Goal: Task Accomplishment & Management: Use online tool/utility

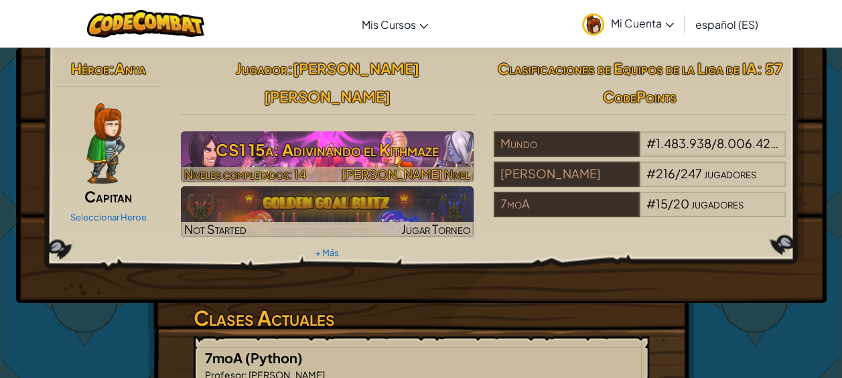
click at [307, 137] on img at bounding box center [327, 156] width 293 height 51
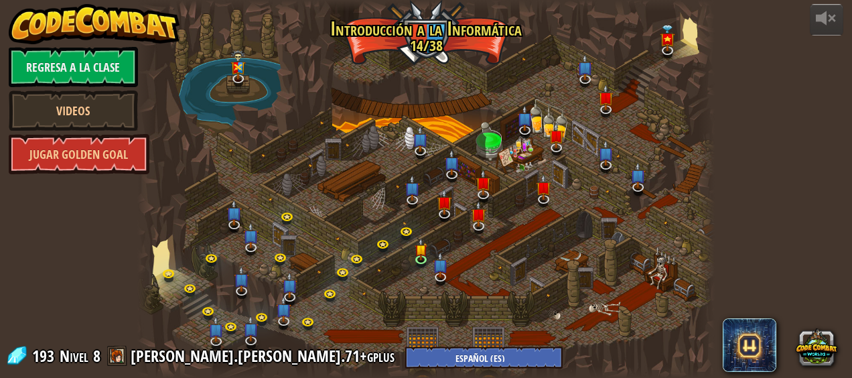
select select "es-ES"
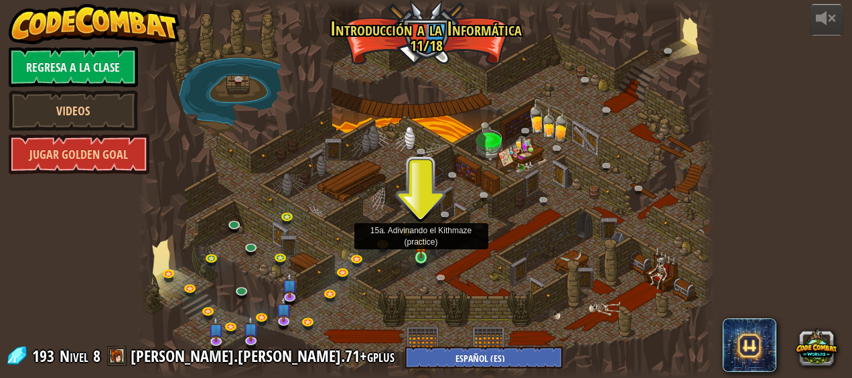
click at [421, 255] on img at bounding box center [421, 242] width 13 height 29
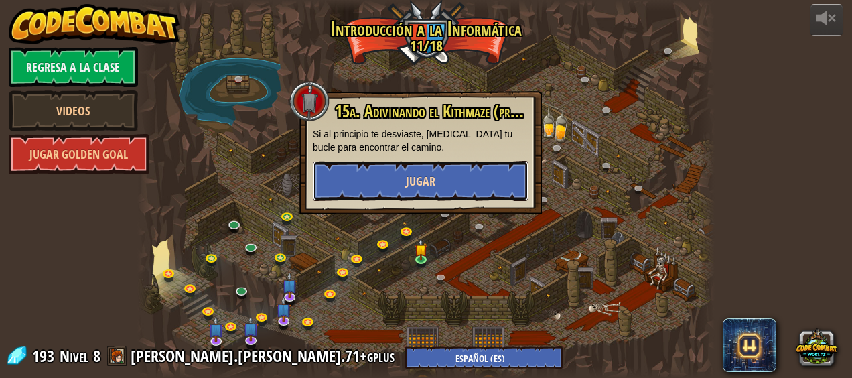
click at [453, 181] on button "Jugar" at bounding box center [421, 181] width 216 height 40
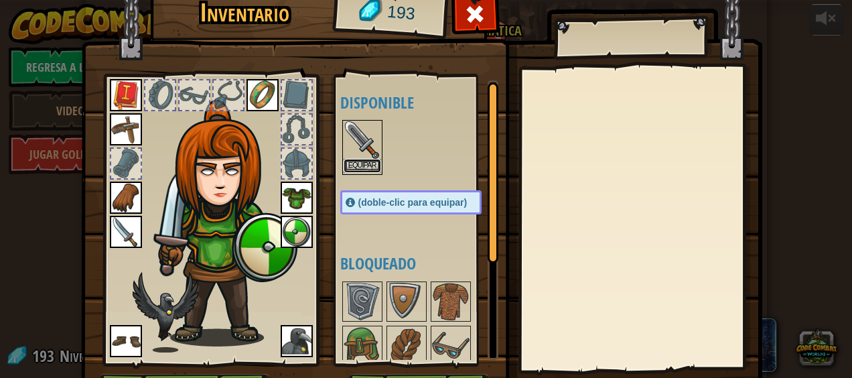
click at [364, 166] on button "Equipar" at bounding box center [363, 166] width 38 height 14
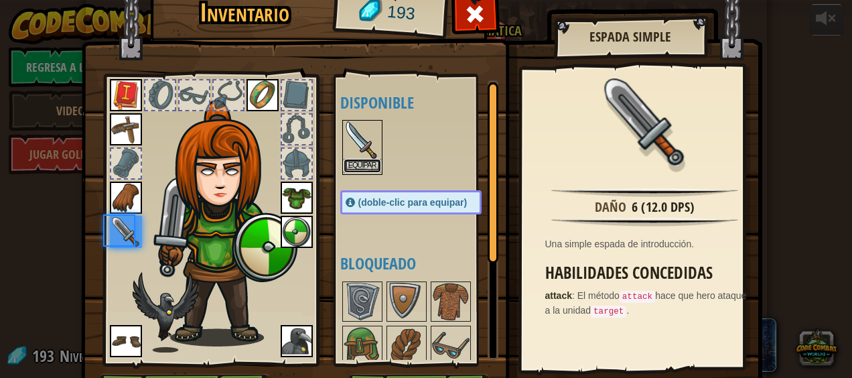
click at [364, 165] on button "Equipar" at bounding box center [363, 166] width 38 height 14
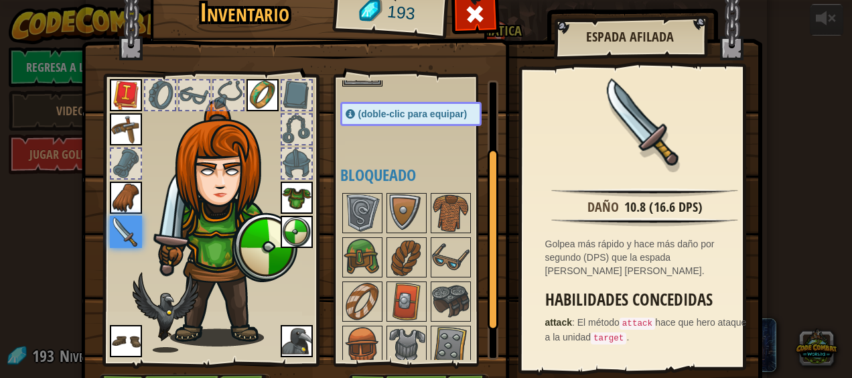
scroll to position [104, 0]
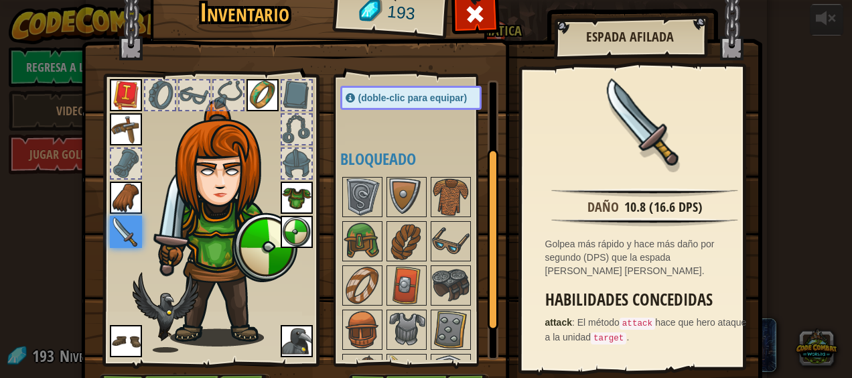
drag, startPoint x: 490, startPoint y: 235, endPoint x: 488, endPoint y: 304, distance: 69.0
click at [488, 304] on div at bounding box center [493, 239] width 11 height 181
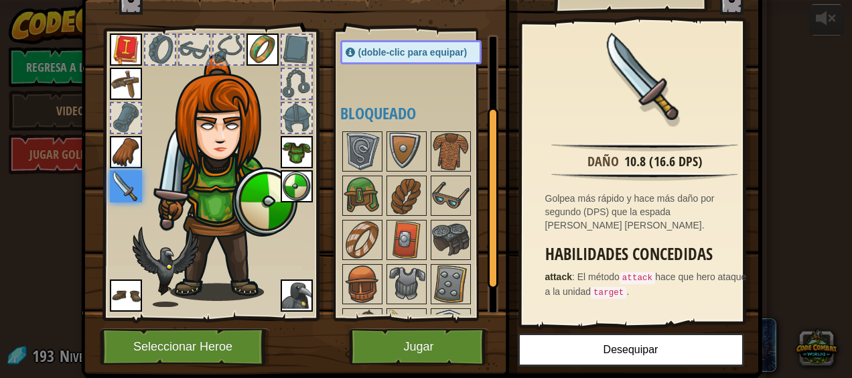
scroll to position [50, 0]
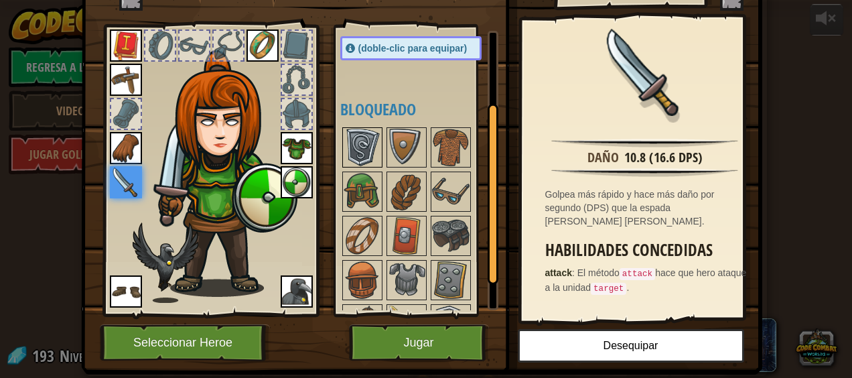
click at [363, 140] on img at bounding box center [363, 148] width 38 height 38
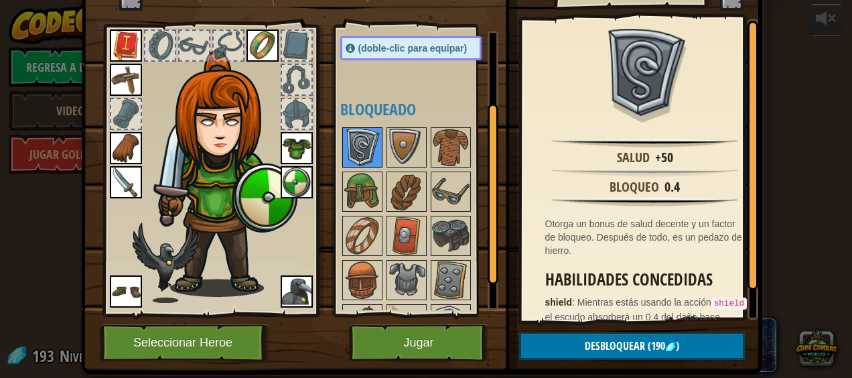
click at [362, 151] on img at bounding box center [363, 148] width 38 height 38
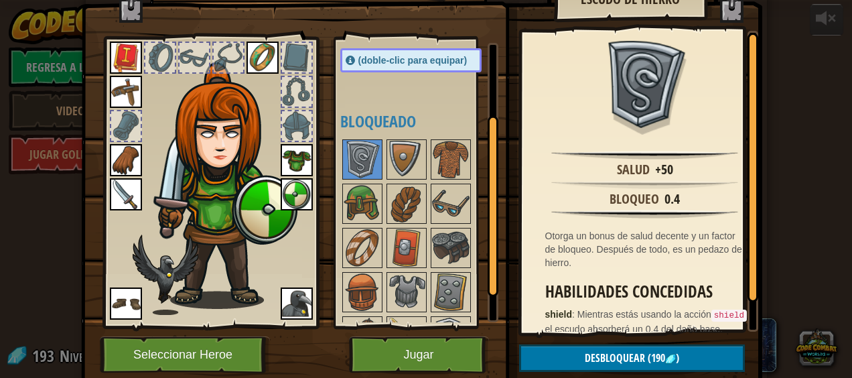
scroll to position [58, 0]
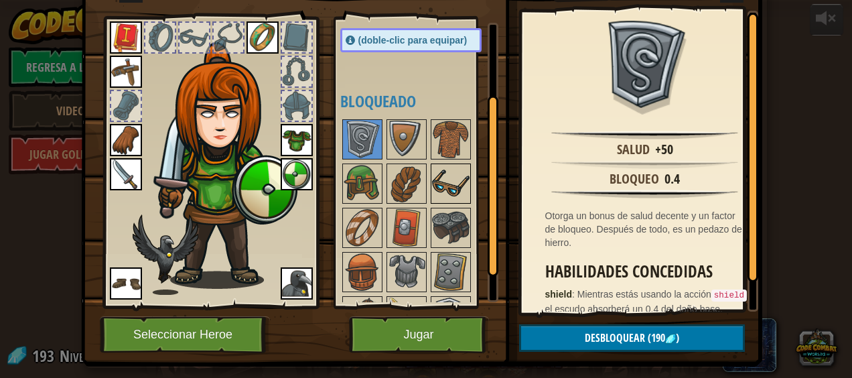
click at [441, 199] on img at bounding box center [451, 184] width 38 height 38
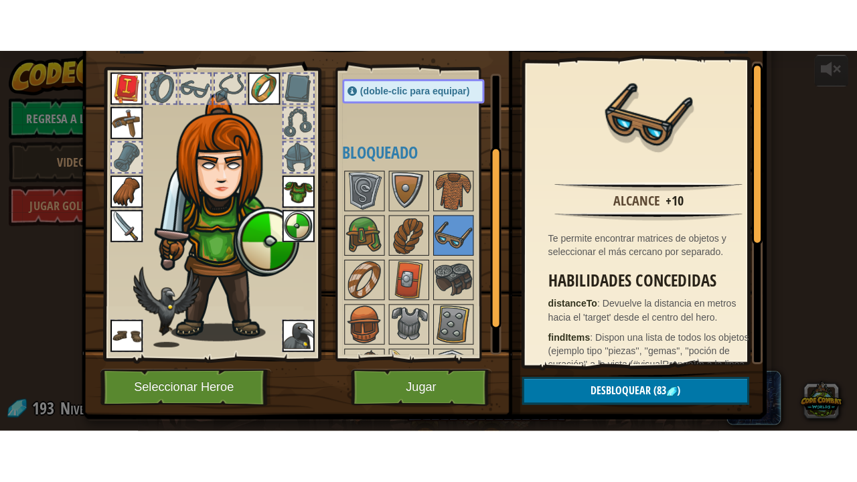
scroll to position [150, 0]
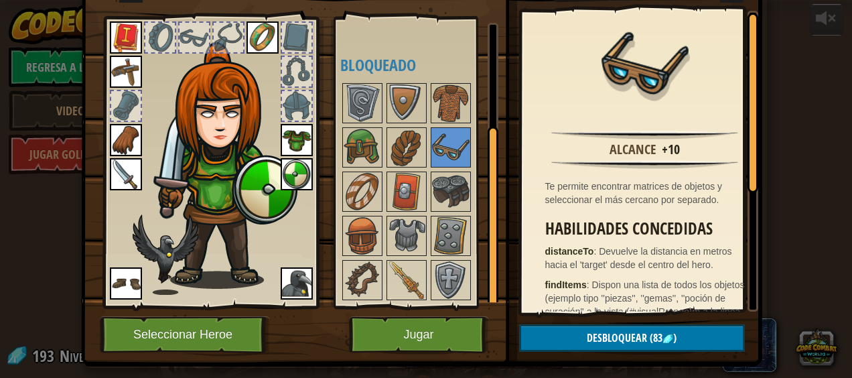
drag, startPoint x: 486, startPoint y: 235, endPoint x: 480, endPoint y: 289, distance: 54.7
click at [480, 288] on div "Disponible Equipar Equipar Equipar Equipar Equipar Equipar Equipar Equipar Equi…" at bounding box center [419, 162] width 158 height 279
click at [450, 324] on button "Jugar" at bounding box center [419, 334] width 140 height 37
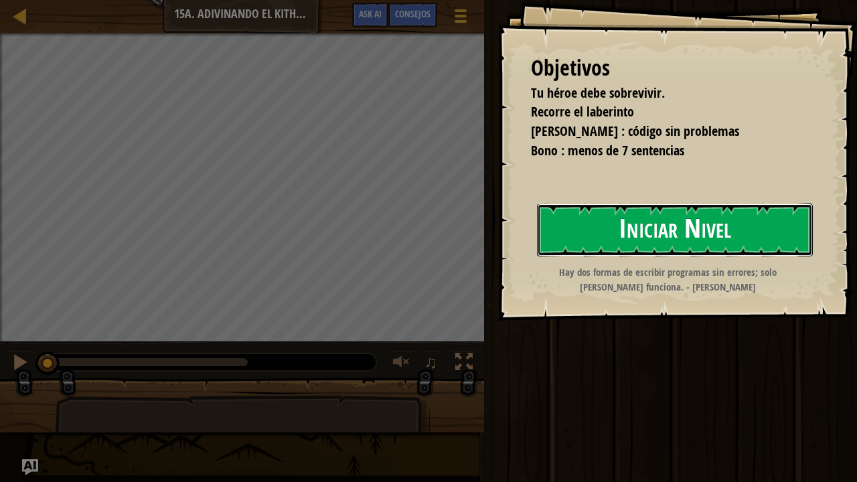
click at [636, 230] on button "Iniciar Nivel" at bounding box center [675, 230] width 276 height 53
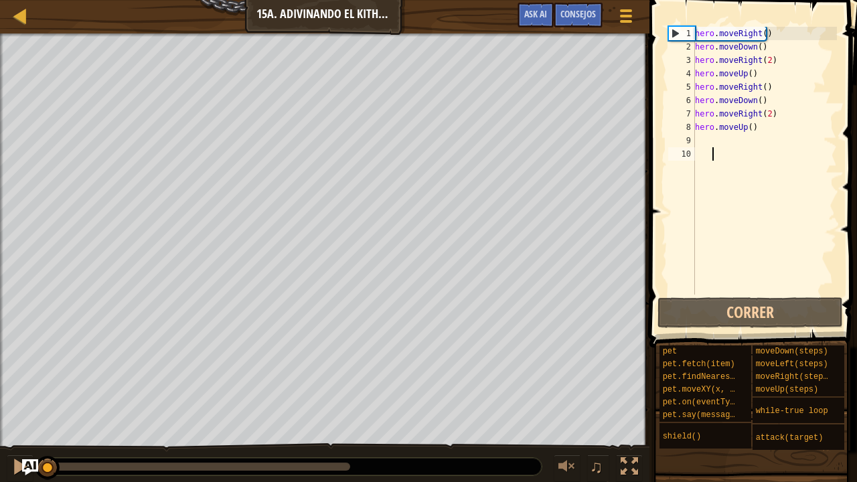
drag, startPoint x: 221, startPoint y: 463, endPoint x: 0, endPoint y: 476, distance: 221.4
click at [0, 377] on div "♫" at bounding box center [325, 463] width 650 height 40
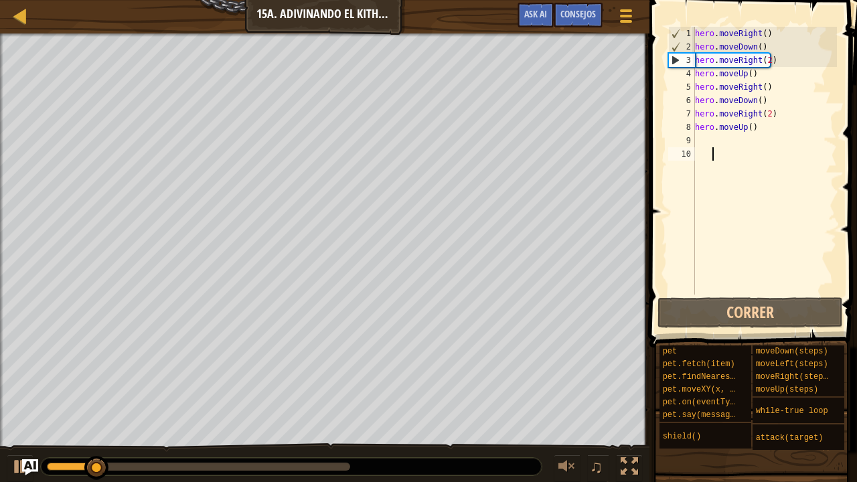
click at [0, 236] on div "Tu héroe debe sobrevivir. Recorre el laberinto Bono : código sin problemas Bono…" at bounding box center [325, 240] width 650 height 414
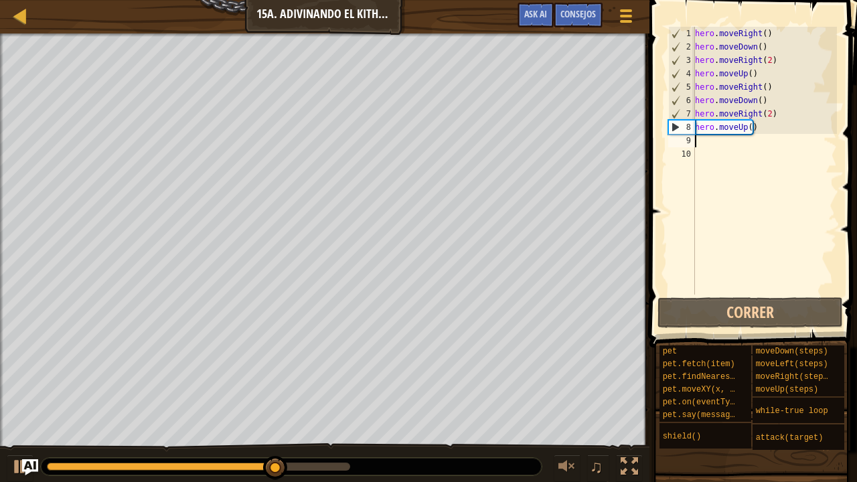
click at [703, 134] on div "hero . moveRight ( ) hero . moveDown ( ) hero . moveRight ( 2 ) hero . moveUp (…" at bounding box center [765, 174] width 145 height 295
drag, startPoint x: 768, startPoint y: 123, endPoint x: 749, endPoint y: 141, distance: 25.6
click at [766, 122] on div "hero . moveRight ( ) hero . moveDown ( ) hero . moveRight ( 2 ) hero . moveUp (…" at bounding box center [765, 174] width 145 height 295
type textarea "hero.moveUp()"
click at [717, 142] on div "hero . moveRight ( ) hero . moveDown ( ) hero . moveRight ( 2 ) hero . moveUp (…" at bounding box center [765, 174] width 145 height 295
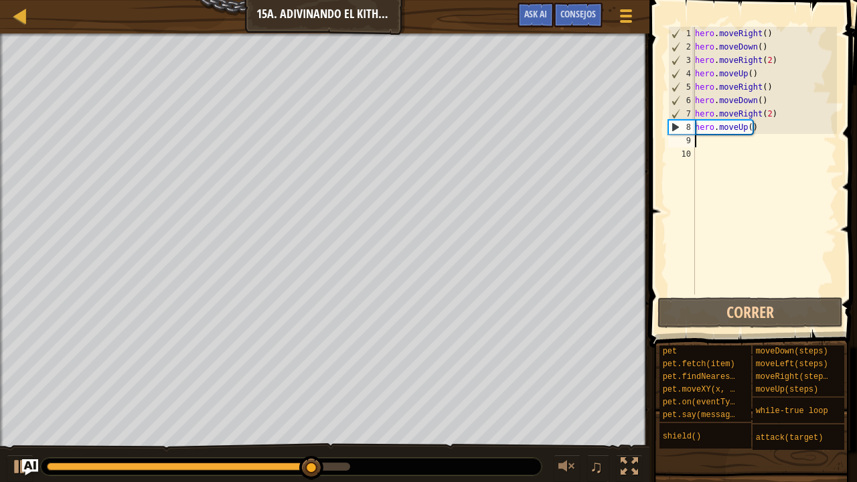
scroll to position [6, 0]
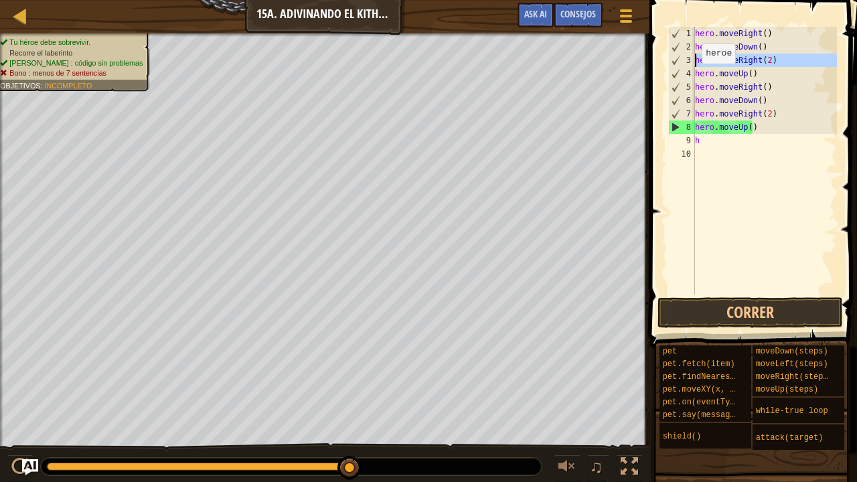
click at [670, 55] on div "3" at bounding box center [682, 60] width 26 height 13
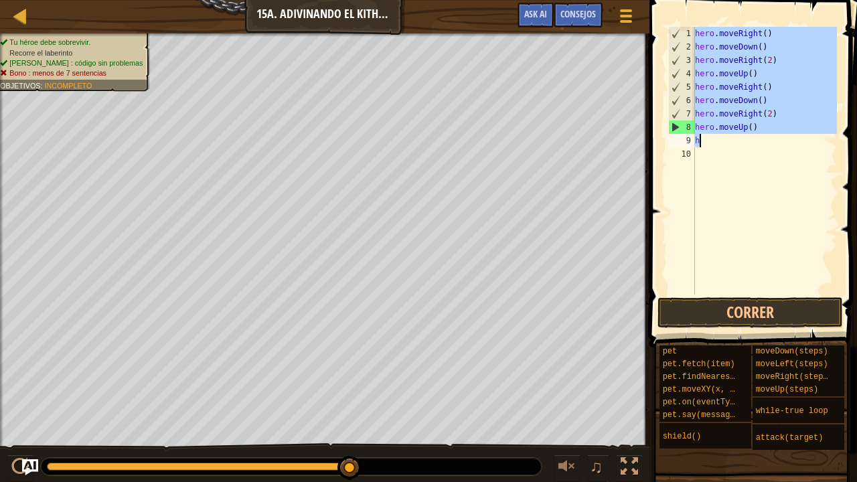
drag, startPoint x: 695, startPoint y: 32, endPoint x: 742, endPoint y: 145, distance: 122.5
click at [742, 145] on div "hero . moveRight ( ) hero . moveDown ( ) hero . moveRight ( 2 ) hero . moveUp (…" at bounding box center [765, 174] width 145 height 295
type textarea "hero.moveUp() h"
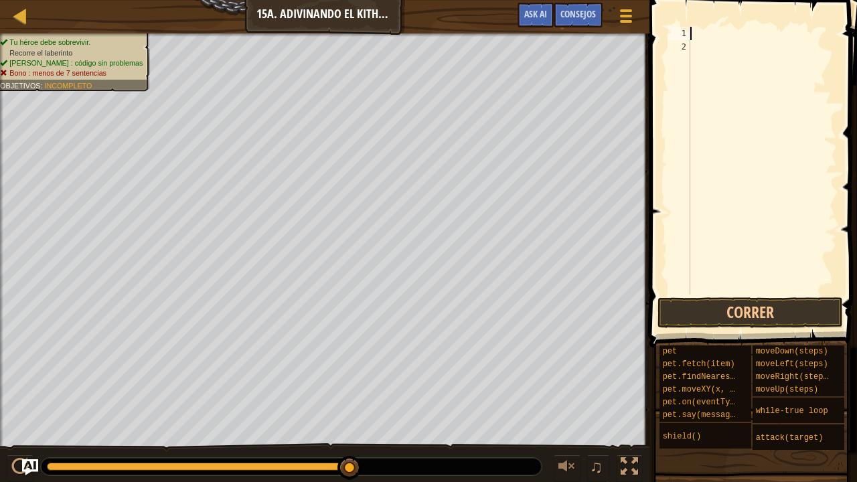
type textarea "h"
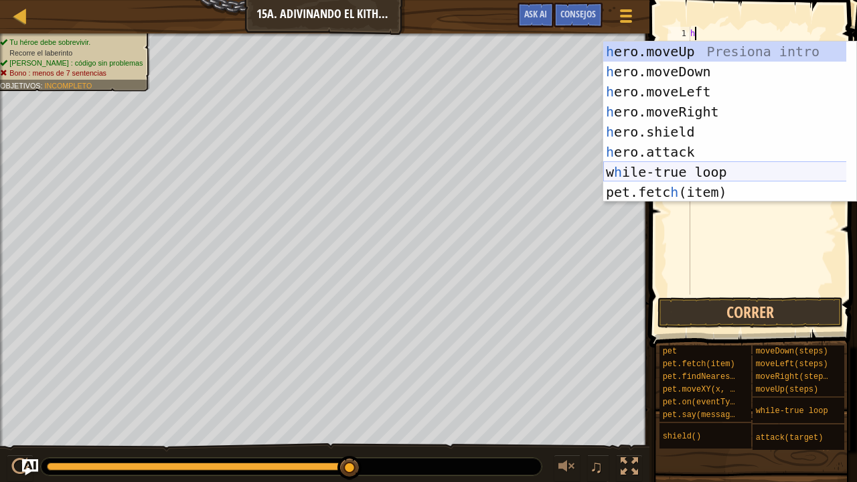
click at [711, 171] on div "h ero.moveUp Presiona intro h ero.moveDown Presiona intro h ero.moveLeft Presio…" at bounding box center [725, 142] width 244 height 201
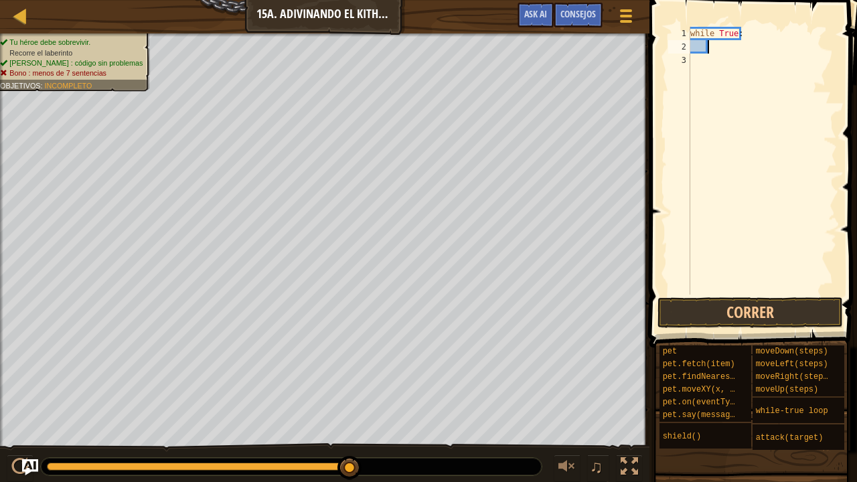
type textarea "h"
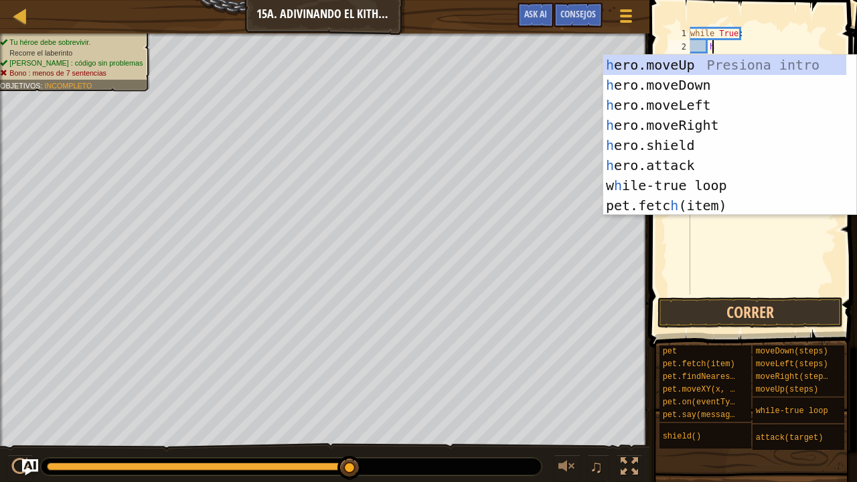
scroll to position [6, 1]
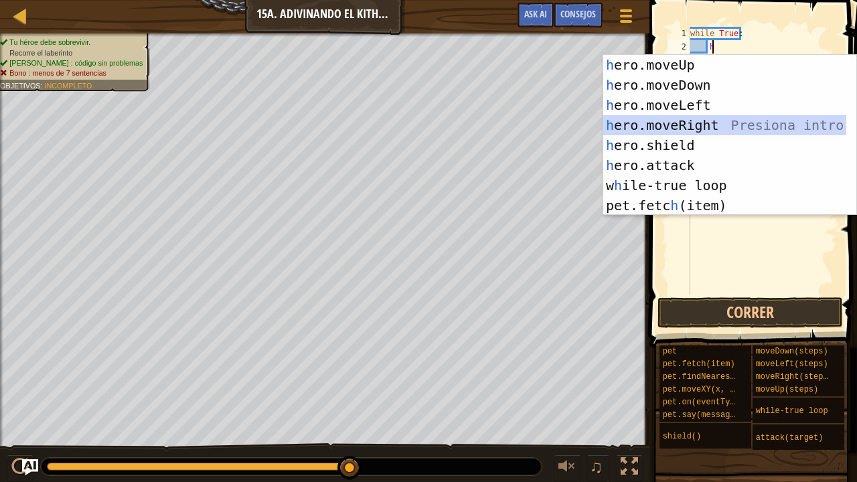
click at [715, 129] on div "h ero.moveUp Presiona intro h ero.moveDown Presiona intro h ero.moveLeft Presio…" at bounding box center [725, 155] width 244 height 201
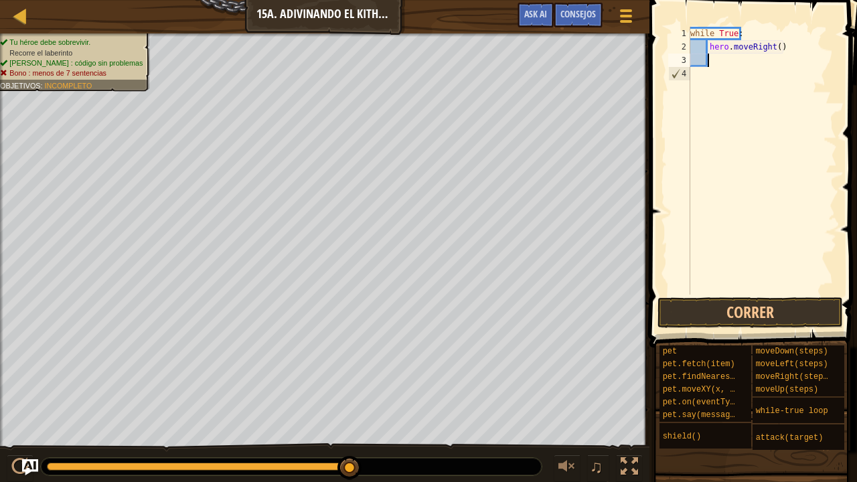
type textarea "h"
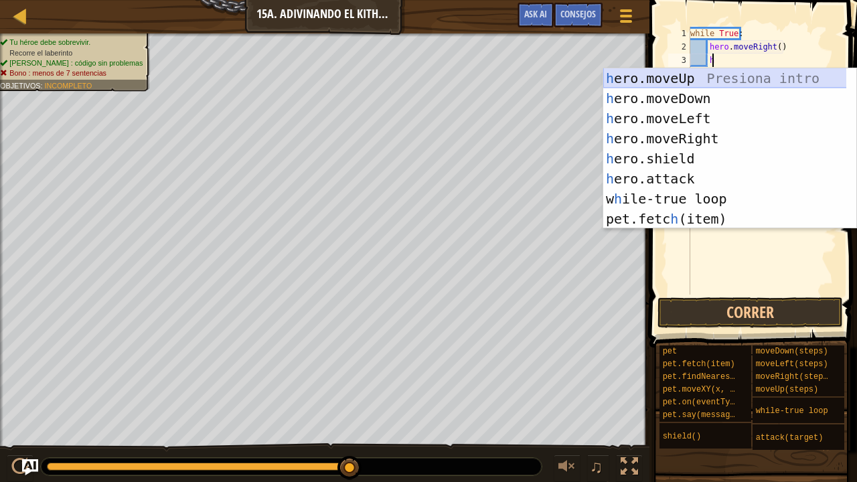
click at [715, 79] on div "h ero.moveUp Presiona intro h ero.moveDown Presiona intro h ero.moveLeft Presio…" at bounding box center [725, 168] width 244 height 201
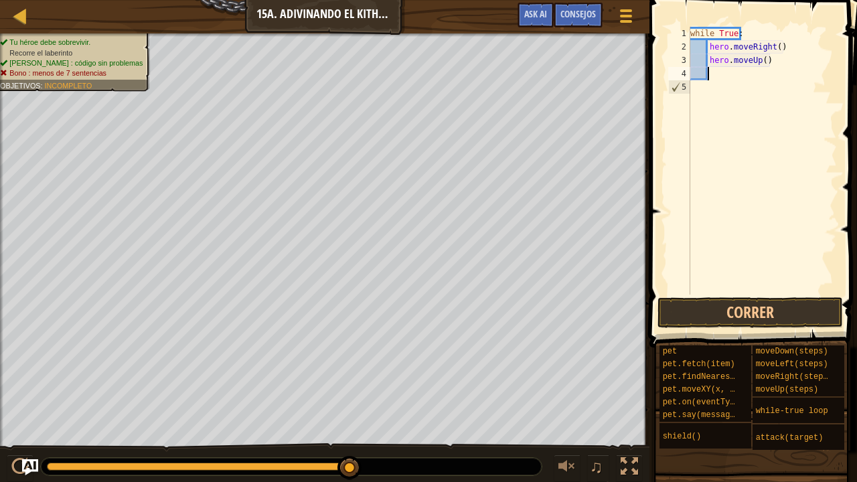
type textarea "h"
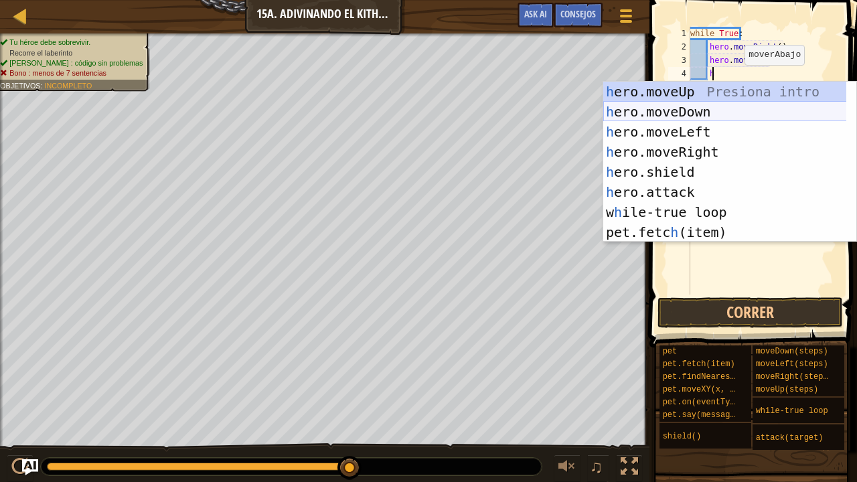
drag, startPoint x: 710, startPoint y: 113, endPoint x: 705, endPoint y: 151, distance: 38.6
click at [710, 114] on div "h ero.moveUp Presiona intro h ero.moveDown Presiona intro h ero.moveLeft Presio…" at bounding box center [725, 182] width 244 height 201
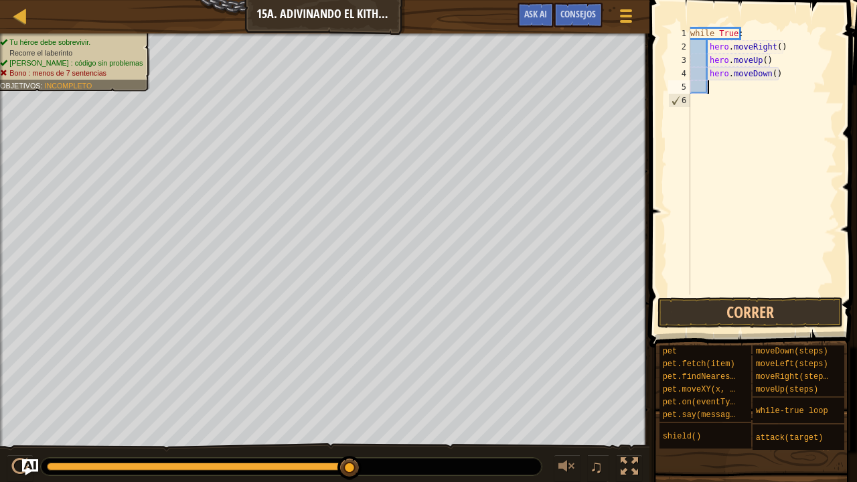
scroll to position [6, 1]
click at [717, 303] on button "Correr" at bounding box center [751, 312] width 186 height 31
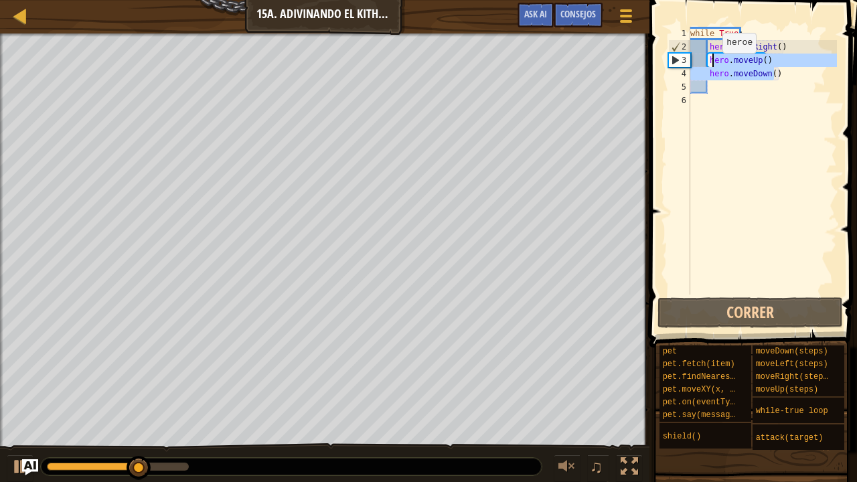
drag, startPoint x: 783, startPoint y: 72, endPoint x: 711, endPoint y: 66, distance: 72.6
click at [711, 66] on div "while True : hero . moveRight ( ) hero . moveUp ( ) hero . moveDown ( )" at bounding box center [762, 174] width 149 height 295
type textarea "h"
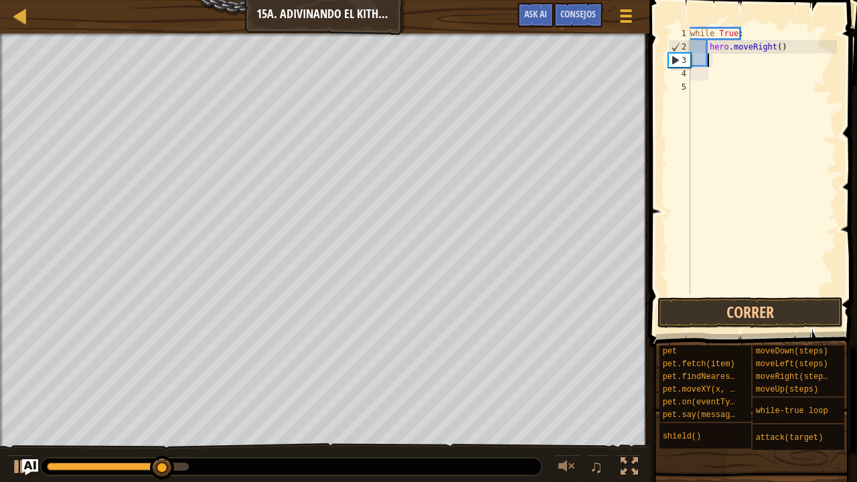
type textarea "h"
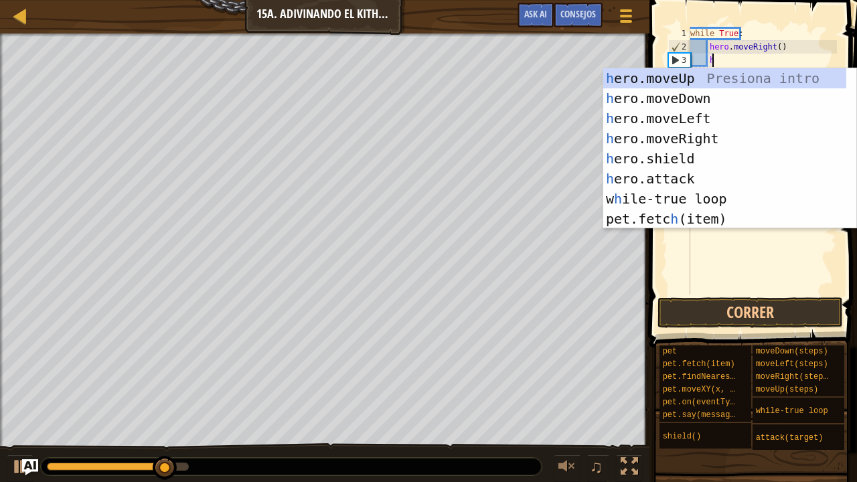
scroll to position [6, 1]
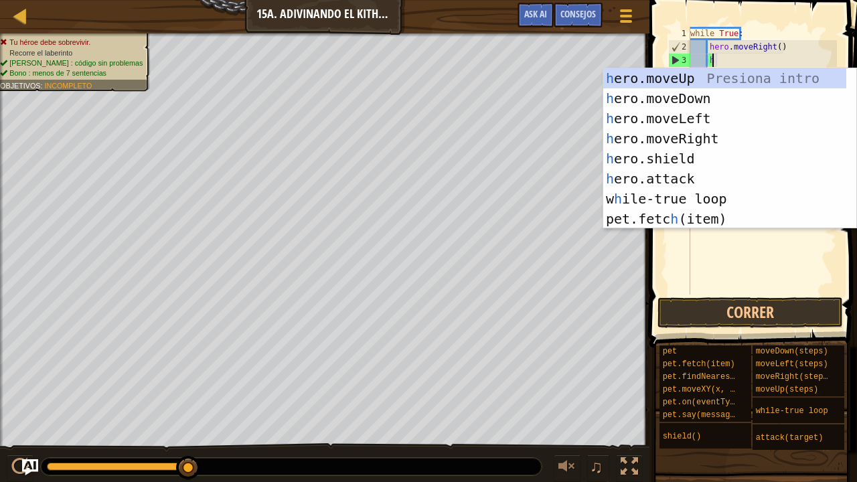
click at [697, 294] on div "while True : hero . moveRight ( ) h" at bounding box center [762, 174] width 149 height 295
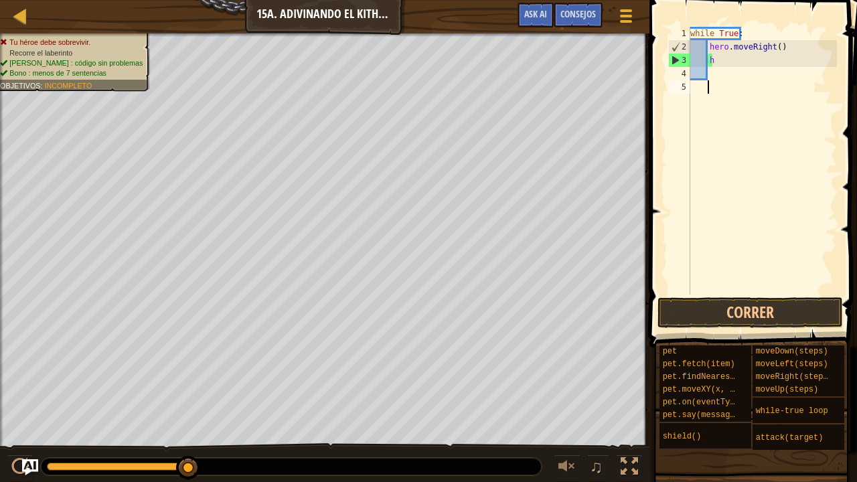
scroll to position [6, 1]
click at [539, 18] on span "Ask AI" at bounding box center [535, 13] width 23 height 13
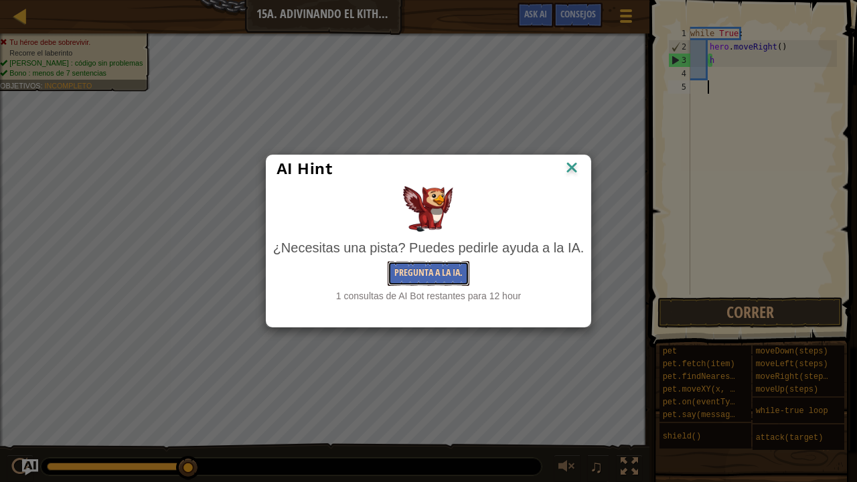
click at [449, 264] on button "Pregunta a la IA." at bounding box center [429, 273] width 82 height 25
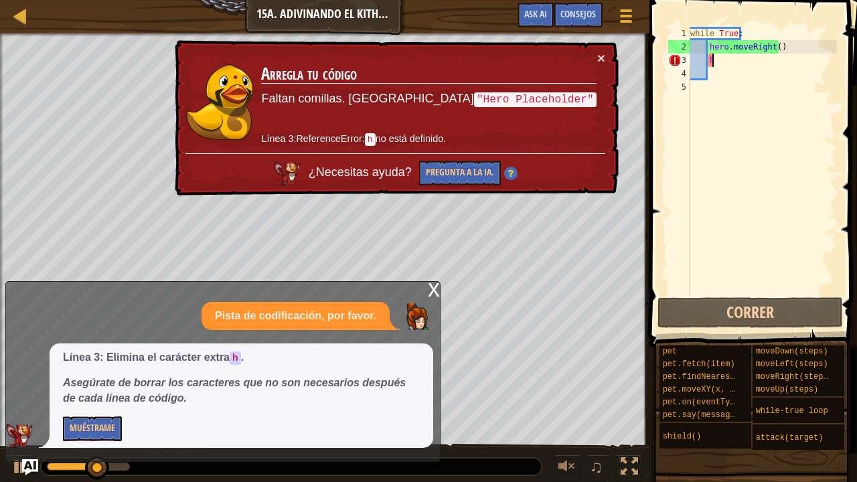
click at [764, 62] on div "while True : hero . moveRight ( ) h" at bounding box center [762, 174] width 149 height 295
type textarea "h"
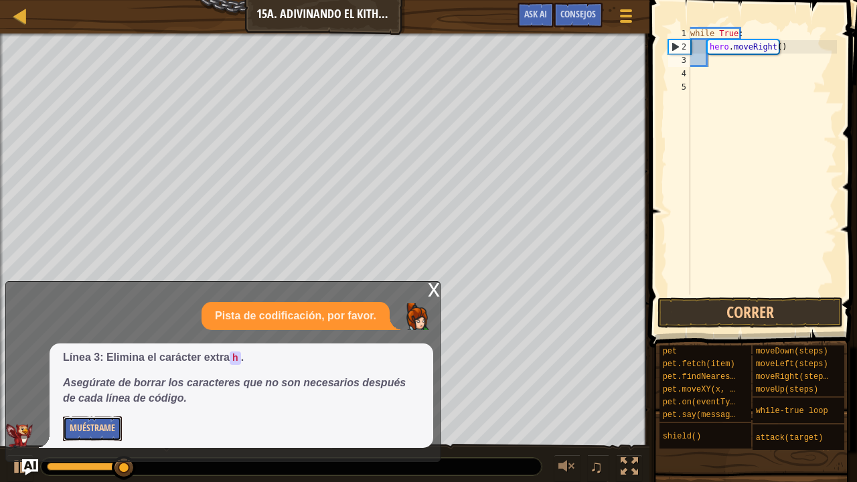
click at [111, 377] on button "Muéstrame" at bounding box center [92, 429] width 59 height 25
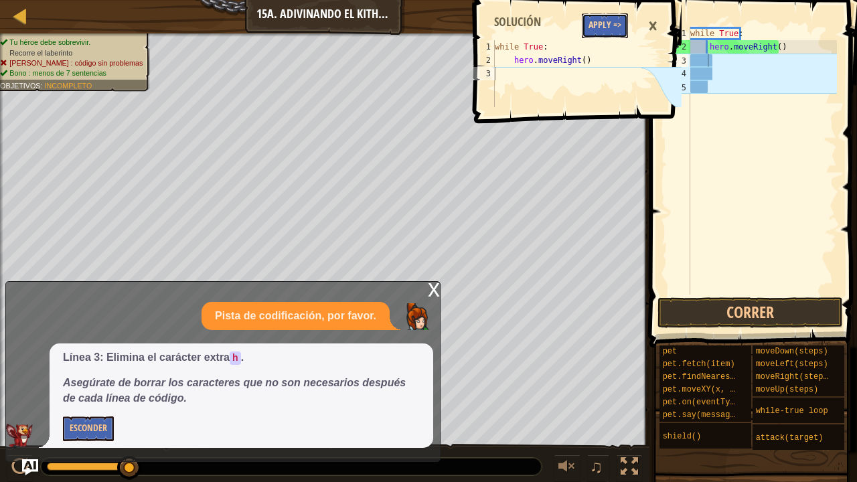
click at [597, 23] on button "Apply =>" at bounding box center [605, 25] width 46 height 25
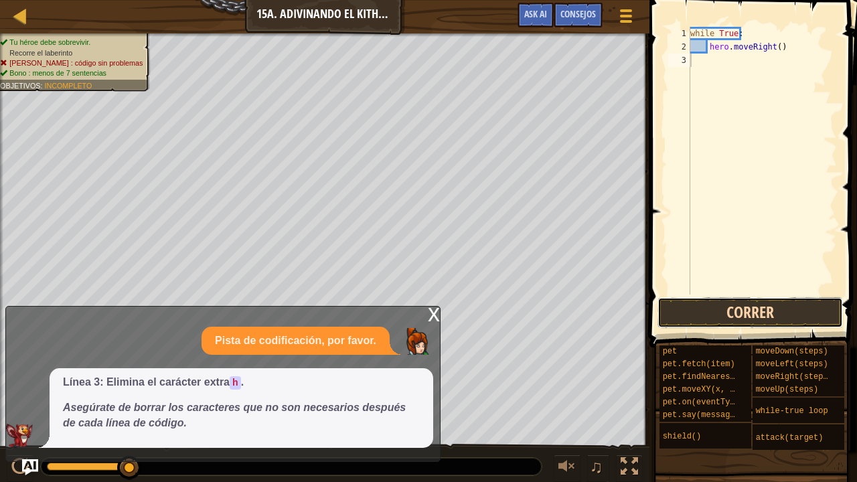
click at [715, 314] on button "Correr" at bounding box center [751, 312] width 186 height 31
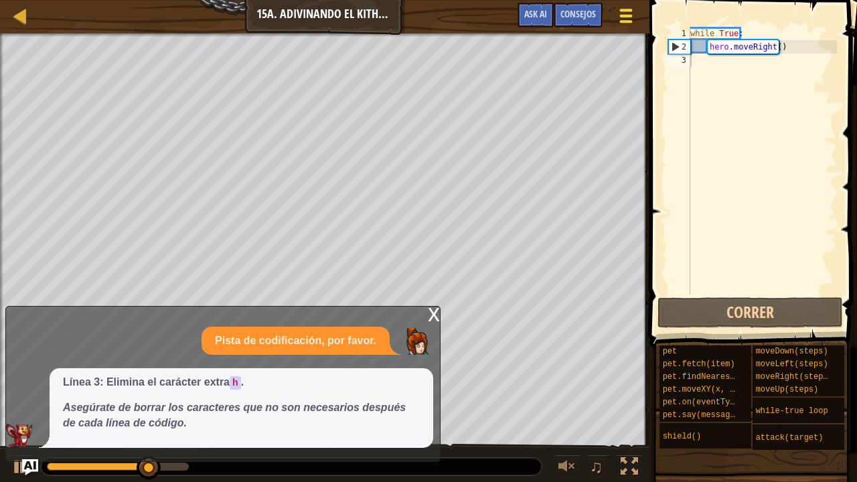
click at [620, 15] on span at bounding box center [626, 16] width 13 height 3
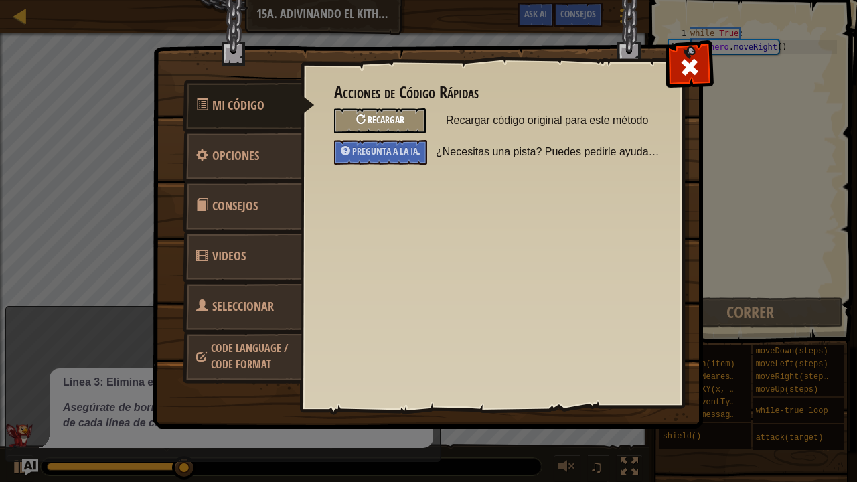
click at [403, 117] on span "Recargar" at bounding box center [386, 119] width 37 height 13
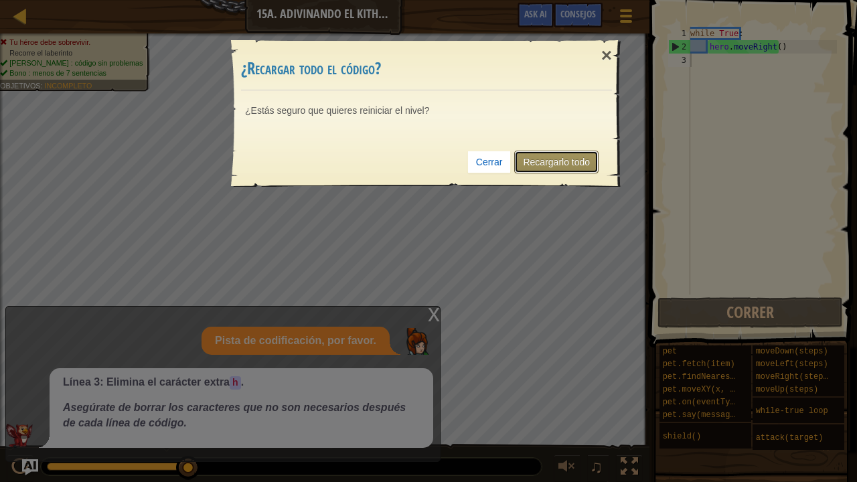
click at [574, 161] on link "Recargarlo todo" at bounding box center [556, 162] width 84 height 23
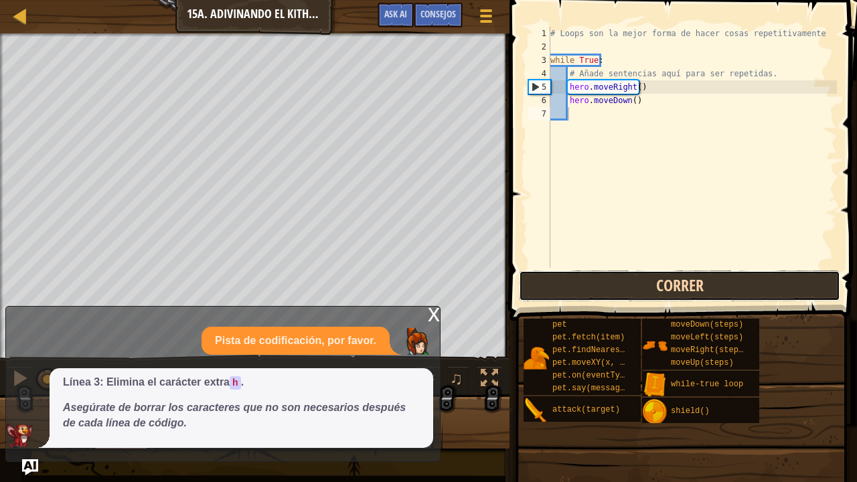
click at [593, 285] on button "Correr" at bounding box center [679, 286] width 321 height 31
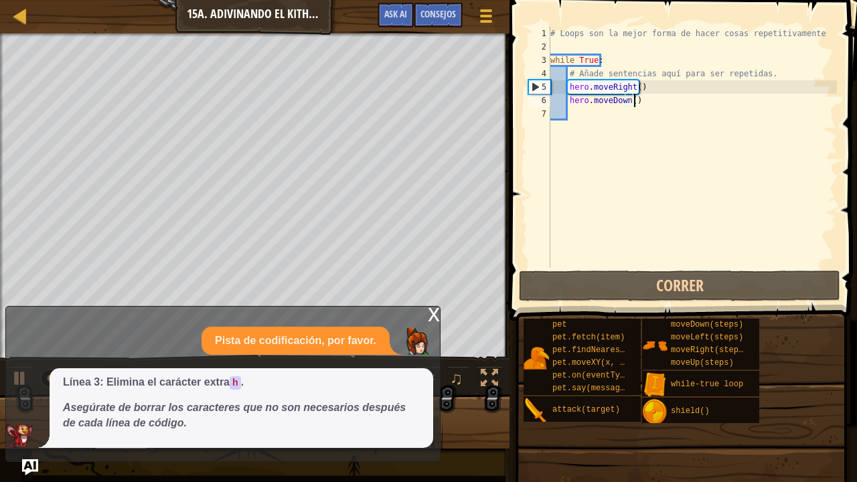
click at [635, 100] on div "# Loops son la mejor forma de hacer cosas repetitivamente while True : # Añade …" at bounding box center [692, 161] width 289 height 268
type textarea "hero.moveDown()"
click at [593, 119] on div "# Loops son la mejor forma de hacer cosas repetitivamente while True : # Añade …" at bounding box center [692, 161] width 289 height 268
type textarea "h"
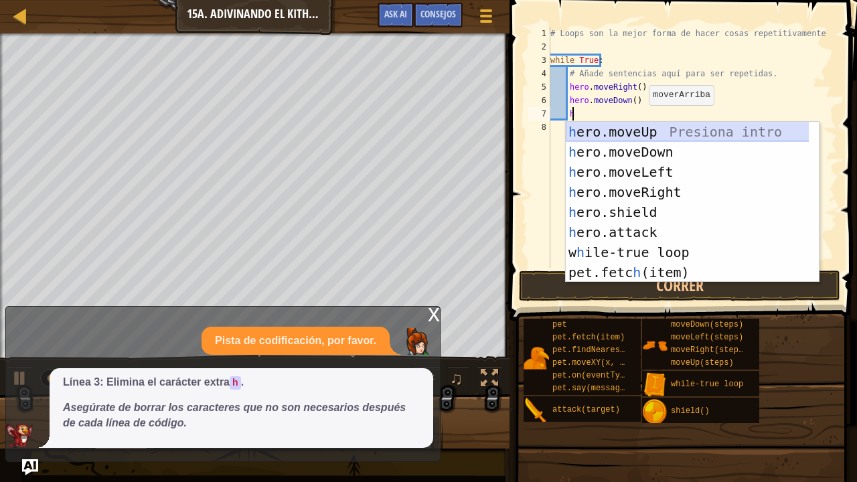
click at [636, 129] on div "h ero.moveUp Presiona intro h ero.moveDown Presiona intro h ero.moveLeft Presio…" at bounding box center [688, 222] width 244 height 201
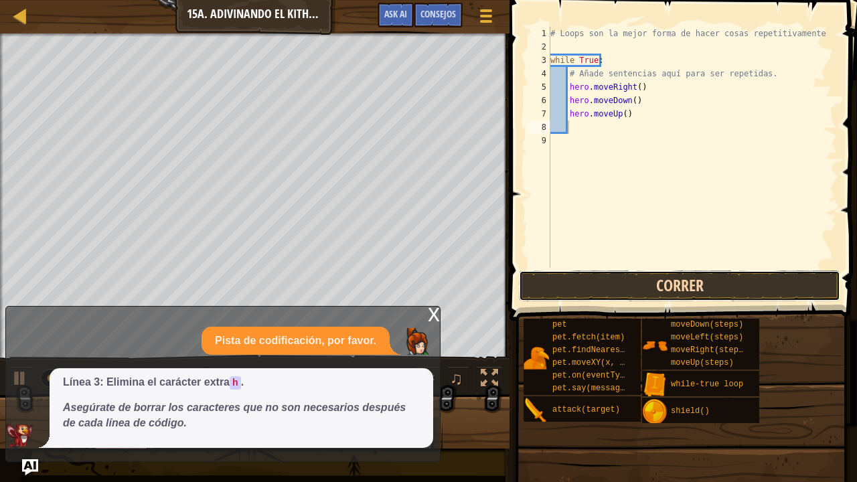
click at [636, 277] on button "Correr" at bounding box center [679, 286] width 321 height 31
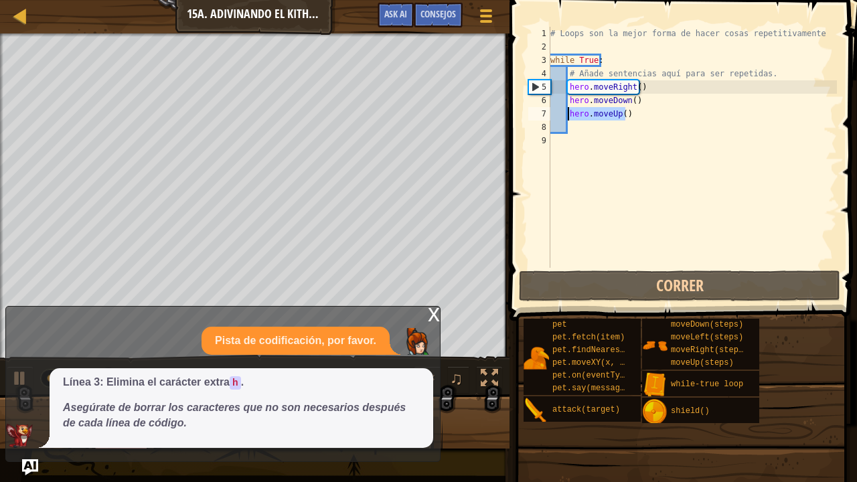
drag, startPoint x: 629, startPoint y: 119, endPoint x: 569, endPoint y: 109, distance: 60.5
click at [569, 109] on div "# Loops son la mejor forma de hacer cosas repetitivamente while True : # Añade …" at bounding box center [692, 161] width 289 height 268
type textarea "hero.moveUp()"
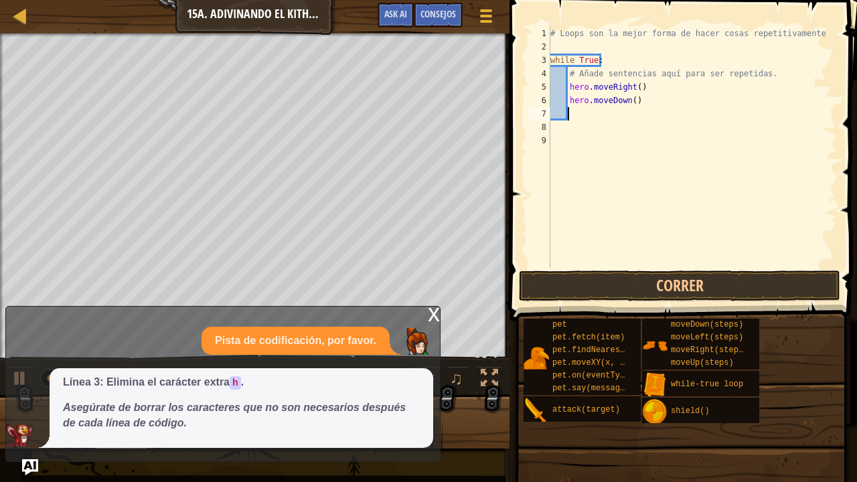
type textarea "r"
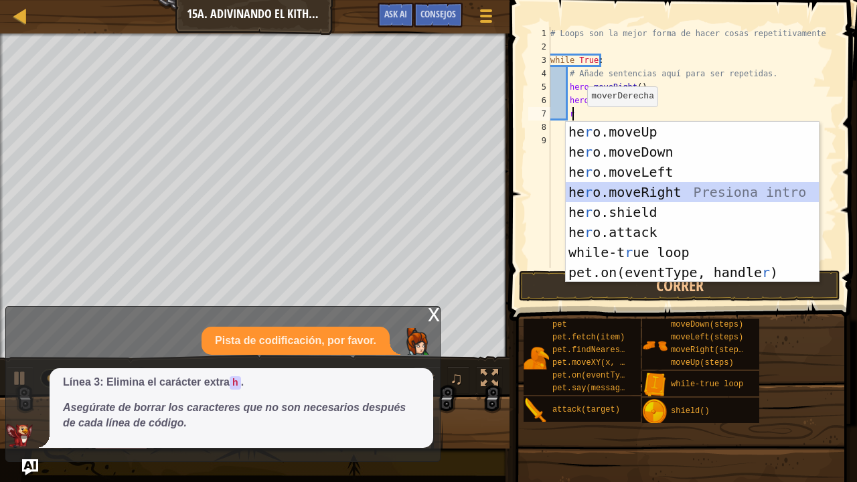
click at [661, 188] on div "he r o.moveUp Presiona intro he r o.moveDown Presiona intro he r o.moveLeft Pre…" at bounding box center [693, 222] width 254 height 201
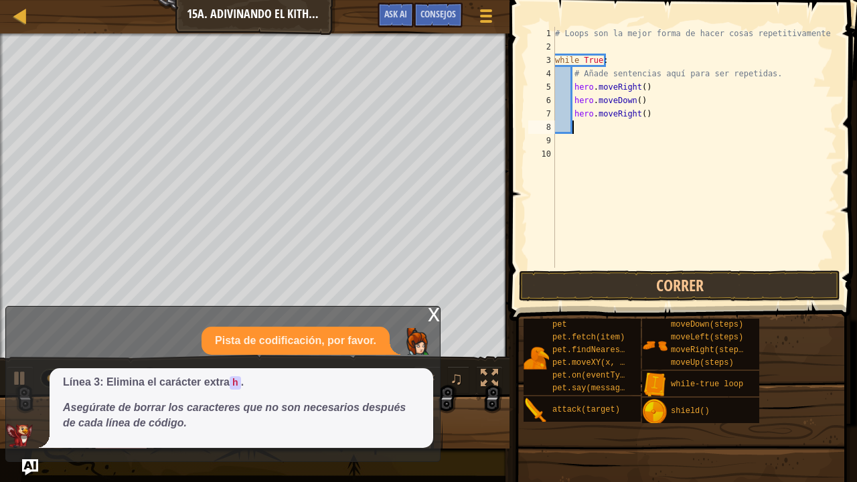
type textarea "r"
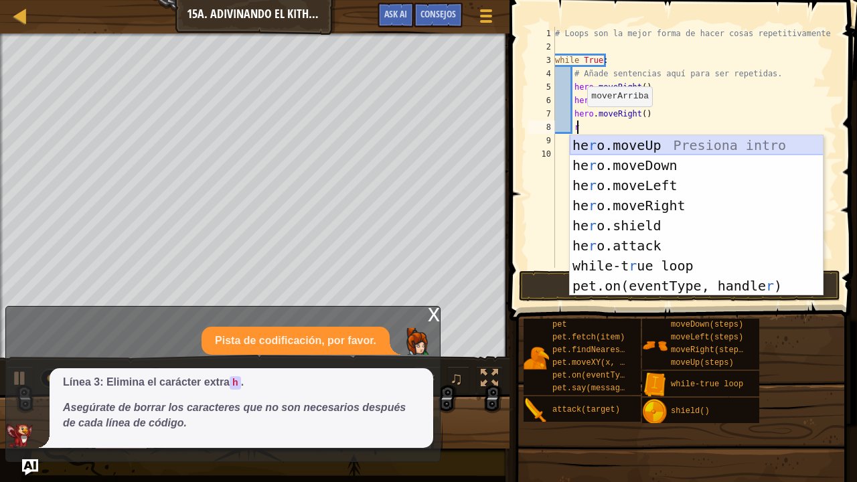
click at [604, 146] on div "he r o.moveUp Presiona intro he r o.moveDown Presiona intro he r o.moveLeft Pre…" at bounding box center [697, 235] width 254 height 201
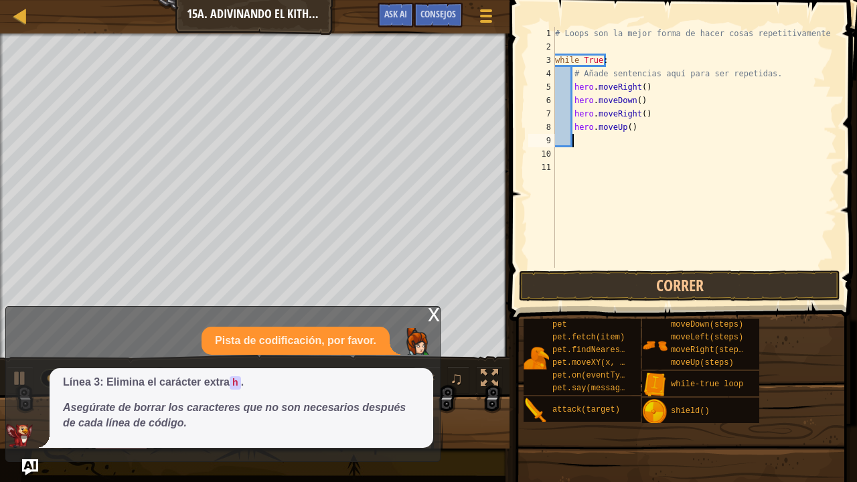
click at [604, 265] on div "# Loops son la mejor forma de hacer cosas repetitivamente while True : # Añade …" at bounding box center [695, 161] width 285 height 268
click at [605, 273] on button "Correr" at bounding box center [679, 286] width 321 height 31
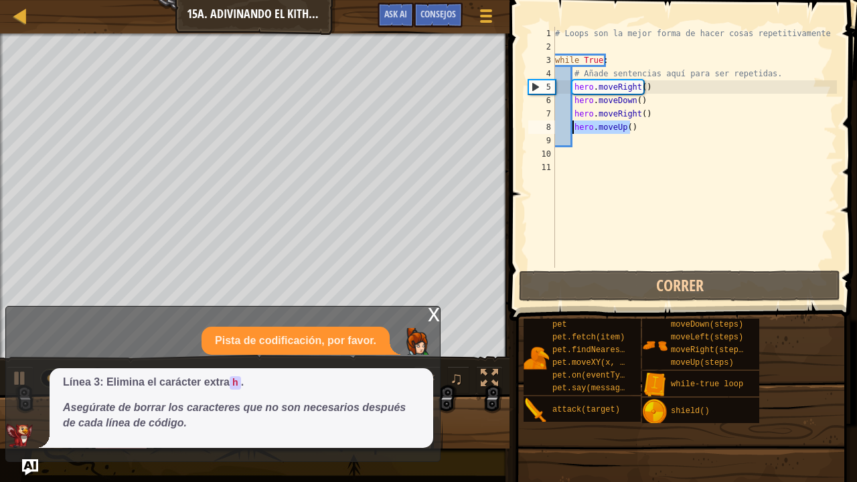
drag, startPoint x: 632, startPoint y: 126, endPoint x: 575, endPoint y: 131, distance: 57.9
click at [575, 131] on div "# Loops son la mejor forma de hacer cosas repetitivamente while True : # Añade …" at bounding box center [695, 161] width 285 height 268
type textarea "hero.moveUp()"
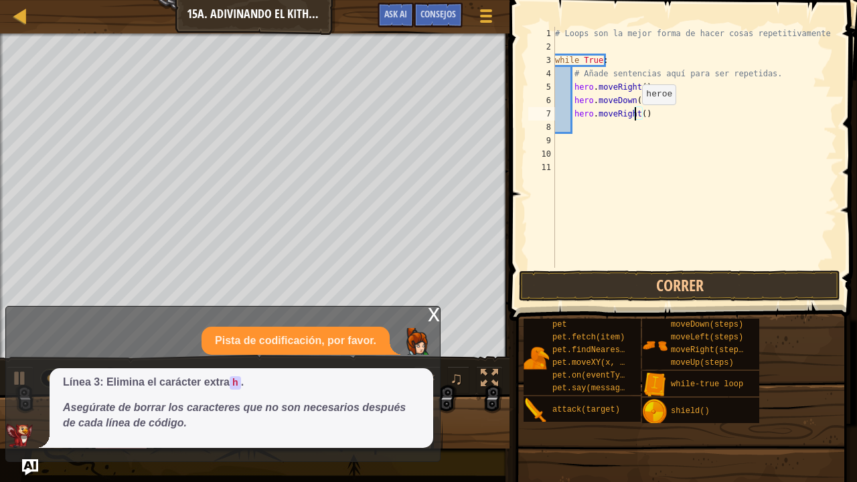
click at [635, 118] on div "# Loops son la mejor forma de hacer cosas repetitivamente while True : # Añade …" at bounding box center [695, 161] width 285 height 268
click at [638, 117] on div "# Loops son la mejor forma de hacer cosas repetitivamente while True : # Añade …" at bounding box center [695, 161] width 285 height 268
type textarea "hero.moveRight(2)"
click at [687, 284] on button "Correr" at bounding box center [679, 286] width 321 height 31
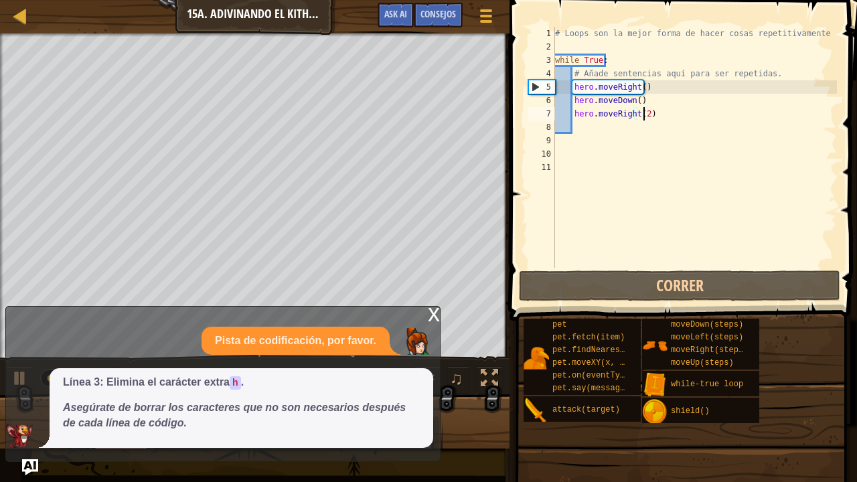
click at [595, 130] on div "# Loops son la mejor forma de hacer cosas repetitivamente while True : # Añade …" at bounding box center [695, 161] width 285 height 268
type textarea "h"
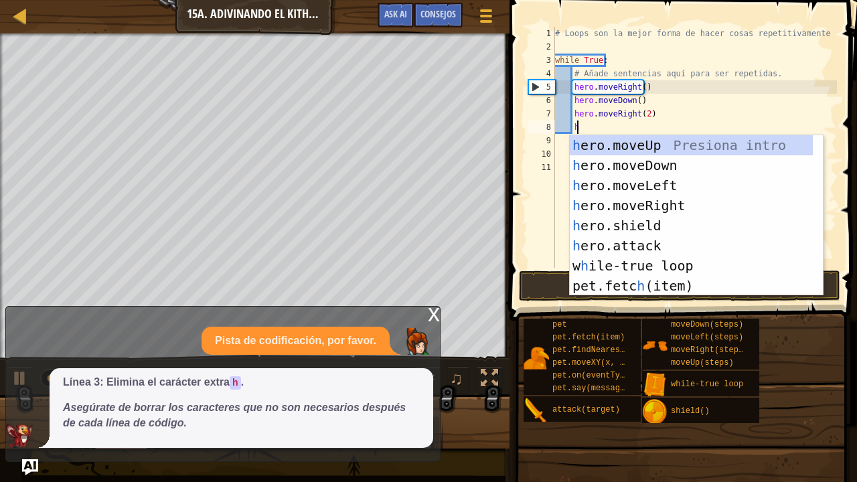
scroll to position [6, 1]
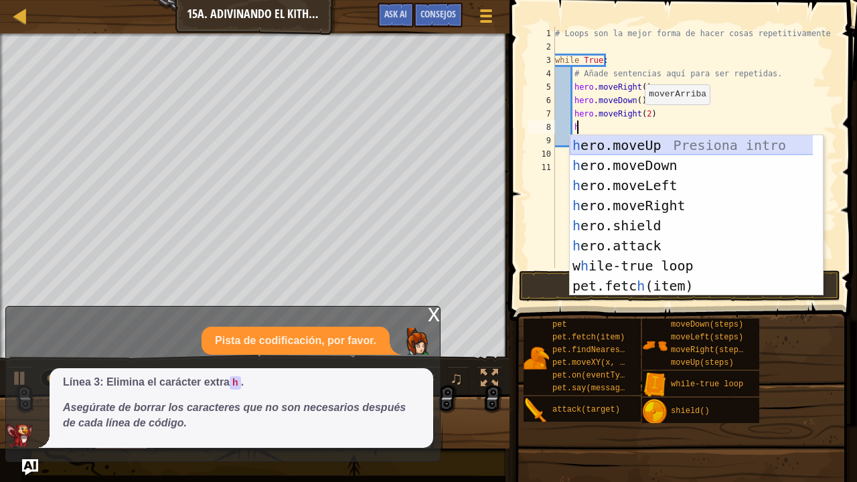
click at [634, 147] on div "h ero.moveUp Presiona intro h ero.moveDown Presiona intro h ero.moveLeft Presio…" at bounding box center [692, 235] width 244 height 201
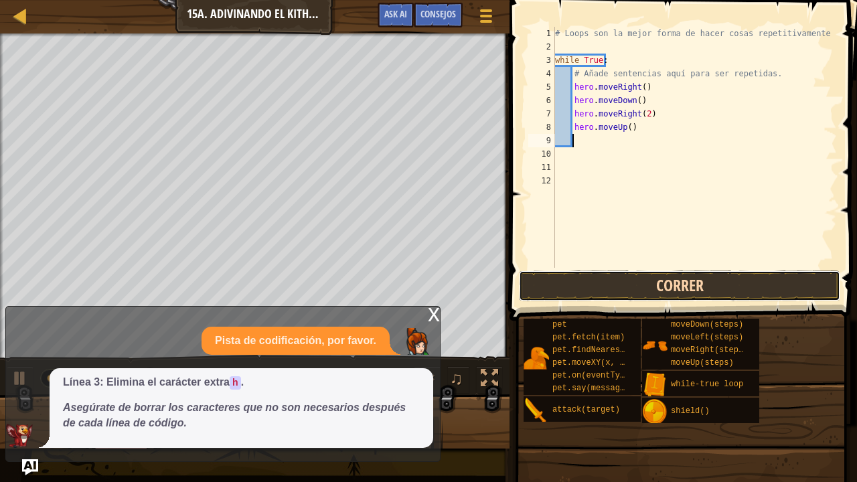
click at [626, 296] on button "Correr" at bounding box center [679, 286] width 321 height 31
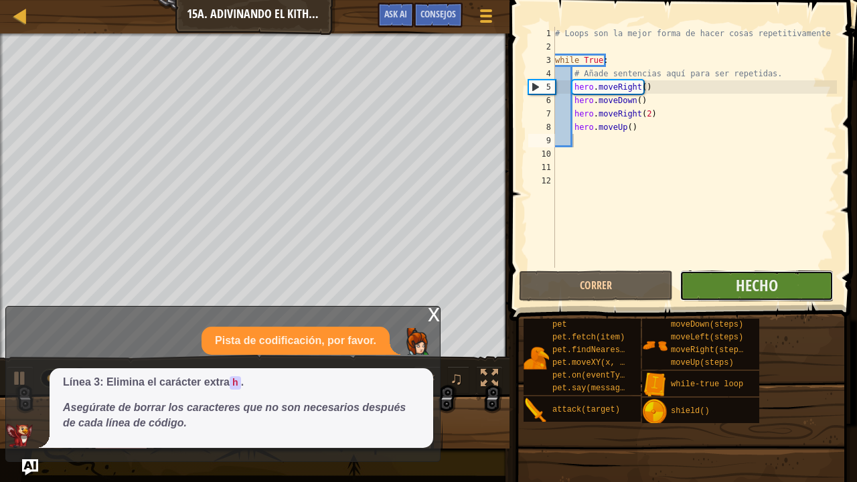
click at [780, 279] on button "Hecho" at bounding box center [757, 286] width 154 height 31
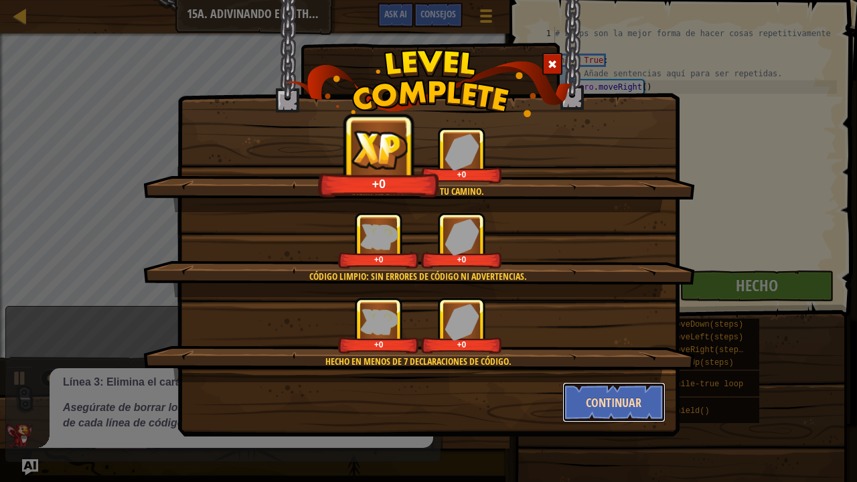
click at [598, 377] on button "Continuar" at bounding box center [615, 402] width 104 height 40
click at [587, 377] on div "Siempre encontrarás tu camino. +0 +0 Código limpio: sin errores de código ni ad…" at bounding box center [428, 241] width 857 height 482
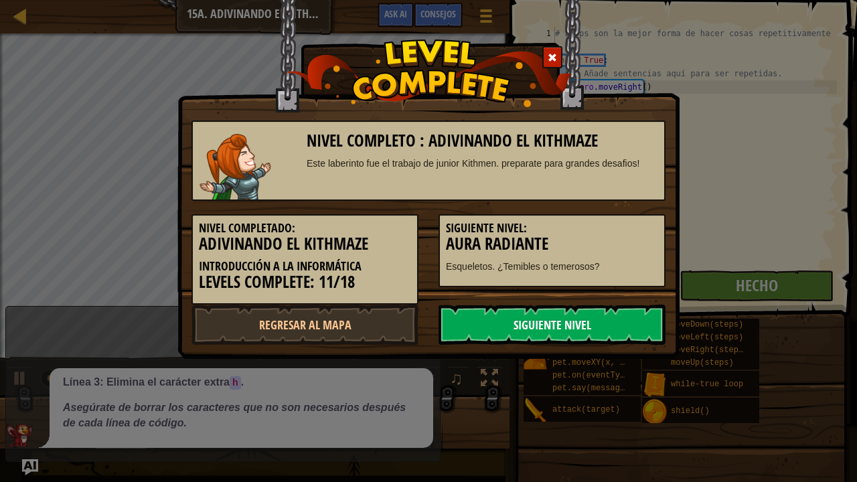
click at [552, 311] on link "Siguiente nivel" at bounding box center [552, 325] width 227 height 40
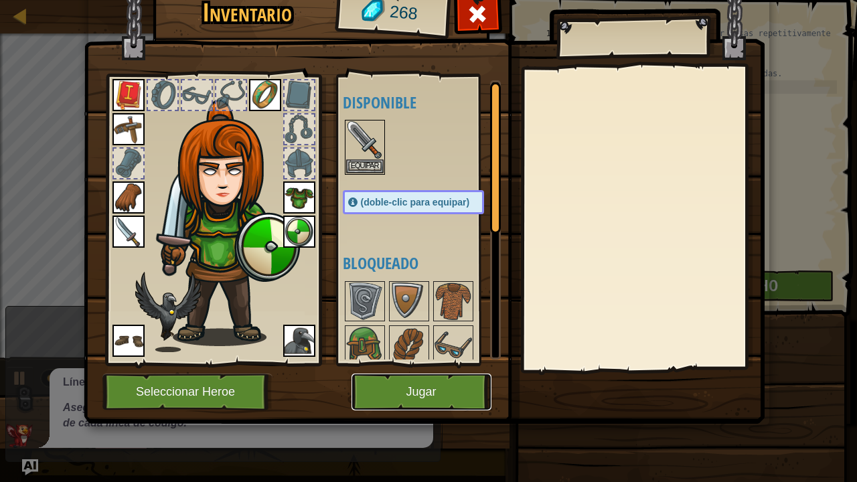
click at [446, 377] on button "Jugar" at bounding box center [422, 392] width 140 height 37
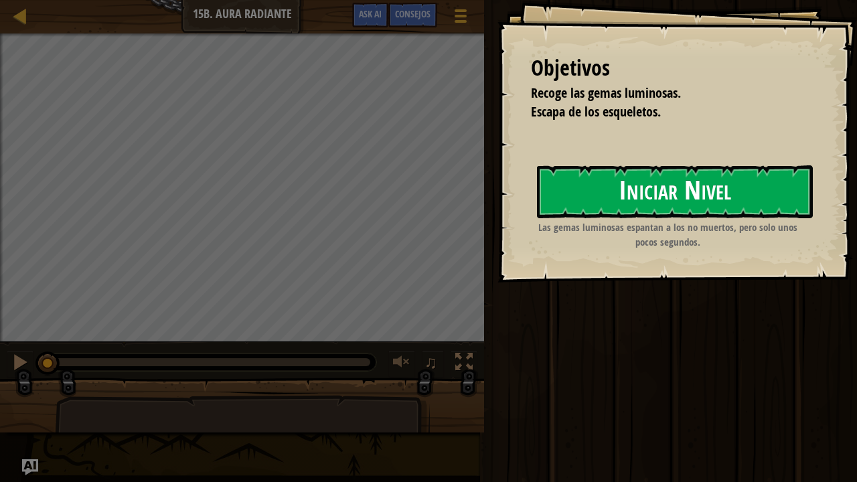
click at [682, 169] on button "Iniciar Nivel" at bounding box center [675, 191] width 276 height 53
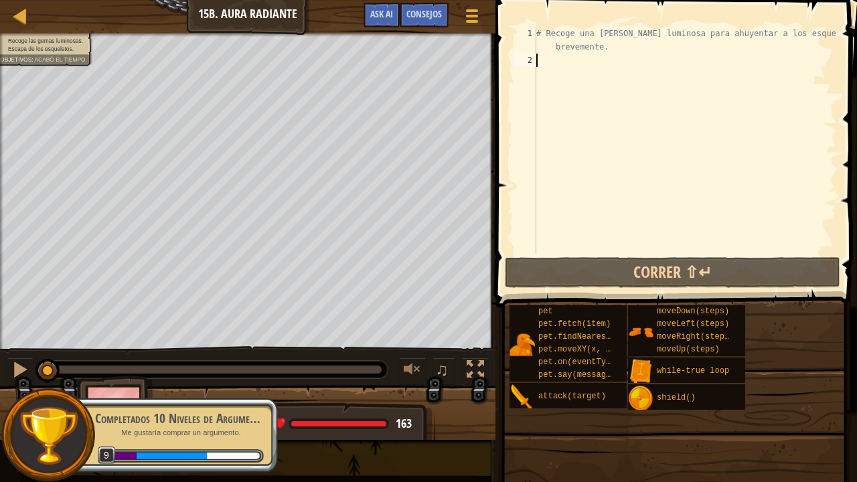
type textarea "h"
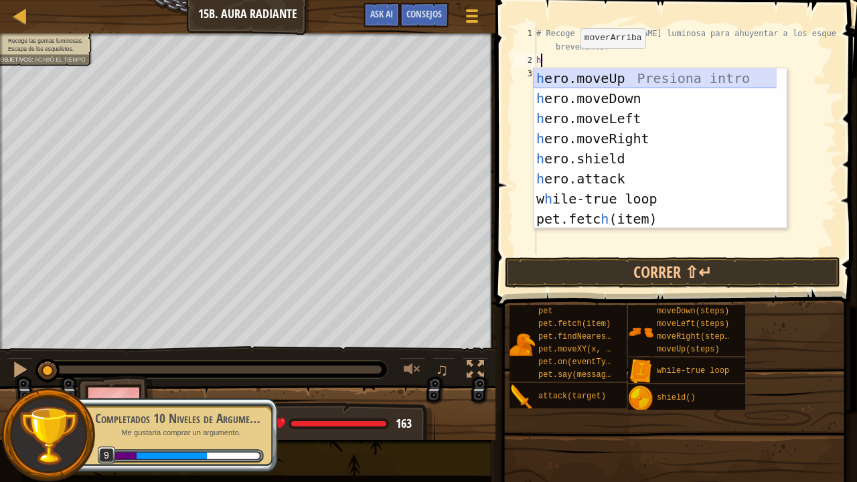
click at [597, 75] on div "h ero.moveUp Presiona intro h ero.moveDown Presiona intro h ero.moveLeft Presio…" at bounding box center [656, 168] width 244 height 201
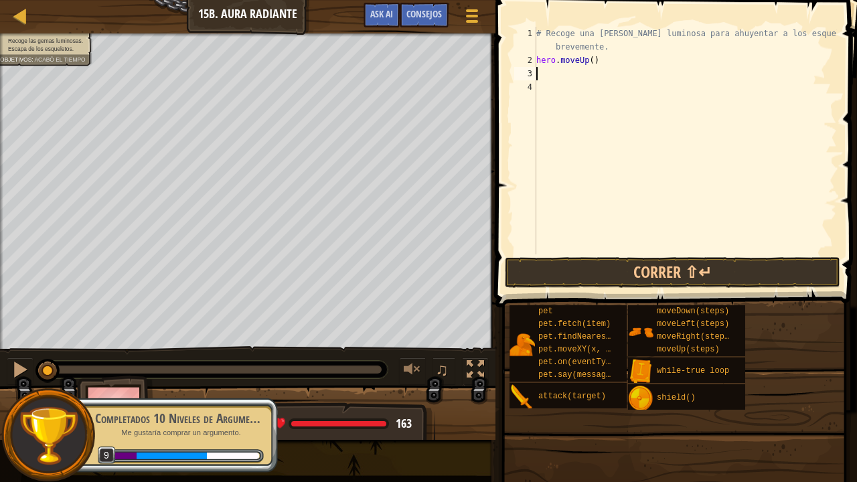
type textarea "h"
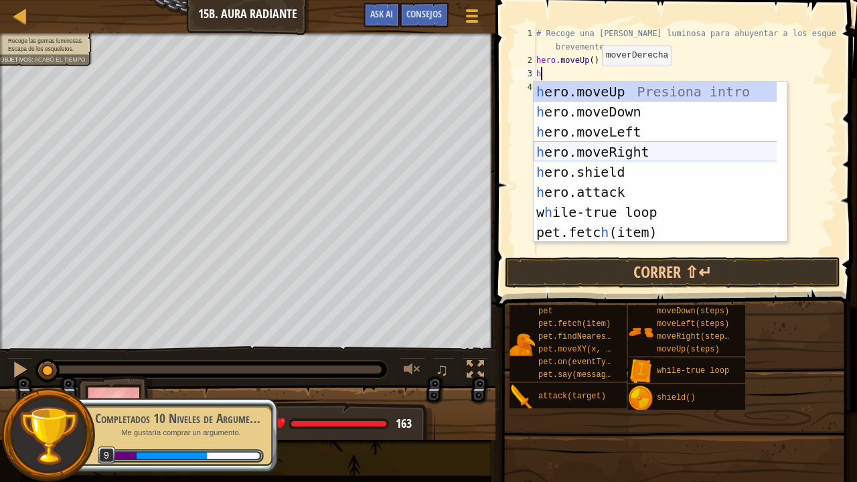
click at [622, 151] on div "h ero.moveUp Presiona intro h ero.moveDown Presiona intro h ero.moveLeft Presio…" at bounding box center [656, 182] width 244 height 201
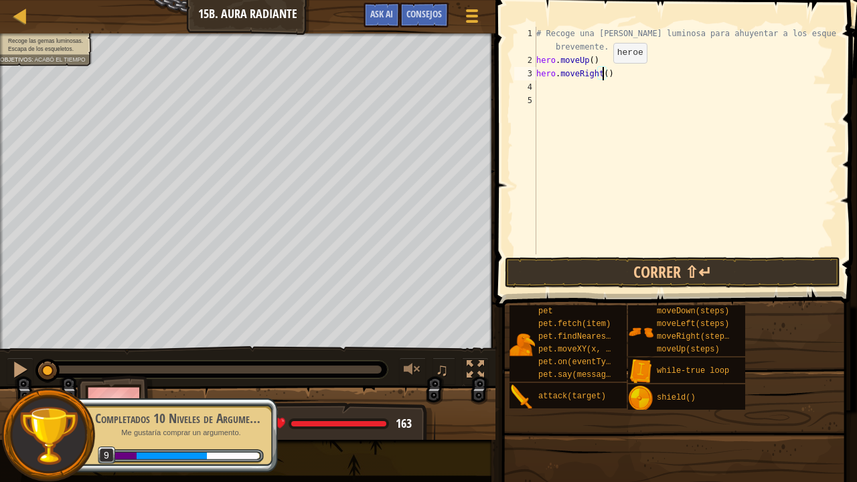
click at [601, 76] on div "# Recoge una gema luminosa para ahuyentar a los esqueletos brevemente. hero . m…" at bounding box center [685, 161] width 303 height 268
type textarea "hero.moveRight(2)"
click at [576, 85] on div "# Recoge una gema luminosa para ahuyentar a los esqueletos brevemente. hero . m…" at bounding box center [685, 161] width 303 height 268
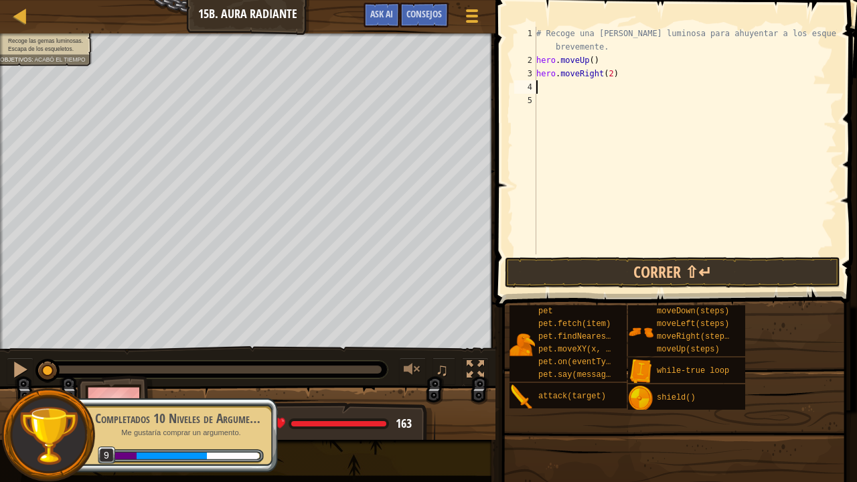
type textarea "h"
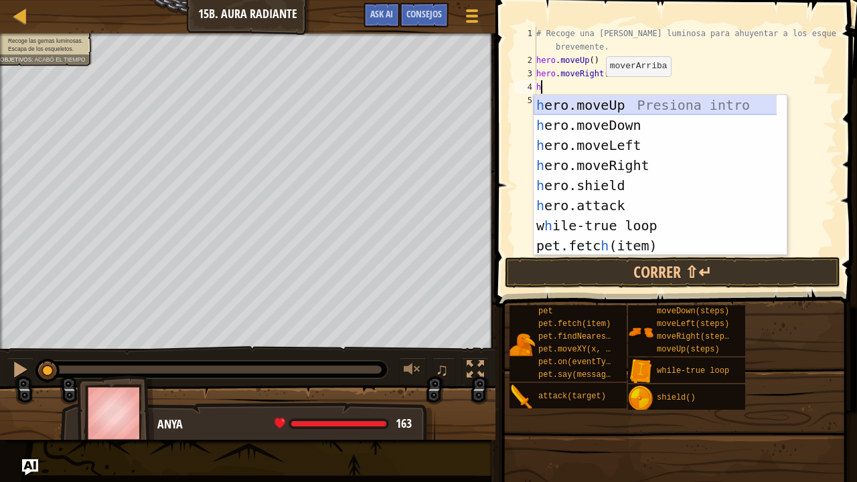
click at [599, 99] on div "h ero.moveUp Presiona intro h ero.moveDown Presiona intro h ero.moveLeft Presio…" at bounding box center [656, 195] width 244 height 201
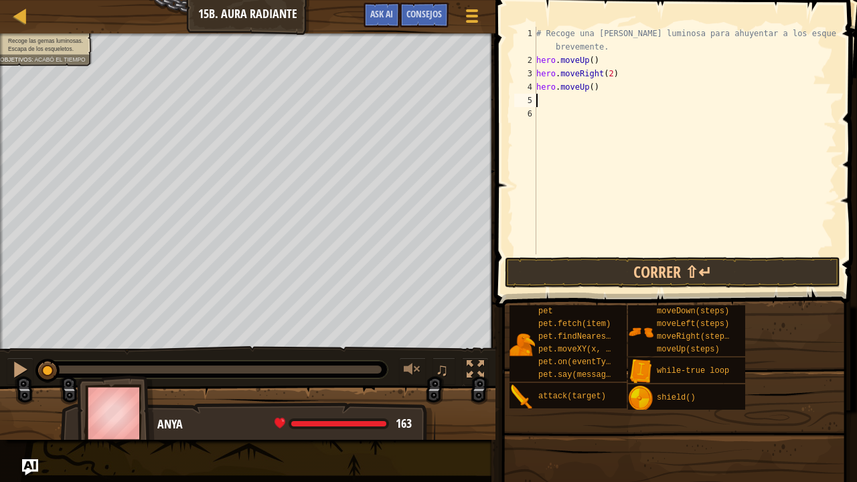
type textarea "h"
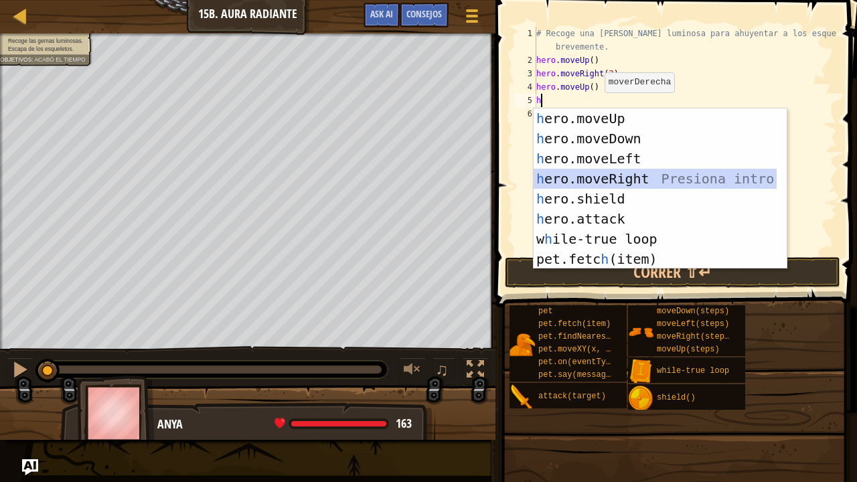
click at [642, 177] on div "h ero.moveUp Presiona intro h ero.moveDown Presiona intro h ero.moveLeft Presio…" at bounding box center [656, 209] width 244 height 201
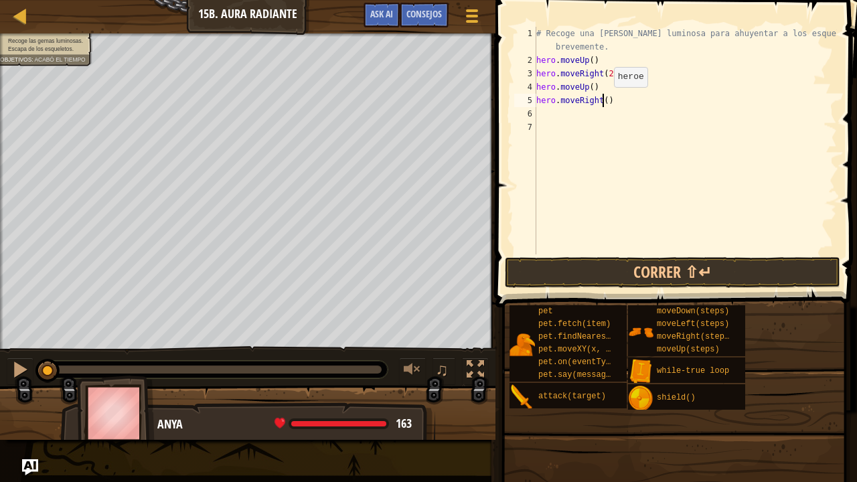
click at [603, 100] on div "# Recoge una gema luminosa para ahuyentar a los esqueletos brevemente. hero . m…" at bounding box center [685, 161] width 303 height 268
type textarea "hero.moveRight(2)"
click at [560, 118] on div "# Recoge una gema luminosa para ahuyentar a los esqueletos brevemente. hero . m…" at bounding box center [685, 161] width 303 height 268
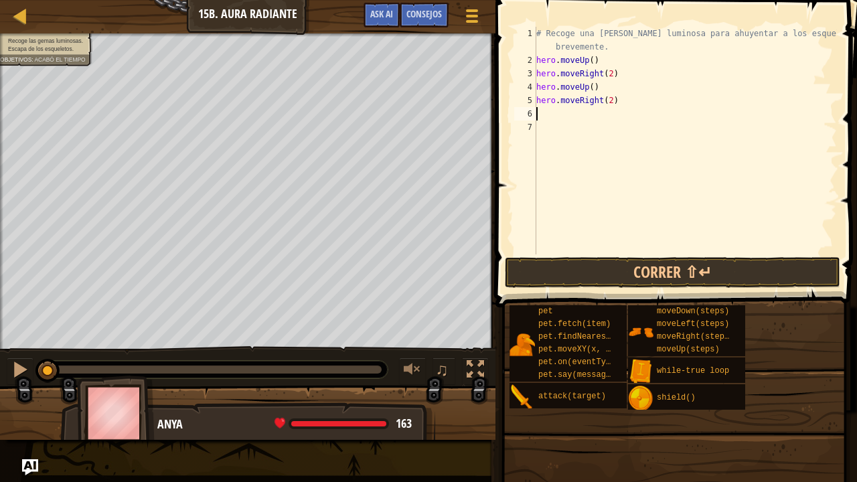
type textarea "h"
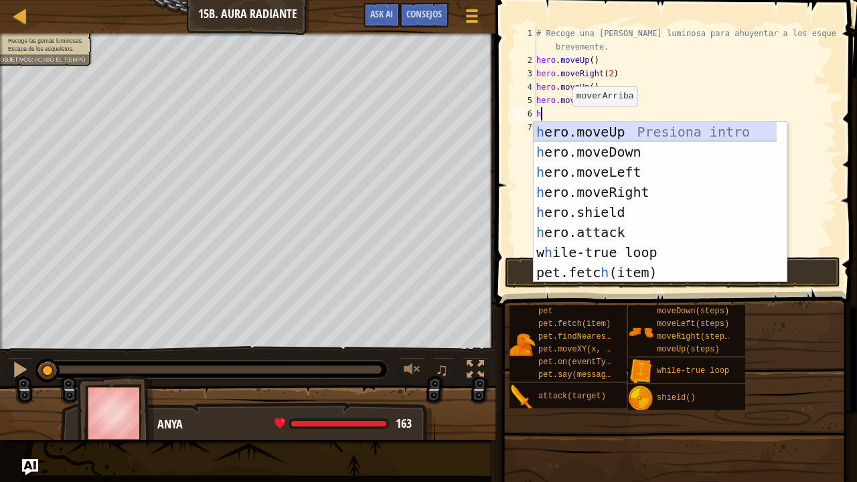
click at [564, 130] on div "h ero.moveUp Presiona intro h ero.moveDown Presiona intro h ero.moveLeft Presio…" at bounding box center [656, 222] width 244 height 201
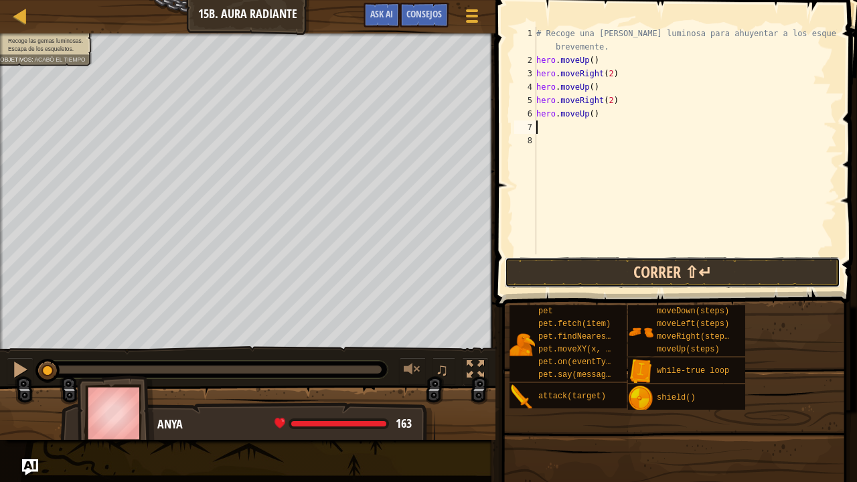
click at [611, 273] on button "Correr ⇧↵" at bounding box center [673, 272] width 336 height 31
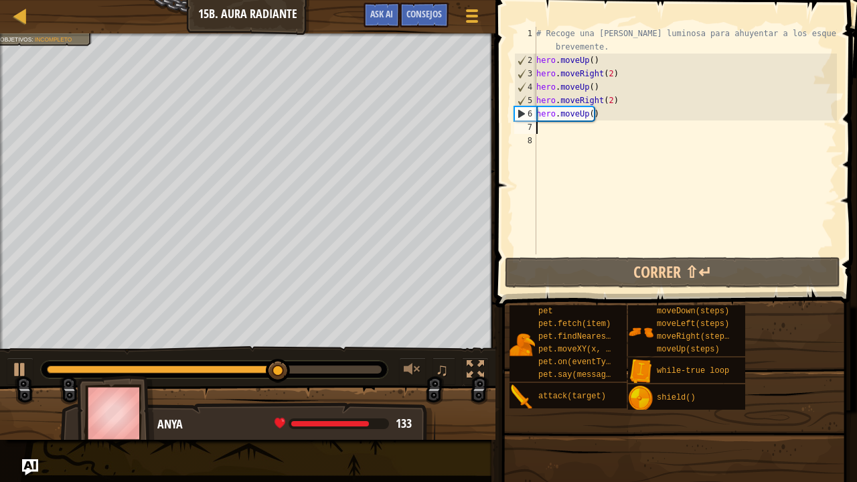
type textarea "h"
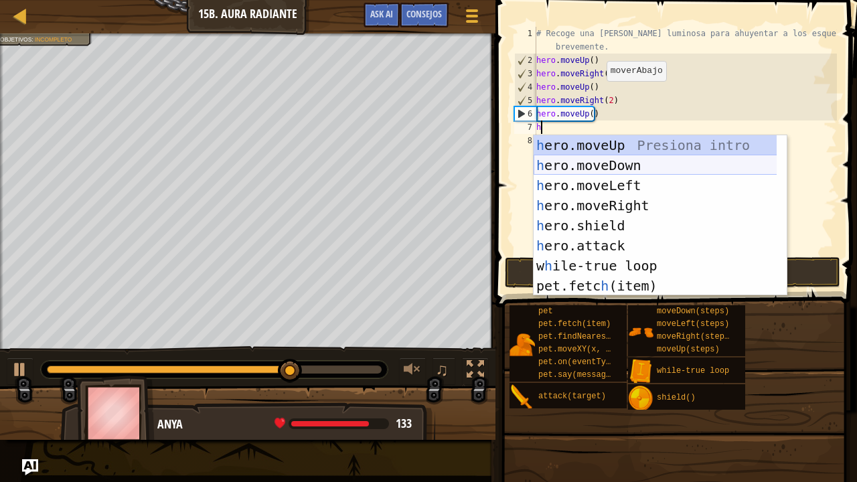
click at [594, 167] on div "h ero.moveUp Presiona intro h ero.moveDown Presiona intro h ero.moveLeft Presio…" at bounding box center [656, 235] width 244 height 201
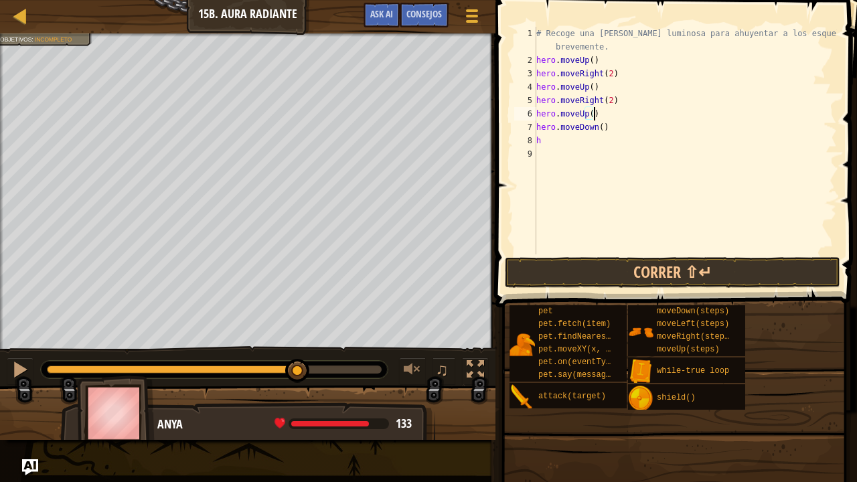
click at [632, 119] on div "# Recoge una gema luminosa para ahuyentar a los esqueletos brevemente. hero . m…" at bounding box center [685, 161] width 303 height 268
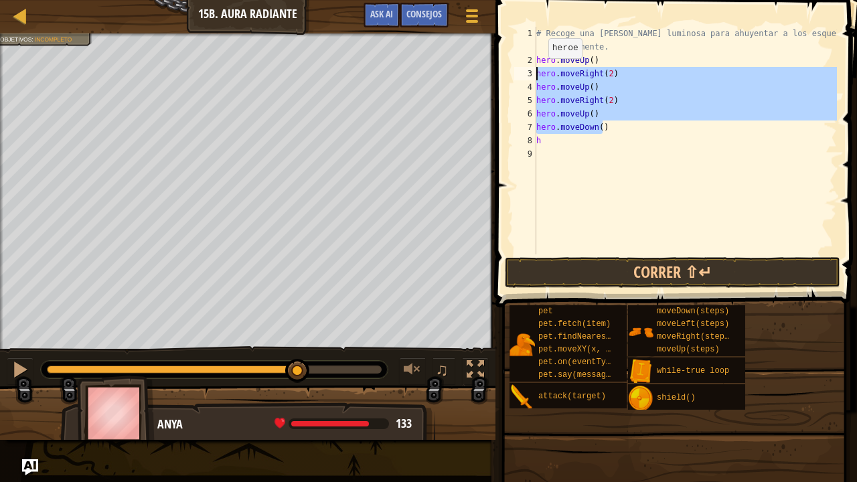
drag, startPoint x: 618, startPoint y: 137, endPoint x: 536, endPoint y: 74, distance: 103.6
click at [537, 72] on div "# Recoge una gema luminosa para ahuyentar a los esqueletos brevemente. hero . m…" at bounding box center [685, 161] width 303 height 268
type textarea "h"
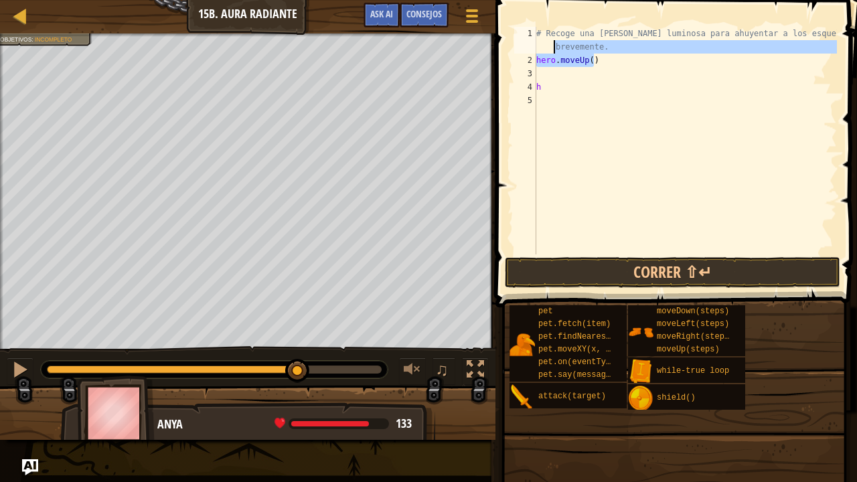
drag, startPoint x: 600, startPoint y: 62, endPoint x: 522, endPoint y: 55, distance: 78.0
click at [523, 53] on div "# Recoge una gema luminosa para ahuyentar a los esqueletos 1 2 3 4 5 # Recoge u…" at bounding box center [675, 141] width 326 height 228
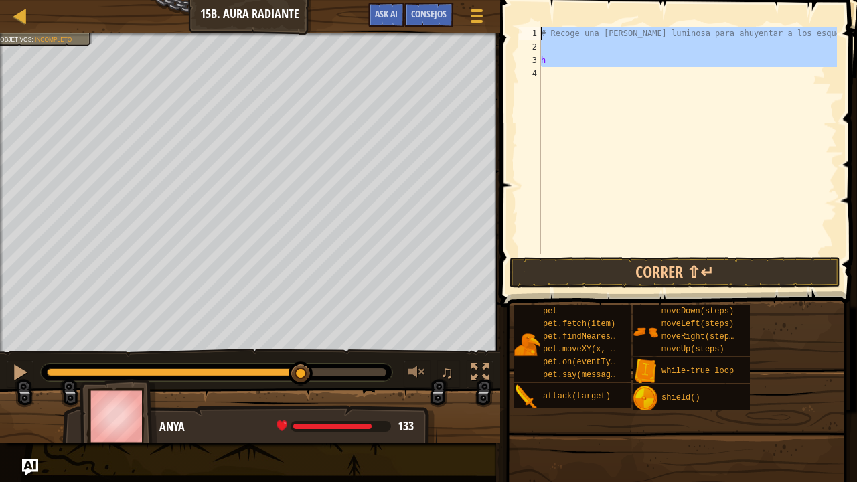
drag, startPoint x: 557, startPoint y: 75, endPoint x: 530, endPoint y: 0, distance: 79.9
click at [530, 7] on div "# Recoge una gema luminosa para ahuyentar a los esqueletos 1 2 3 4 # Recoge una…" at bounding box center [676, 180] width 361 height 347
type textarea "# Recoge una gema luminosa para ahuyentar a los esqueletos"
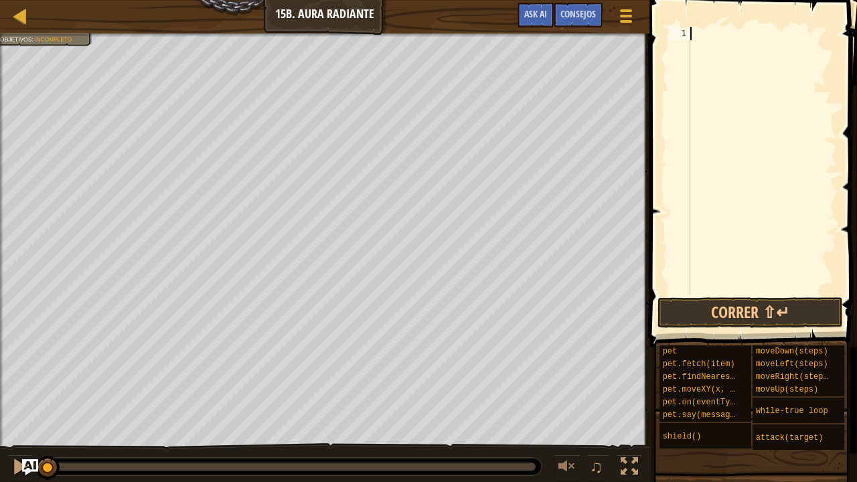
drag, startPoint x: 398, startPoint y: 463, endPoint x: 0, endPoint y: 482, distance: 398.3
click at [0, 377] on div "♫" at bounding box center [325, 463] width 650 height 40
type textarea "h"
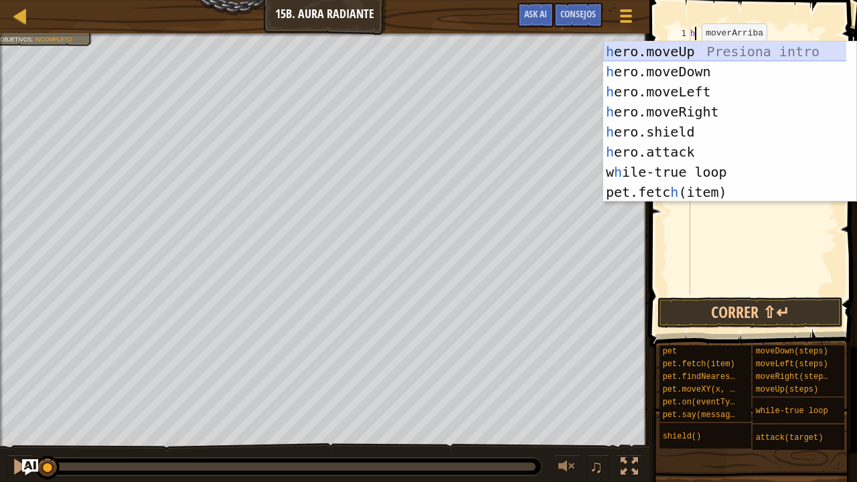
click at [699, 47] on div "h ero.moveUp Presiona intro h ero.moveDown Presiona intro h ero.moveLeft Presio…" at bounding box center [725, 142] width 244 height 201
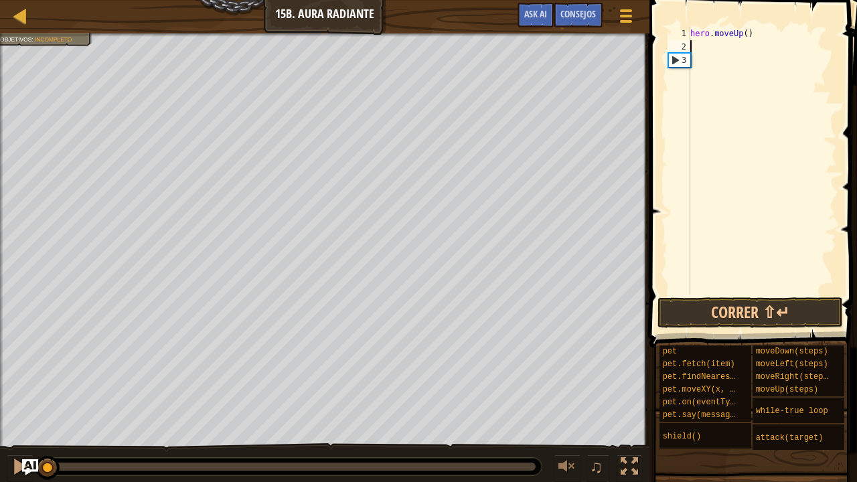
type textarea "h"
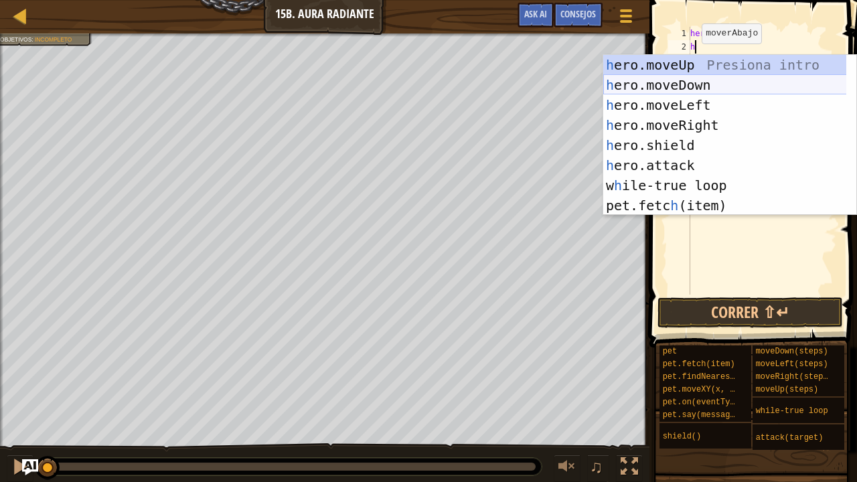
click at [703, 80] on div "h ero.moveUp Presiona intro h ero.moveDown Presiona intro h ero.moveLeft Presio…" at bounding box center [725, 155] width 244 height 201
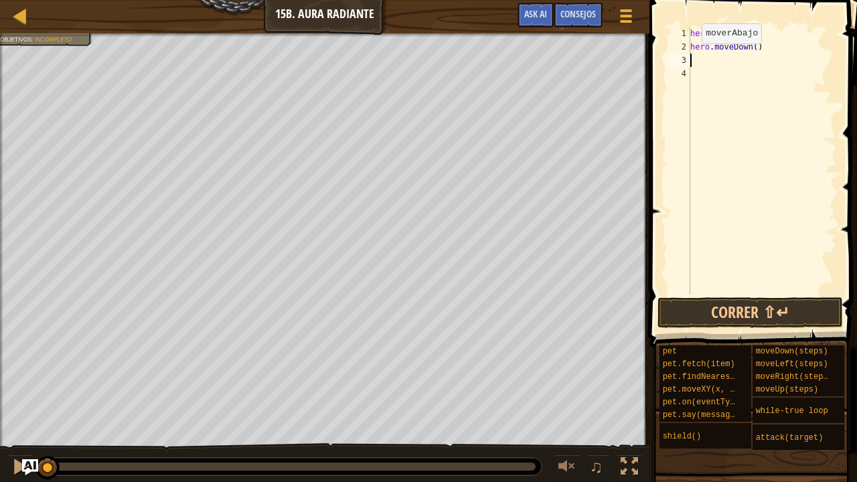
type textarea "h"
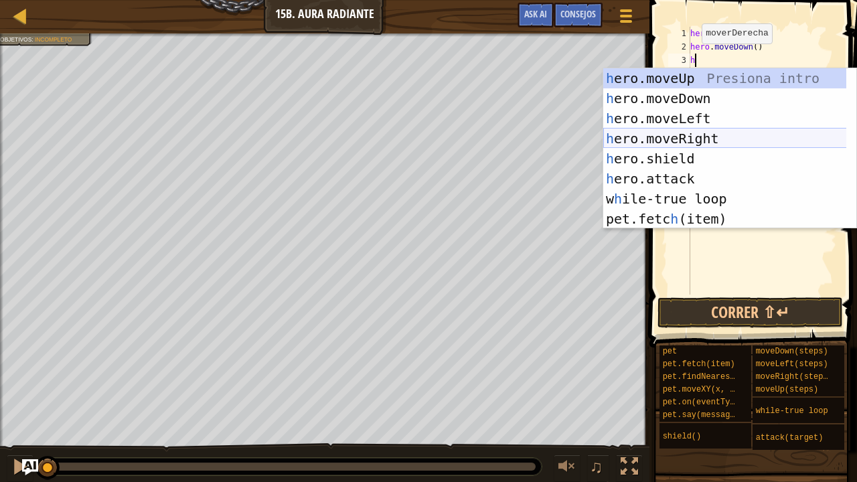
click at [699, 135] on div "h ero.moveUp Presiona intro h ero.moveDown Presiona intro h ero.moveLeft Presio…" at bounding box center [725, 168] width 244 height 201
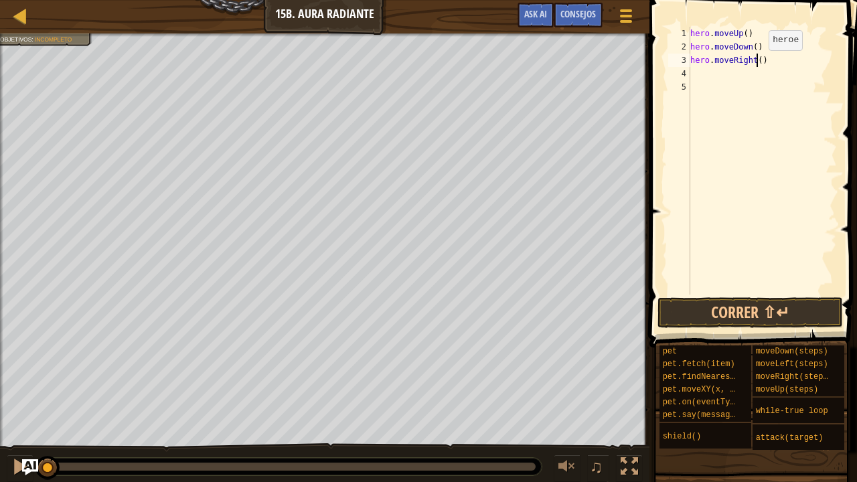
click at [757, 63] on div "hero . moveUp ( ) hero . moveDown ( ) hero . moveRight ( )" at bounding box center [762, 174] width 149 height 295
type textarea "hero.moveRight(2)"
click at [722, 82] on div "hero . moveUp ( ) hero . moveDown ( ) hero . moveRight ( 2 )" at bounding box center [762, 174] width 149 height 295
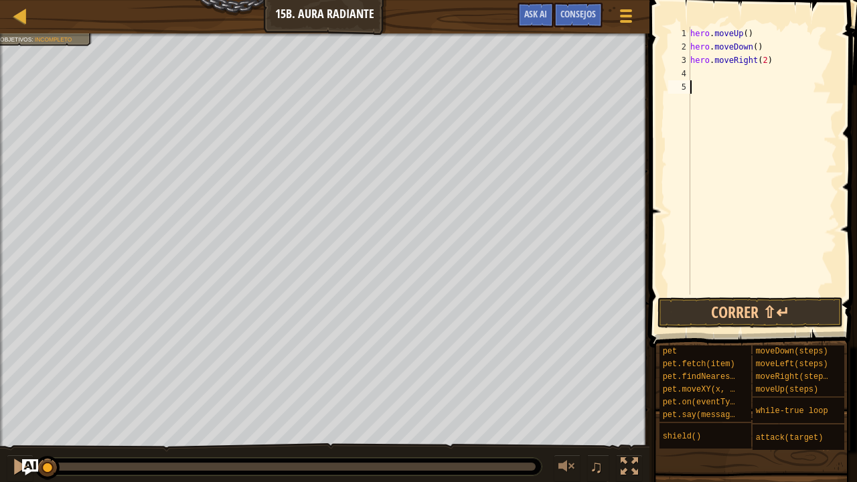
click at [713, 74] on div "hero . moveUp ( ) hero . moveDown ( ) hero . moveRight ( 2 )" at bounding box center [762, 174] width 149 height 295
type textarea "h"
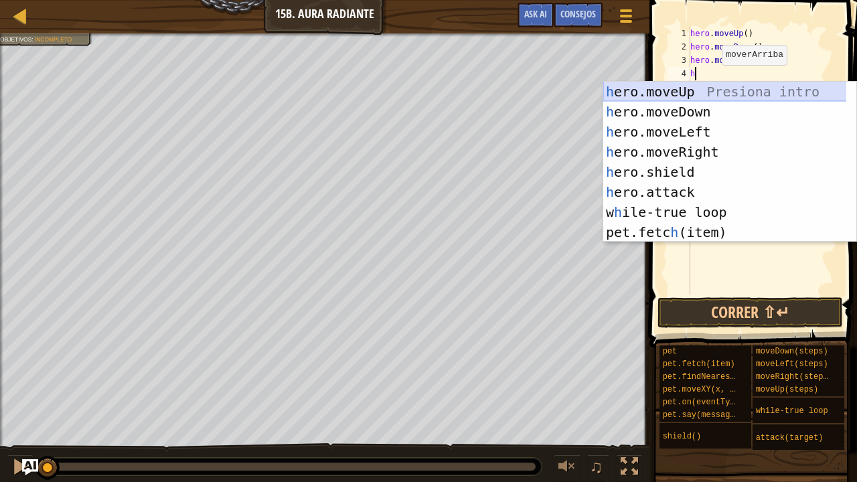
click at [695, 98] on div "h ero.moveUp Presiona intro h ero.moveDown Presiona intro h ero.moveLeft Presio…" at bounding box center [725, 182] width 244 height 201
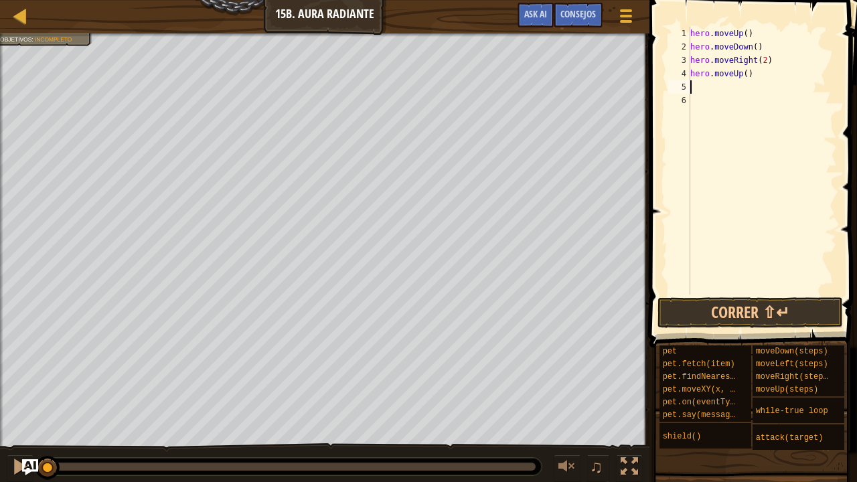
type textarea "h"
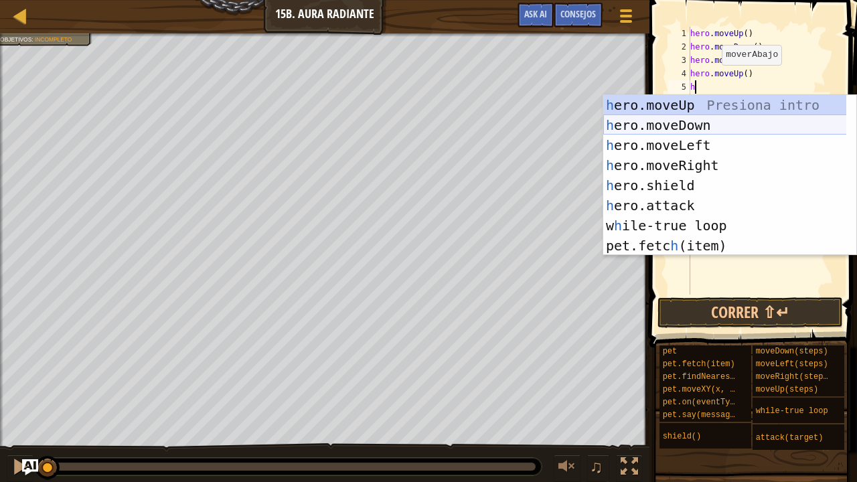
click at [686, 130] on div "h ero.moveUp Presiona intro h ero.moveDown Presiona intro h ero.moveLeft Presio…" at bounding box center [725, 195] width 244 height 201
type textarea "h"
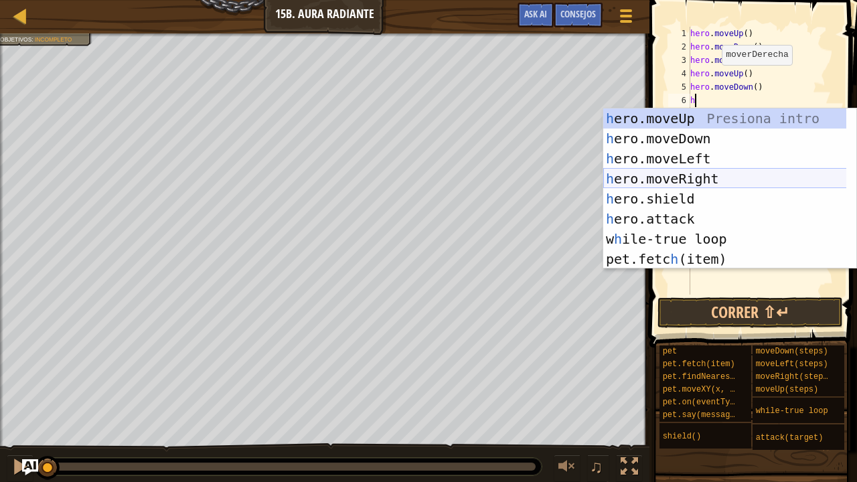
click at [706, 179] on div "h ero.moveUp Presiona intro h ero.moveDown Presiona intro h ero.moveLeft Presio…" at bounding box center [725, 209] width 244 height 201
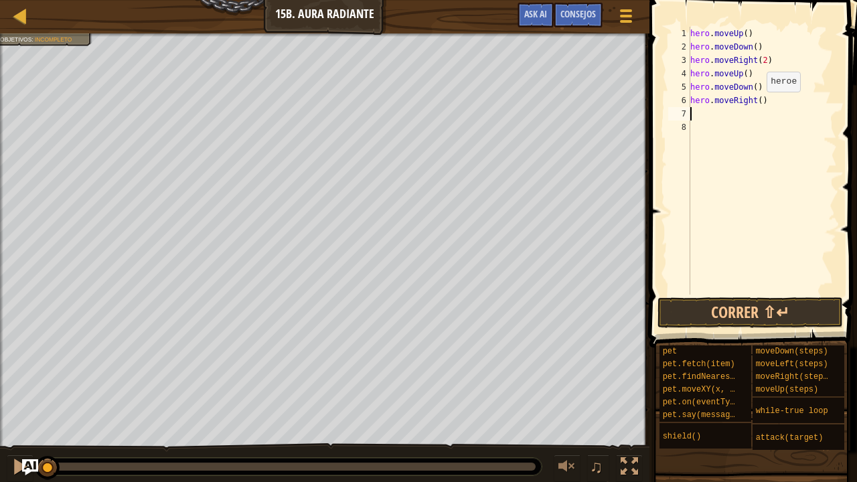
click at [756, 105] on div "hero . moveUp ( ) hero . moveDown ( ) hero . moveRight ( 2 ) hero . moveUp ( ) …" at bounding box center [762, 174] width 149 height 295
type textarea "hero.moveRight(2)"
click at [724, 119] on div "hero . moveUp ( ) hero . moveDown ( ) hero . moveRight ( 2 ) hero . moveUp ( ) …" at bounding box center [762, 174] width 149 height 295
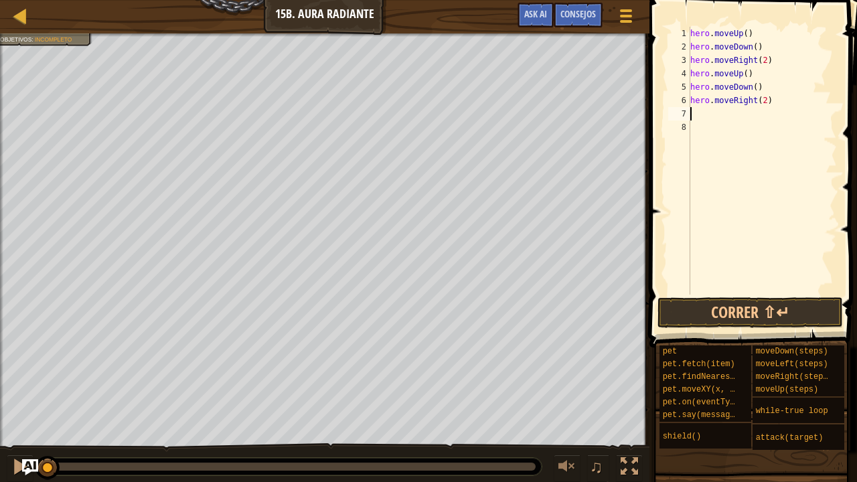
type textarea "h"
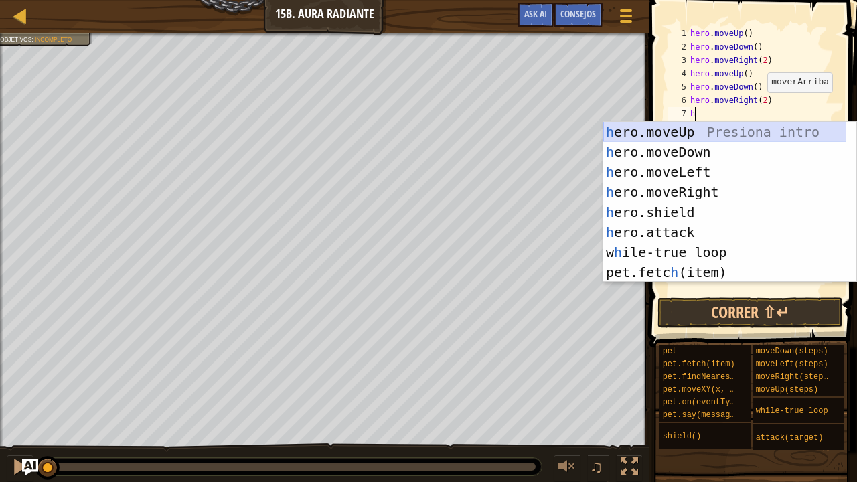
click at [709, 133] on div "h ero.moveUp Presiona intro h ero.moveDown Presiona intro h ero.moveLeft Presio…" at bounding box center [725, 222] width 244 height 201
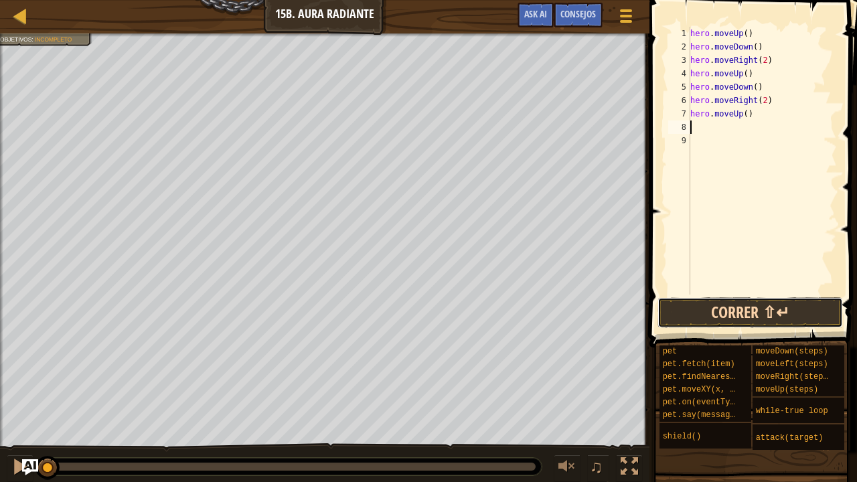
click at [748, 298] on button "Correr ⇧↵" at bounding box center [751, 312] width 186 height 31
click at [768, 310] on button "Correr ⇧↵" at bounding box center [751, 312] width 186 height 31
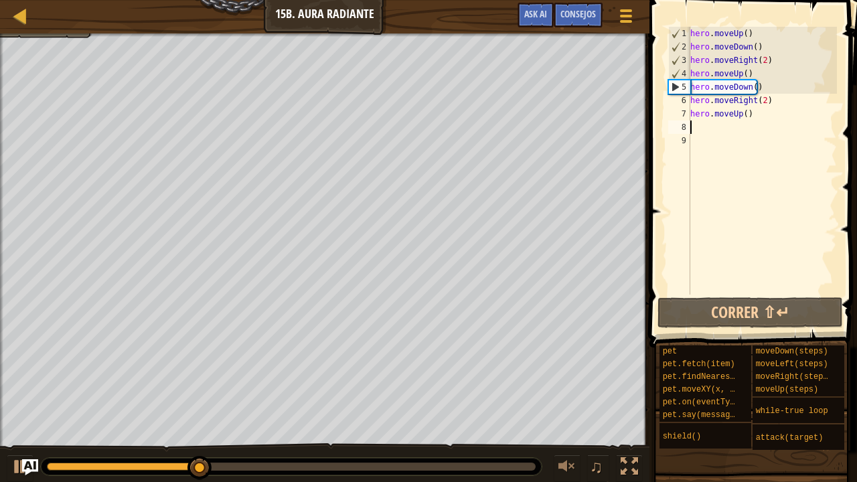
type textarea "h"
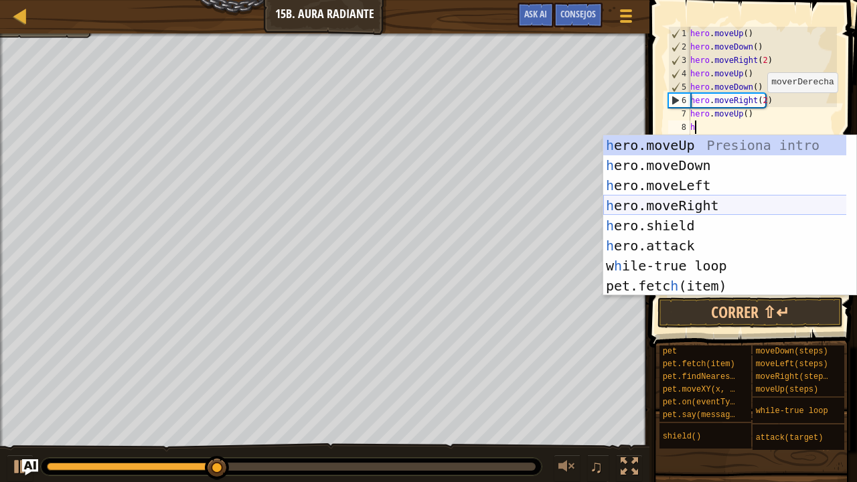
click at [731, 210] on div "h ero.moveUp Presiona intro h ero.moveDown Presiona intro h ero.moveLeft Presio…" at bounding box center [725, 235] width 244 height 201
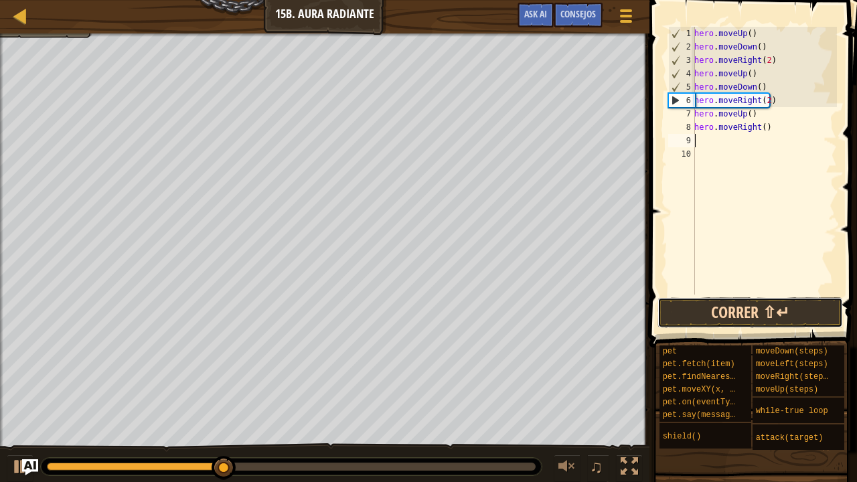
click at [734, 308] on button "Correr ⇧↵" at bounding box center [751, 312] width 186 height 31
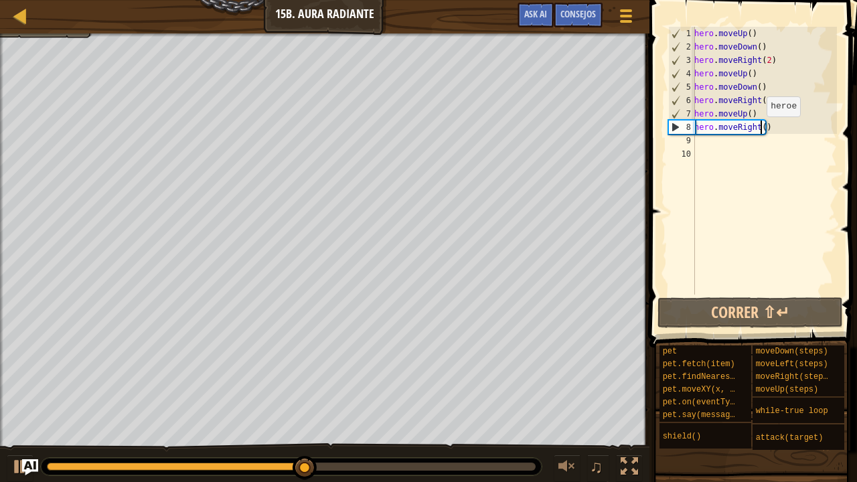
click at [760, 130] on div "hero . moveUp ( ) hero . moveDown ( ) hero . moveRight ( 2 ) hero . moveUp ( ) …" at bounding box center [764, 174] width 145 height 295
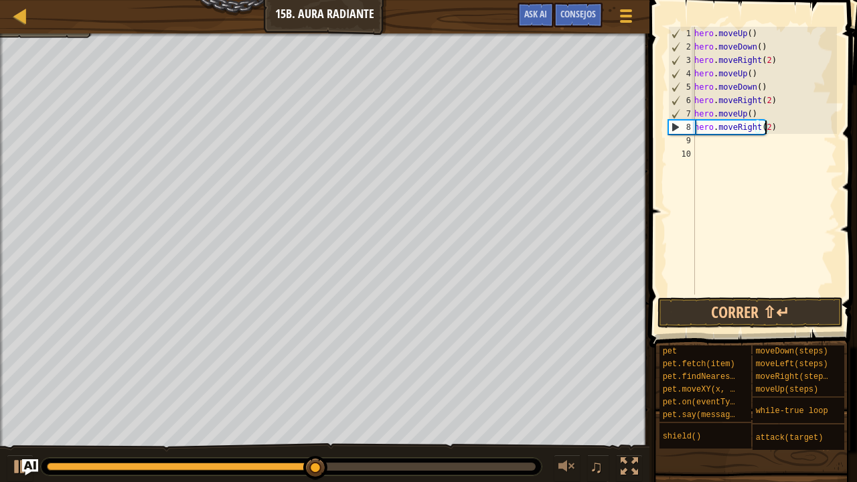
scroll to position [6, 5]
click at [747, 296] on span at bounding box center [755, 154] width 218 height 387
click at [746, 308] on button "Correr ⇧↵" at bounding box center [751, 312] width 186 height 31
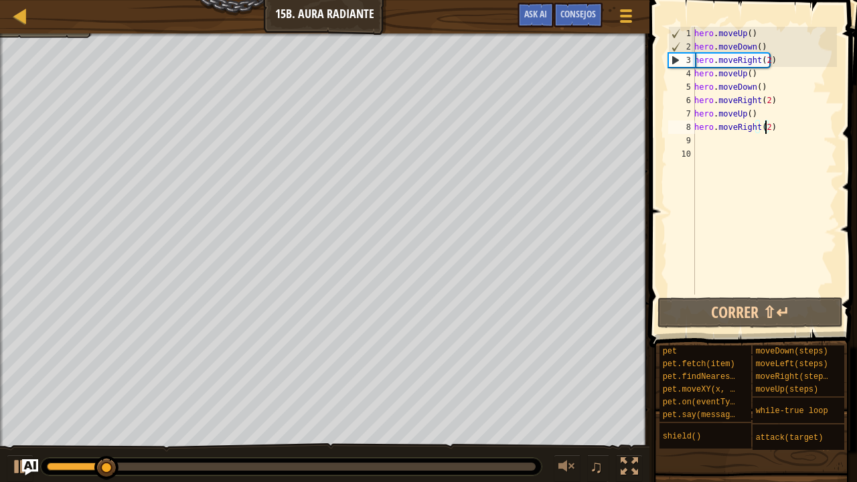
type textarea "hero.moveRight()"
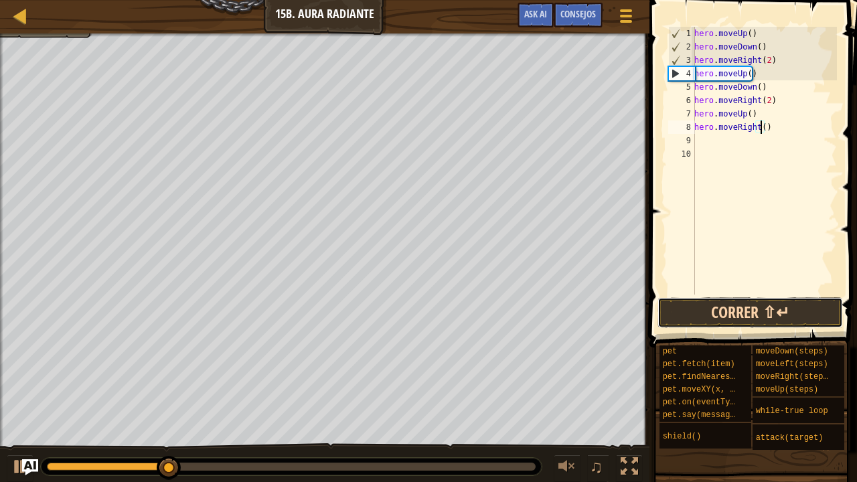
click at [713, 313] on button "Correr ⇧↵" at bounding box center [751, 312] width 186 height 31
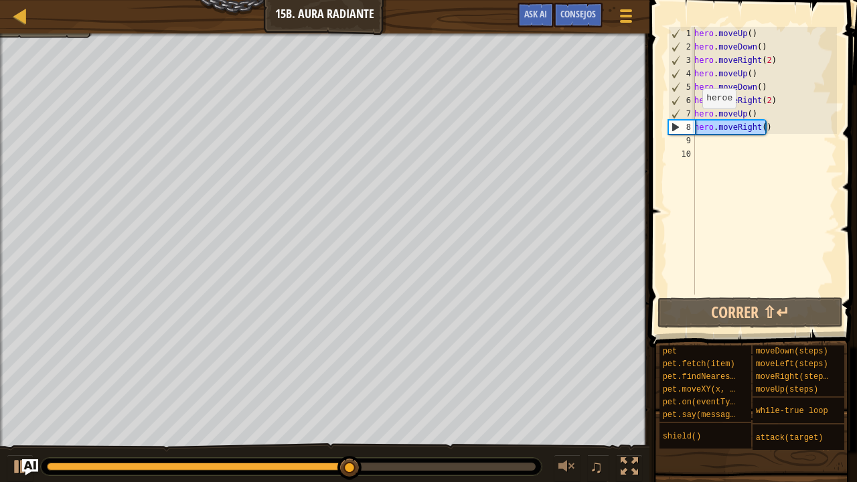
drag, startPoint x: 780, startPoint y: 129, endPoint x: 695, endPoint y: 122, distance: 85.3
click at [695, 122] on div "hero.moveRight() 1 2 3 4 5 6 7 8 9 10 hero . moveUp ( ) hero . moveDown ( ) her…" at bounding box center [751, 161] width 171 height 268
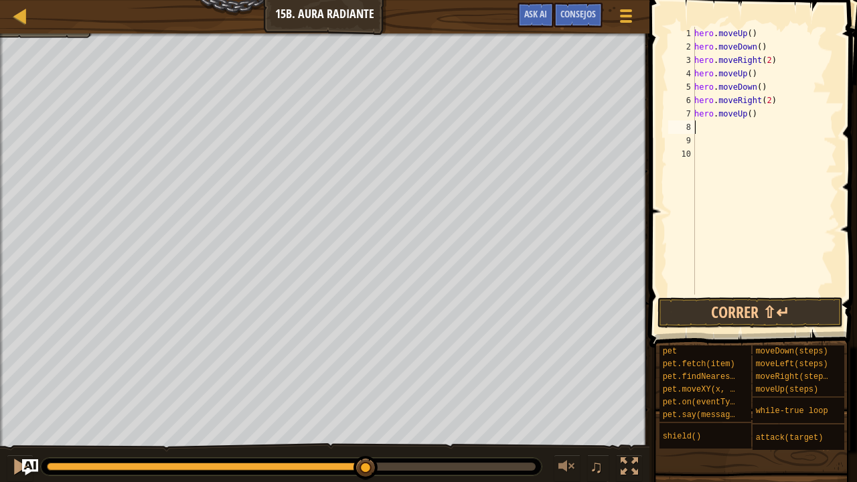
type textarea "h"
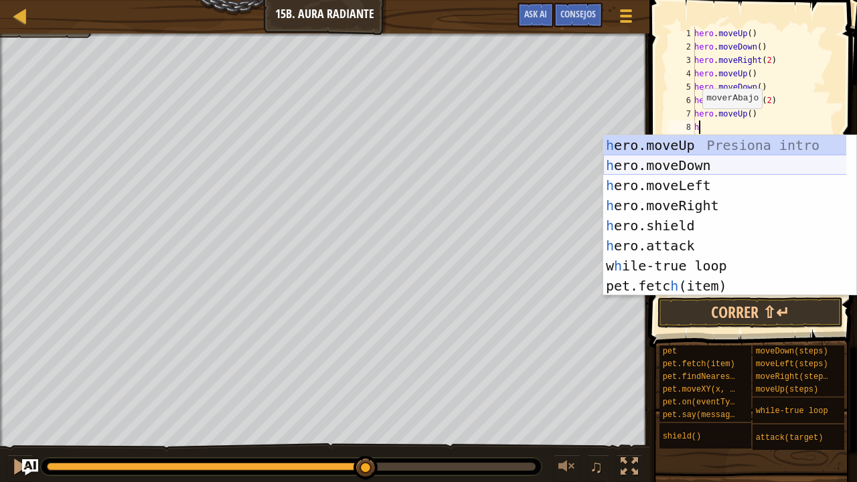
click at [719, 167] on div "h ero.moveUp Presiona intro h ero.moveDown Presiona intro h ero.moveLeft Presio…" at bounding box center [725, 235] width 244 height 201
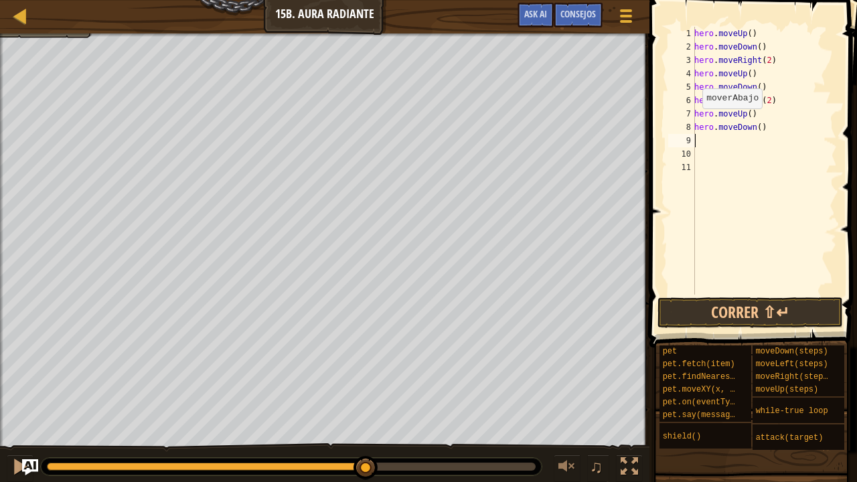
type textarea "h"
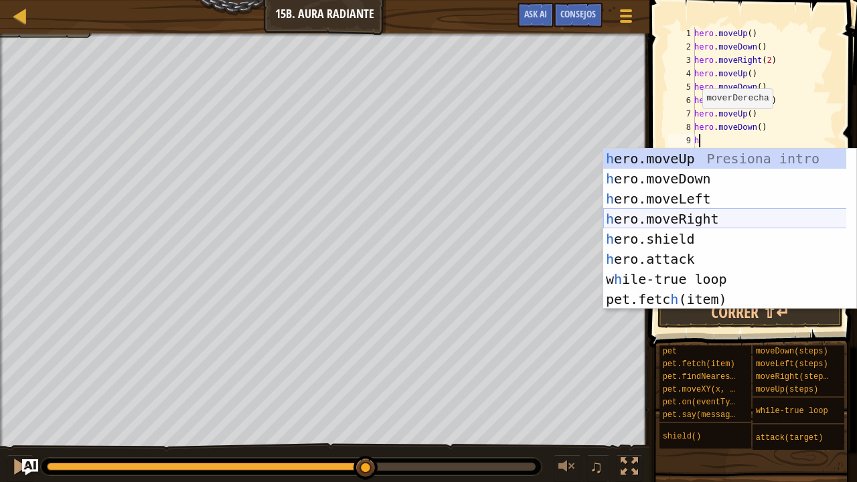
click at [721, 215] on div "h ero.moveUp Presiona intro h ero.moveDown Presiona intro h ero.moveLeft Presio…" at bounding box center [725, 249] width 244 height 201
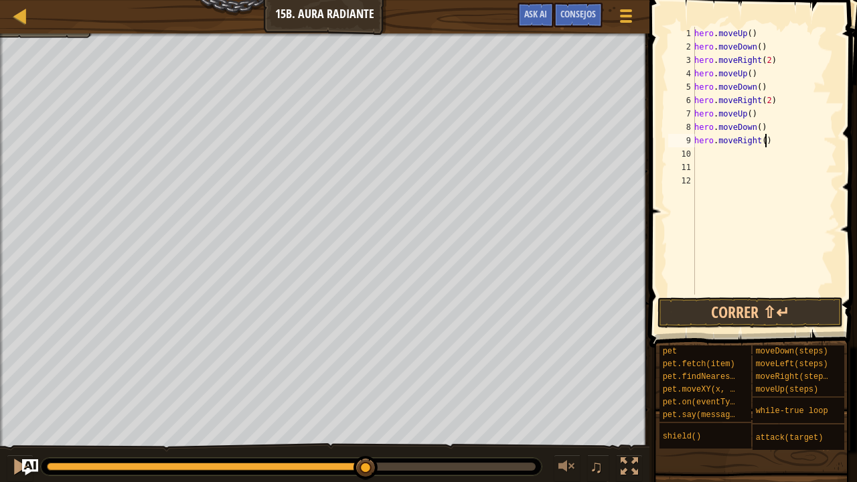
click at [764, 141] on div "hero . moveUp ( ) hero . moveDown ( ) hero . moveRight ( 2 ) hero . moveUp ( ) …" at bounding box center [764, 174] width 145 height 295
click at [760, 146] on div "hero . moveUp ( ) hero . moveDown ( ) hero . moveRight ( 2 ) hero . moveUp ( ) …" at bounding box center [764, 174] width 145 height 295
type textarea "hero.moveRight(2)"
click at [760, 301] on button "Correr ⇧↵" at bounding box center [751, 312] width 186 height 31
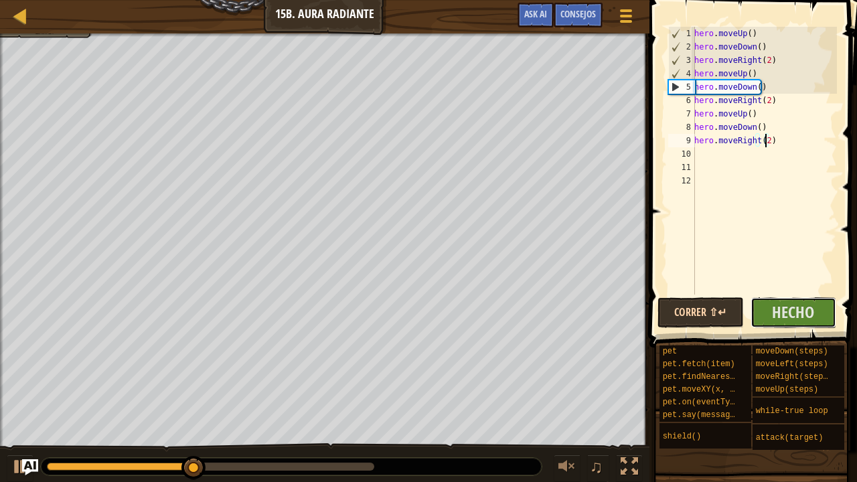
click at [760, 300] on button "Hecho" at bounding box center [794, 312] width 86 height 31
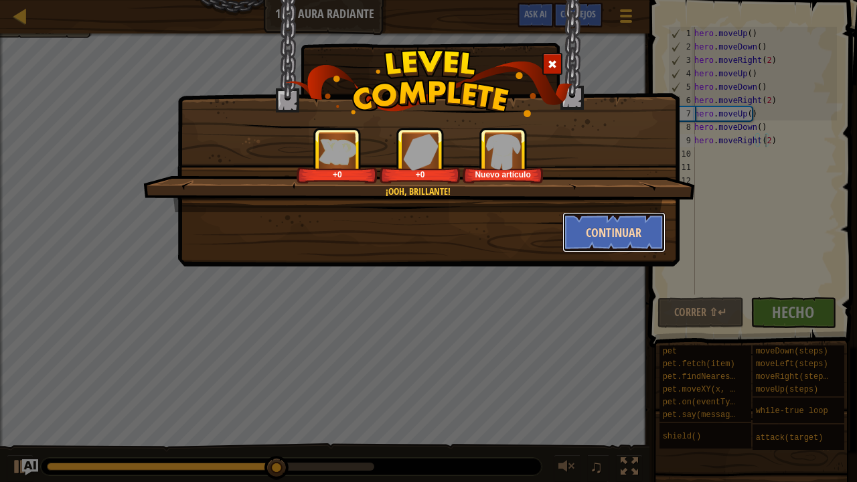
click at [627, 228] on button "Continuar" at bounding box center [615, 232] width 104 height 40
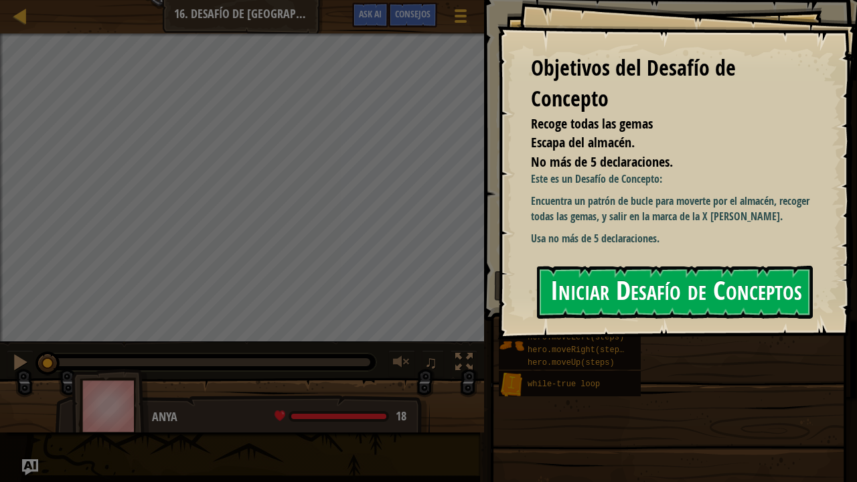
click at [599, 280] on button "Iniciar Desafío de Conceptos" at bounding box center [675, 292] width 276 height 53
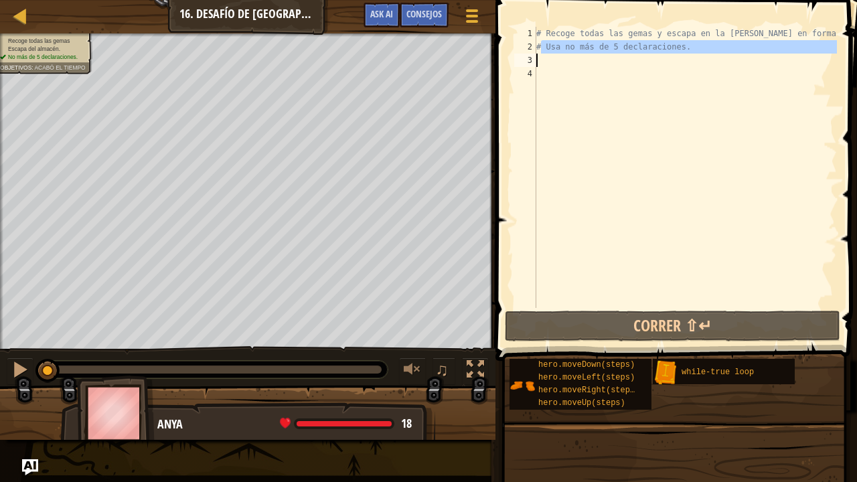
drag, startPoint x: 541, startPoint y: 47, endPoint x: 733, endPoint y: 63, distance: 192.2
click at [733, 63] on div "# Recoge todas las gemas y escapa en la marca blanca en forma de X # Usa no más…" at bounding box center [685, 181] width 303 height 308
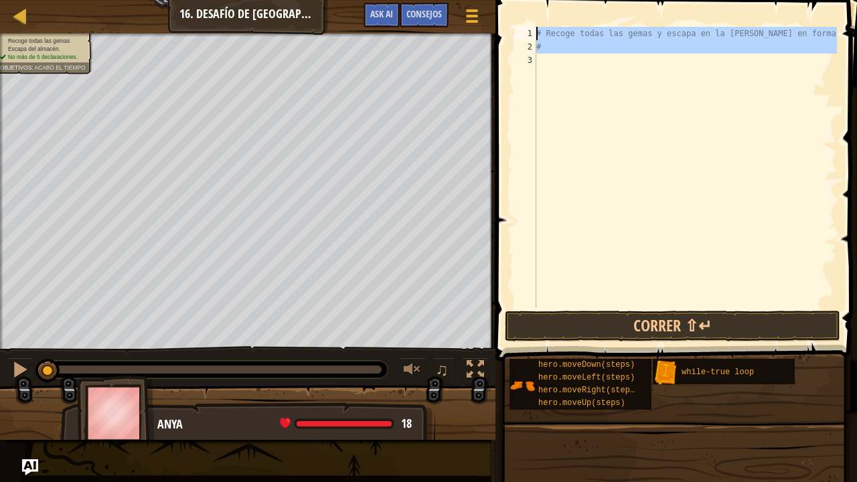
drag, startPoint x: 648, startPoint y: 58, endPoint x: 517, endPoint y: 24, distance: 134.8
click at [517, 24] on div "# 1 2 3 # Recoge todas las gemas y escapa en la marca blanca en forma de X # הה…" at bounding box center [675, 207] width 366 height 401
type textarea "# Recoge todas las gemas y escapa en la marca blanca en forma de X #"
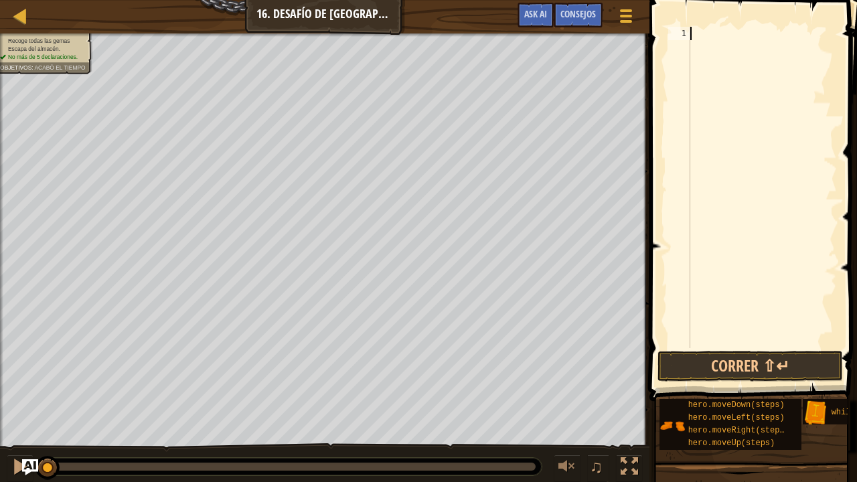
type textarea "h"
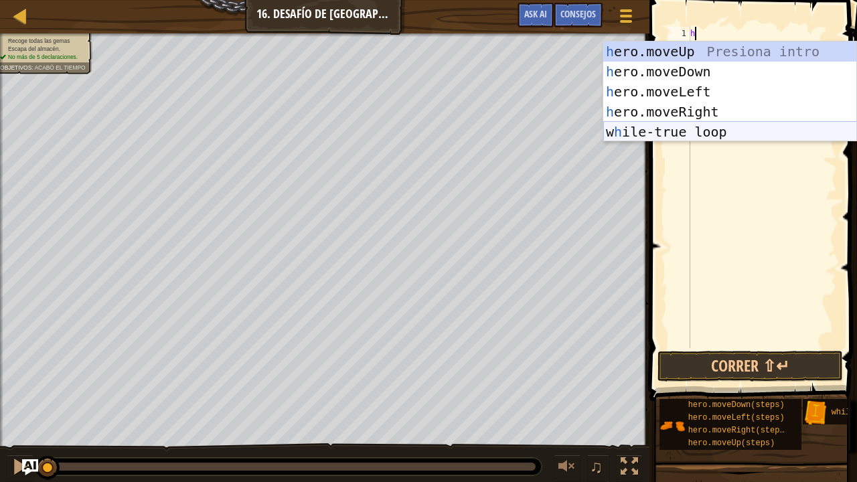
click at [698, 132] on div "h ero.moveUp Presiona intro h ero.moveDown Presiona intro h ero.moveLeft Presio…" at bounding box center [730, 112] width 254 height 141
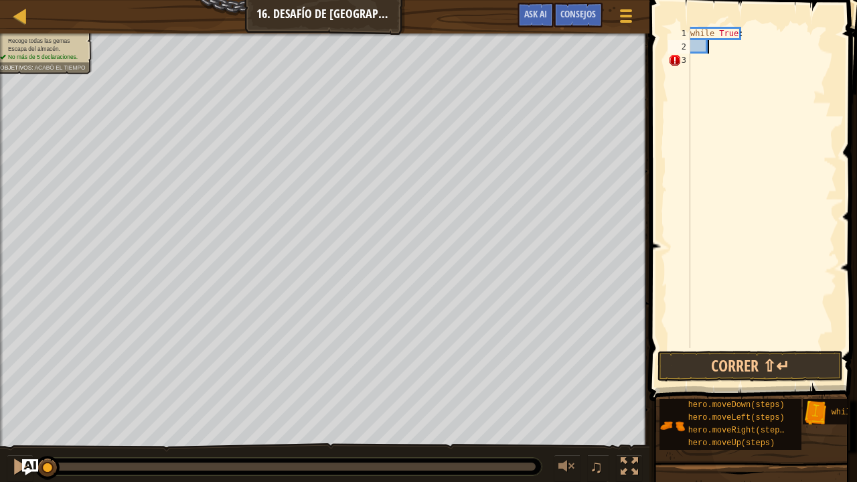
type textarea "h"
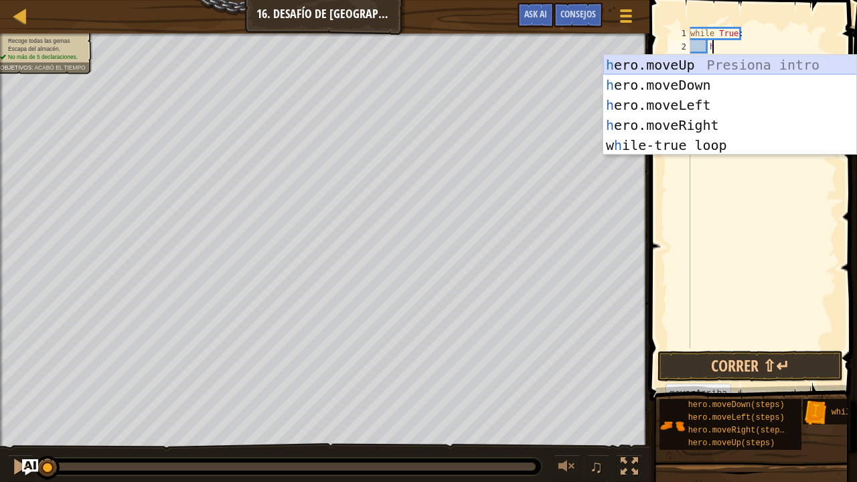
click at [711, 64] on div "h ero.moveUp Presiona intro h ero.moveDown Presiona intro h ero.moveLeft Presio…" at bounding box center [730, 125] width 254 height 141
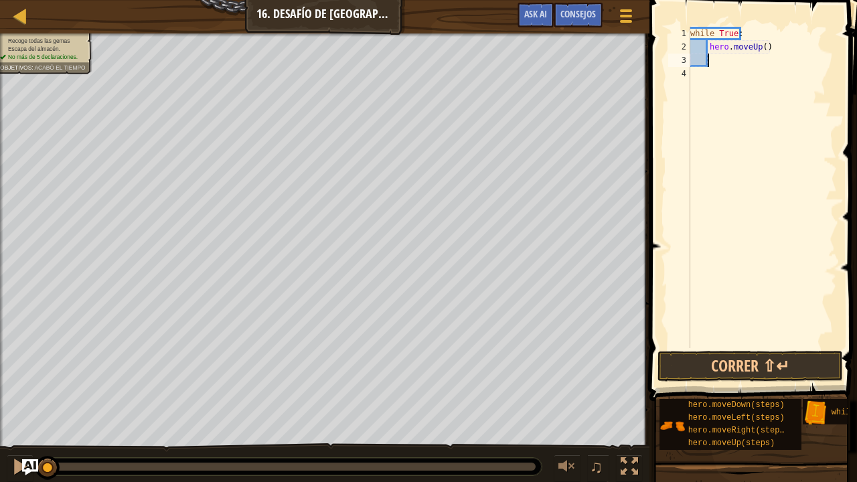
type textarea "h"
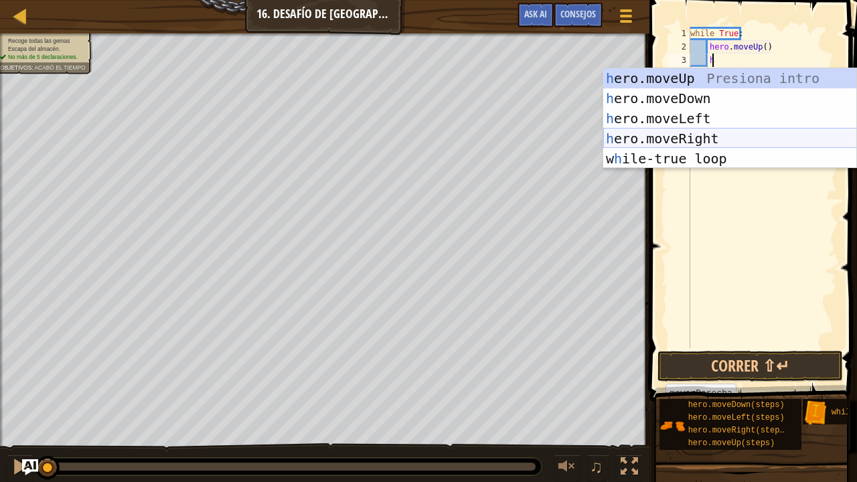
click at [725, 137] on div "h ero.moveUp Presiona intro h ero.moveDown Presiona intro h ero.moveLeft Presio…" at bounding box center [730, 138] width 254 height 141
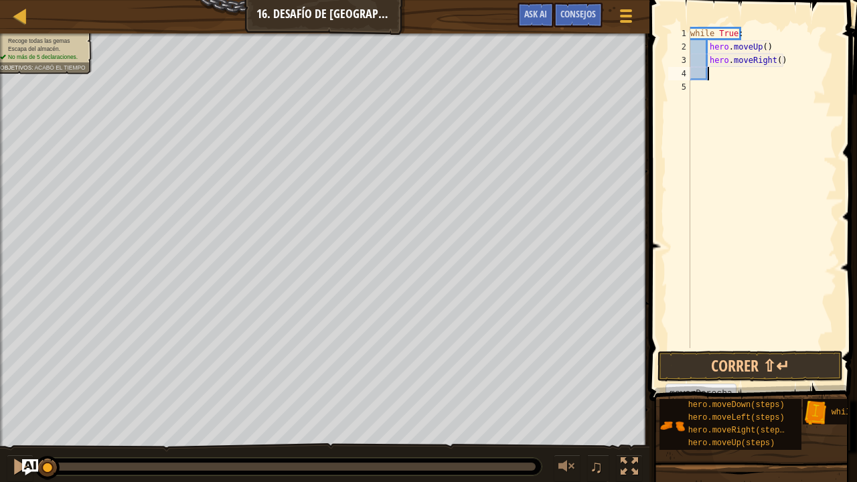
type textarea "h"
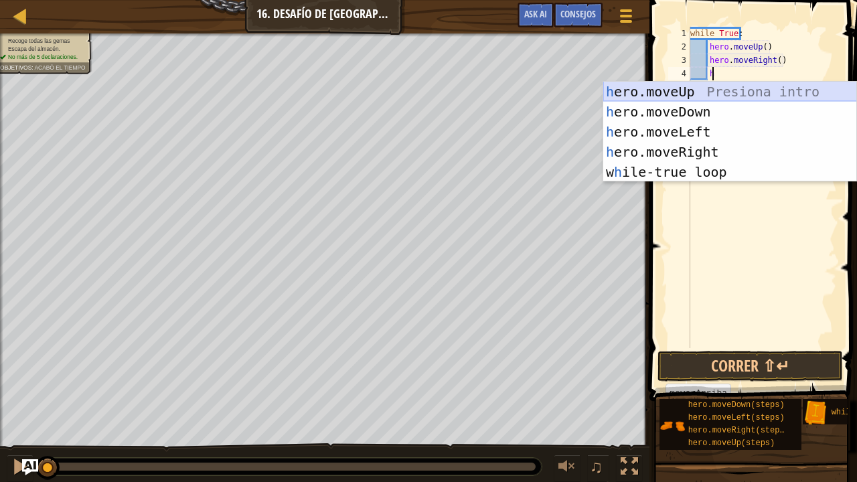
click at [712, 91] on div "h ero.moveUp Presiona intro h ero.moveDown Presiona intro h ero.moveLeft Presio…" at bounding box center [730, 152] width 254 height 141
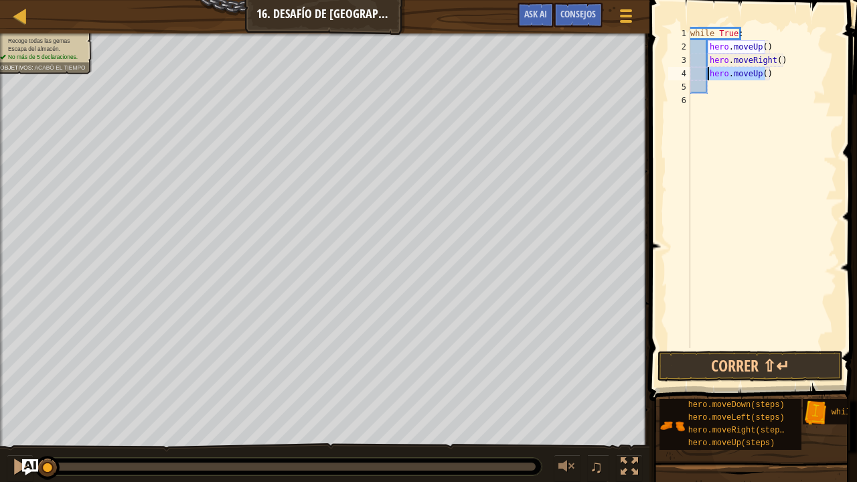
drag, startPoint x: 778, startPoint y: 73, endPoint x: 709, endPoint y: 71, distance: 69.7
click at [709, 71] on div "while True : hero . moveUp ( ) hero . moveRight ( ) hero . moveUp ( )" at bounding box center [762, 201] width 149 height 348
type textarea "hero.moveUp()"
type textarea "h"
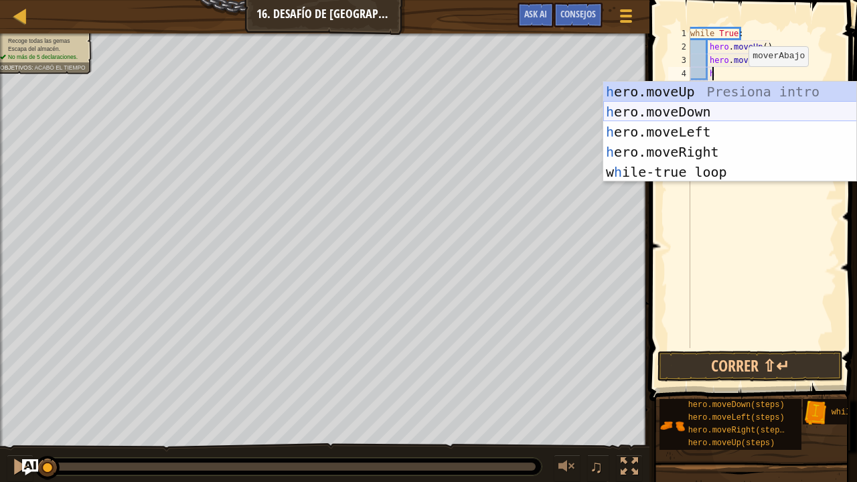
click at [721, 102] on div "h ero.moveUp Presiona intro h ero.moveDown Presiona intro h ero.moveLeft Presio…" at bounding box center [730, 152] width 254 height 141
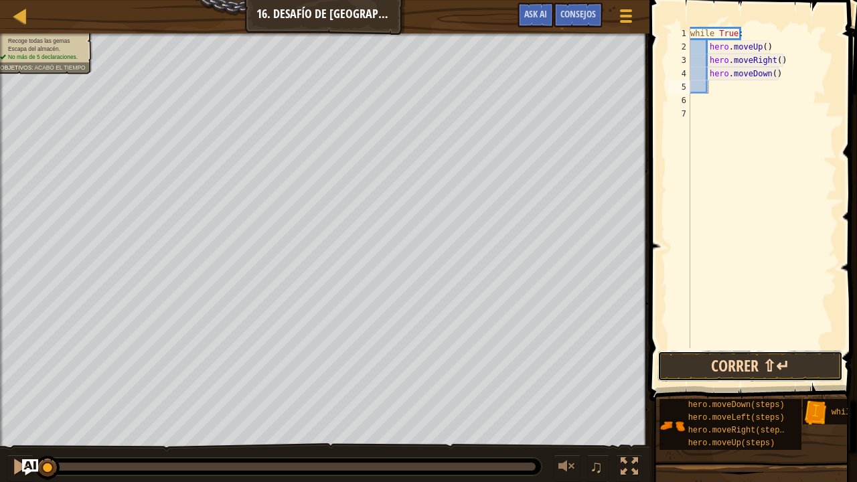
click at [766, 368] on button "Correr ⇧↵" at bounding box center [751, 366] width 186 height 31
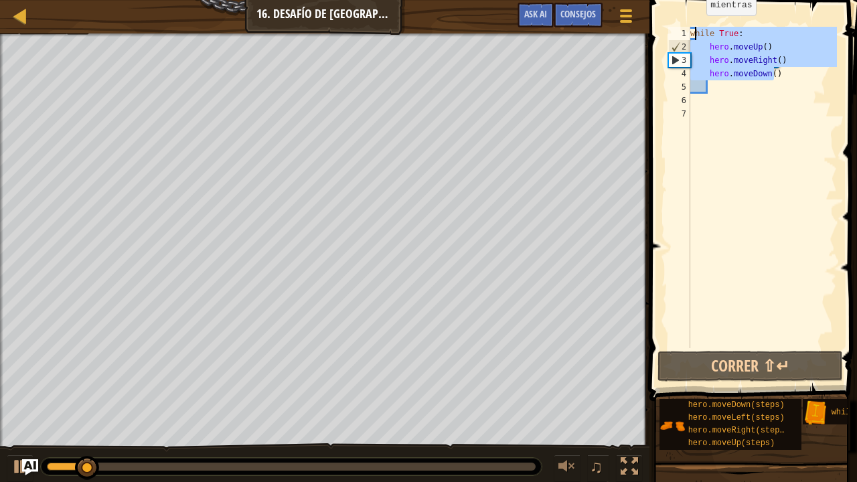
drag, startPoint x: 792, startPoint y: 75, endPoint x: 695, endPoint y: 29, distance: 107.6
click at [695, 29] on div "while True : hero . moveUp ( ) hero . moveRight ( ) hero . moveDown ( )" at bounding box center [762, 201] width 149 height 348
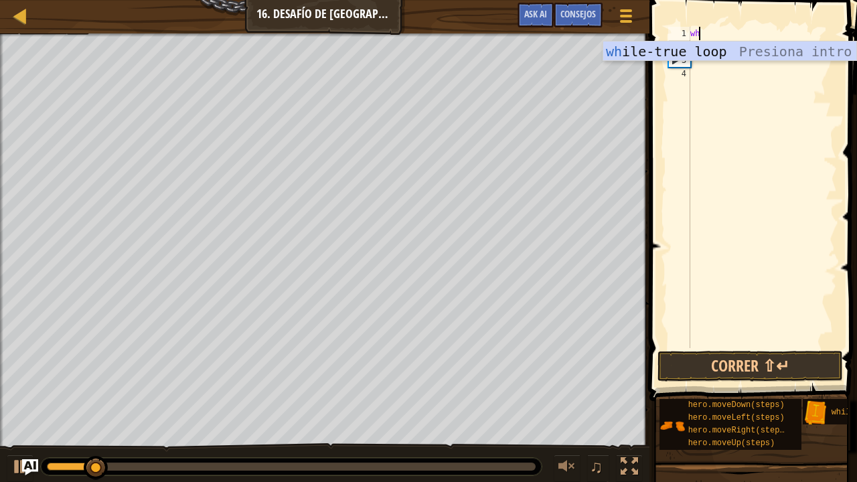
type textarea "w"
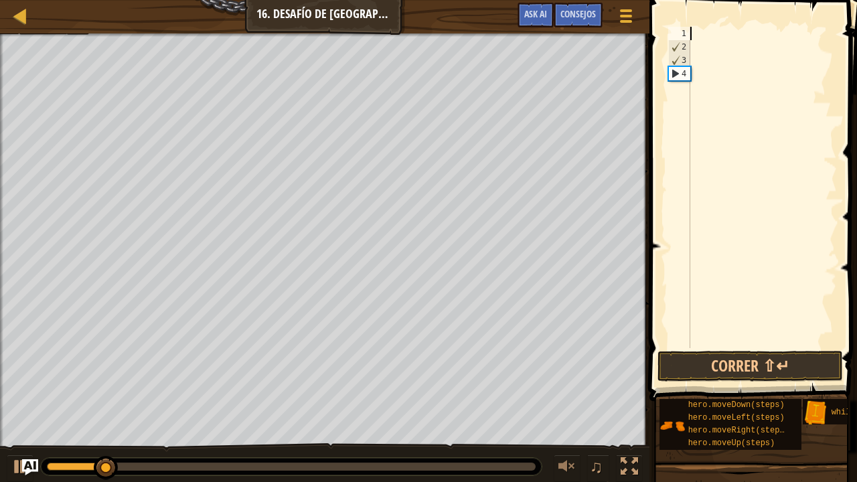
type textarea "h"
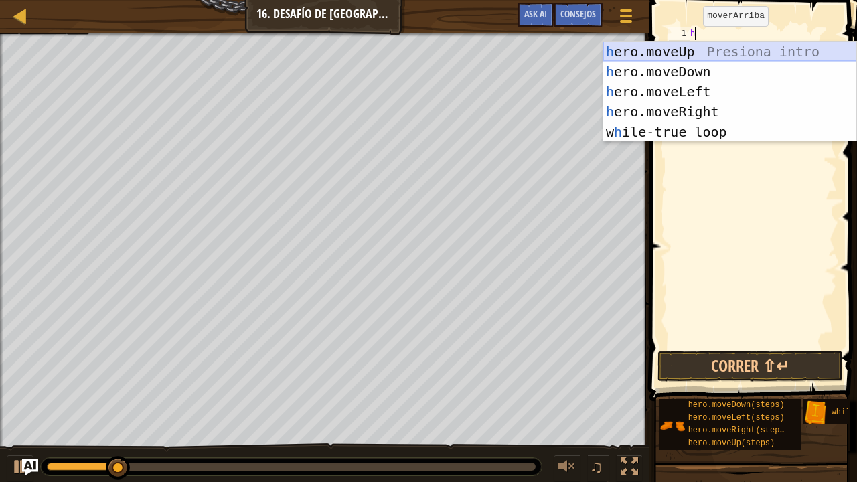
click at [700, 56] on div "h ero.moveUp Presiona intro h ero.moveDown Presiona intro h ero.moveLeft Presio…" at bounding box center [730, 112] width 254 height 141
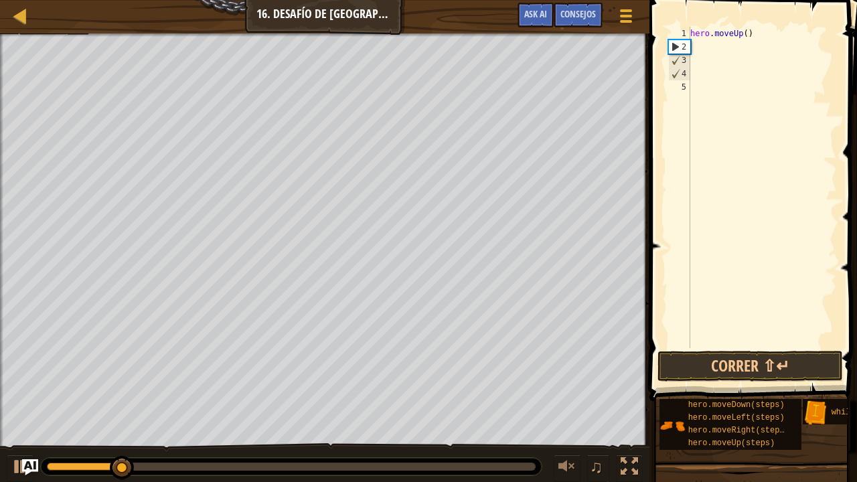
type textarea "h"
drag, startPoint x: 743, startPoint y: 33, endPoint x: 750, endPoint y: 41, distance: 10.4
click at [743, 35] on div "hero . moveUp ( )" at bounding box center [762, 201] width 149 height 348
type textarea "hero.moveUp(2)"
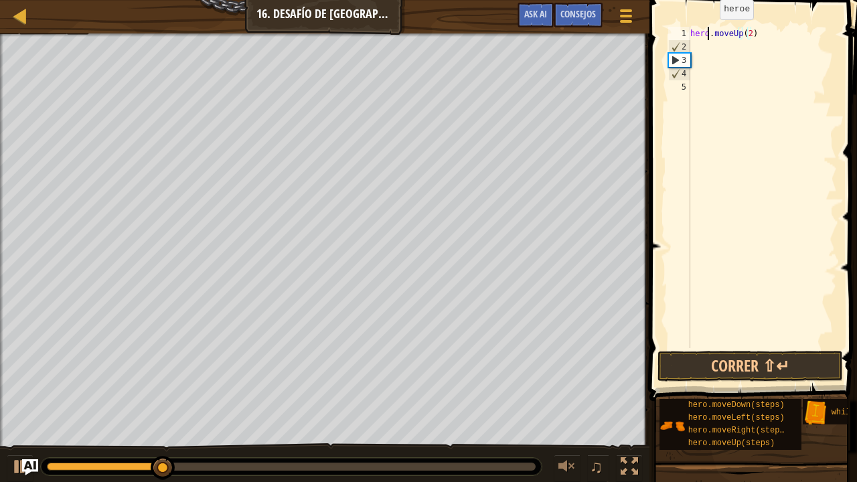
click at [709, 32] on div "hero . moveUp ( 2 )" at bounding box center [762, 201] width 149 height 348
click at [709, 54] on div "hero . moveUp ( 2 )" at bounding box center [762, 201] width 149 height 348
click at [705, 51] on div "hero . moveUp ( 2 )" at bounding box center [762, 201] width 149 height 348
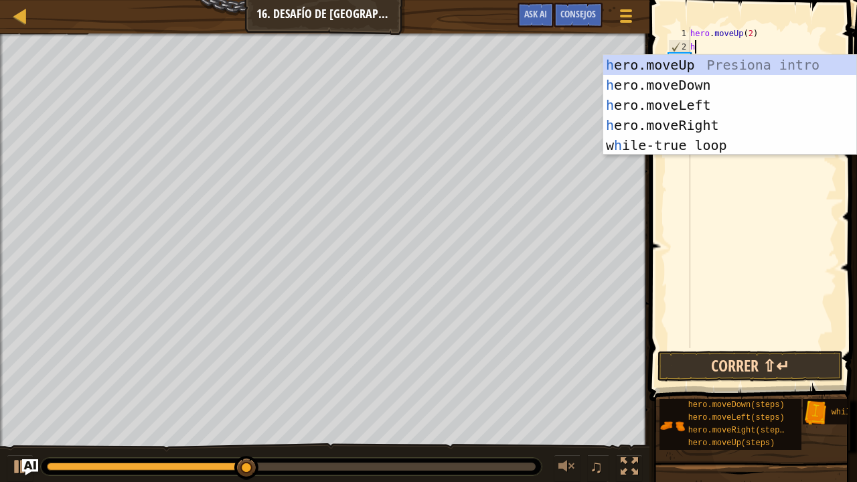
type textarea "h"
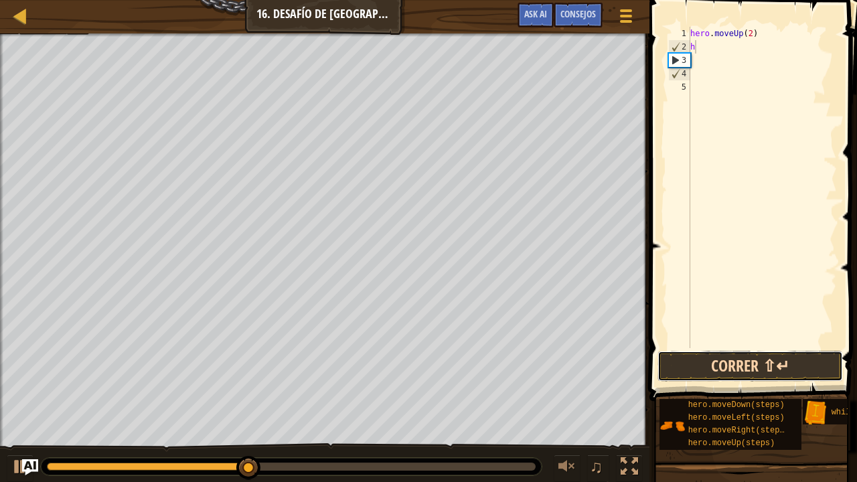
click at [792, 360] on button "Correr ⇧↵" at bounding box center [751, 366] width 186 height 31
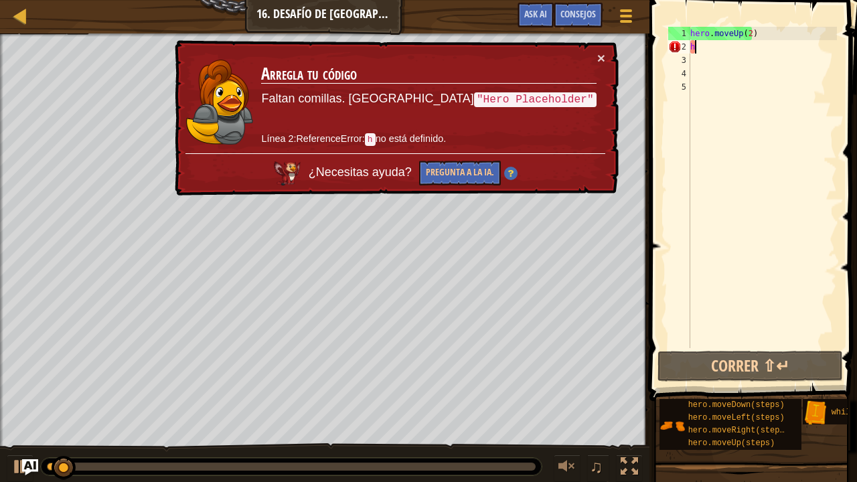
click at [733, 43] on div "hero . moveUp ( 2 ) h" at bounding box center [762, 201] width 149 height 348
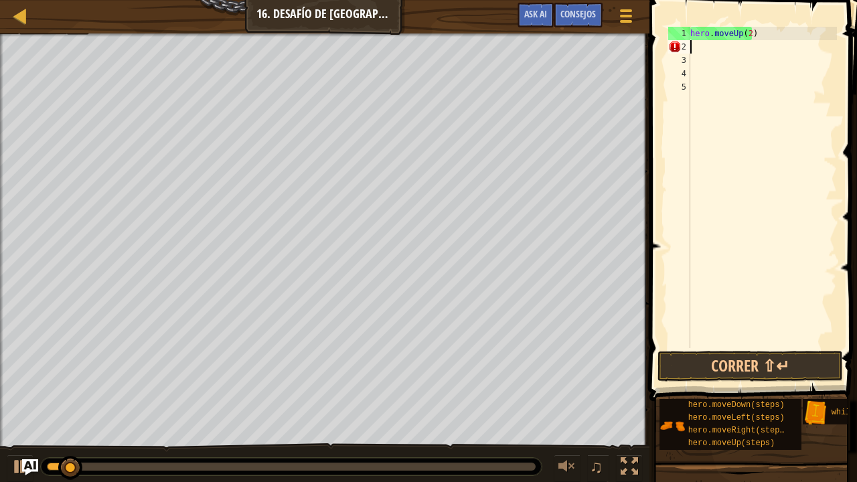
type textarea "h"
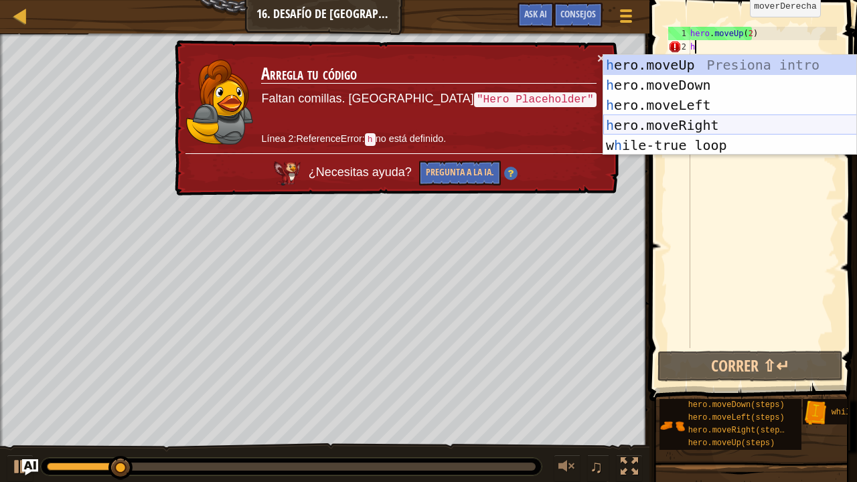
click at [721, 124] on div "h ero.moveUp Presiona intro h ero.moveDown Presiona intro h ero.moveLeft Presio…" at bounding box center [730, 125] width 254 height 141
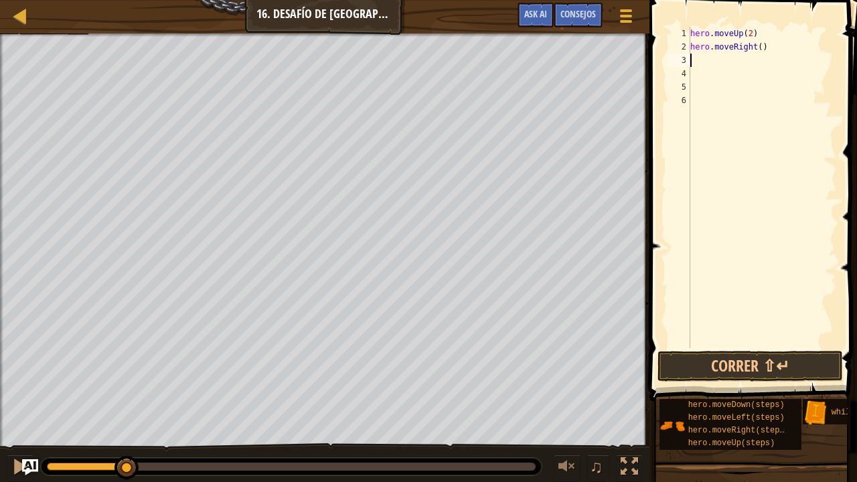
type textarea "h"
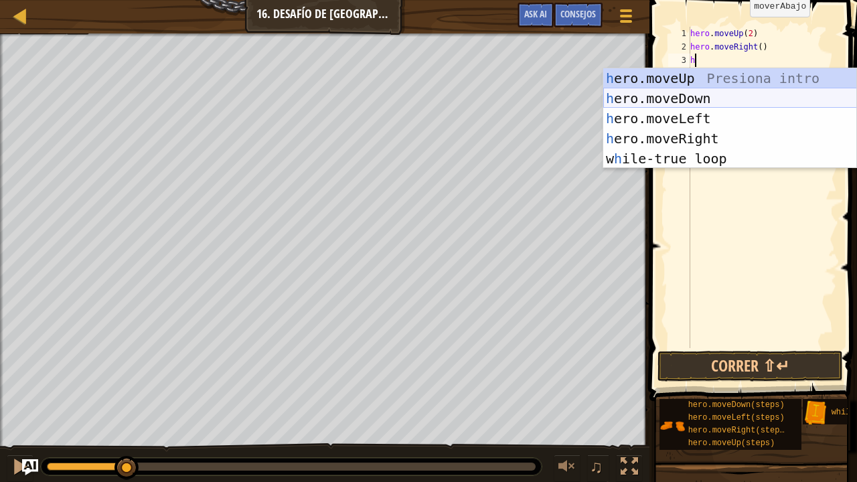
click at [713, 98] on div "h ero.moveUp Presiona intro h ero.moveDown Presiona intro h ero.moveLeft Presio…" at bounding box center [730, 138] width 254 height 141
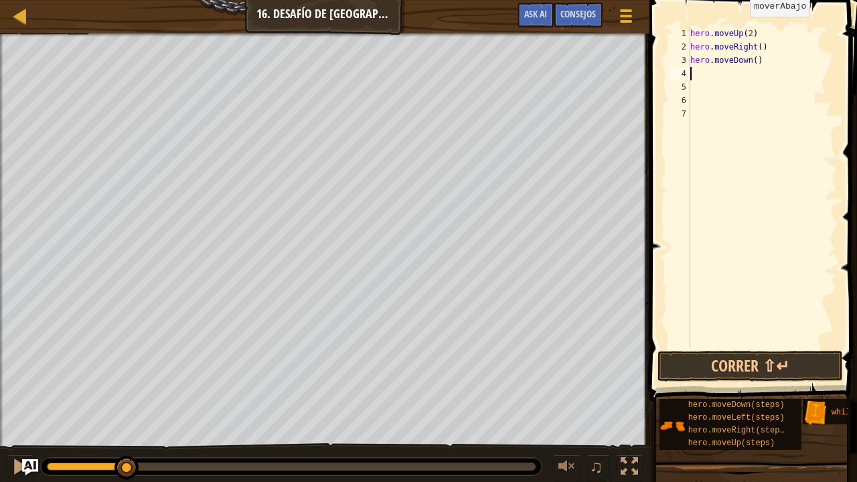
type textarea "h"
click at [691, 36] on div "hero . moveUp ( 2 ) hero . moveRight ( ) hero . moveDown ( )" at bounding box center [762, 201] width 149 height 348
click at [690, 46] on div "2" at bounding box center [679, 46] width 22 height 13
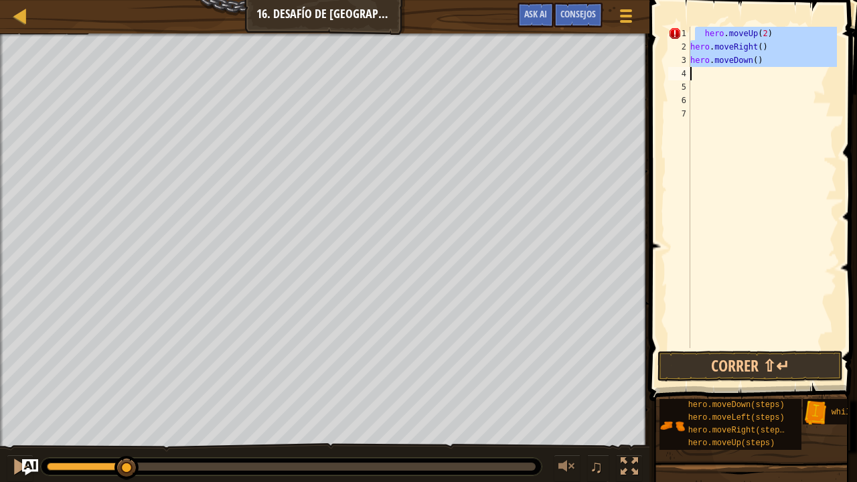
drag, startPoint x: 693, startPoint y: 35, endPoint x: 764, endPoint y: 68, distance: 77.9
click at [764, 68] on div "hero . moveUp ( 2 ) hero . moveRight ( ) hero . moveDown ( )" at bounding box center [762, 201] width 149 height 348
type textarea "hero.moveDown()"
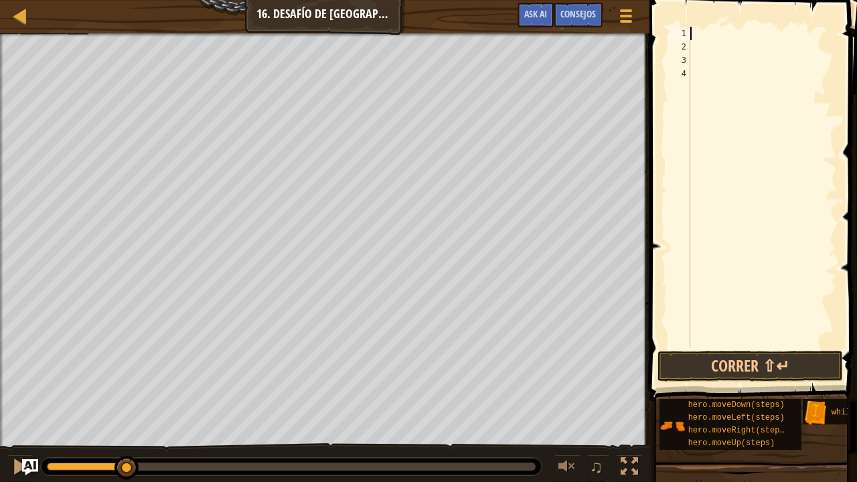
type textarea "h"
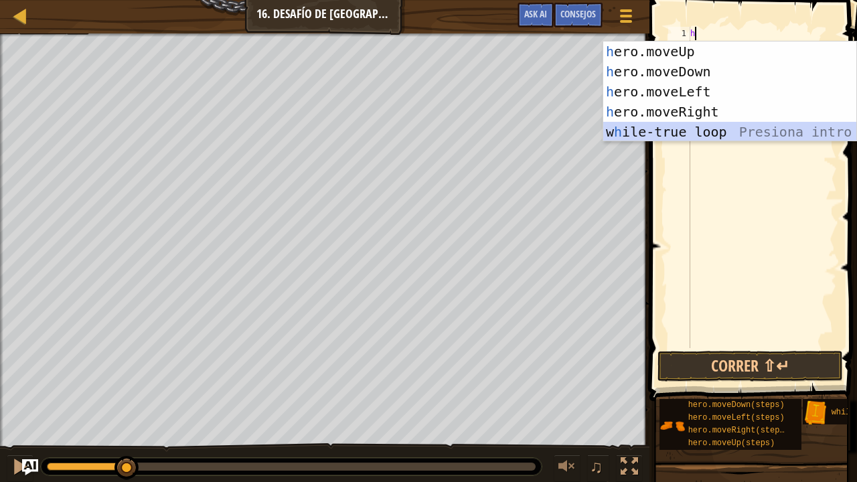
click at [684, 132] on div "h ero.moveUp Presiona intro h ero.moveDown Presiona intro h ero.moveLeft Presio…" at bounding box center [730, 112] width 254 height 141
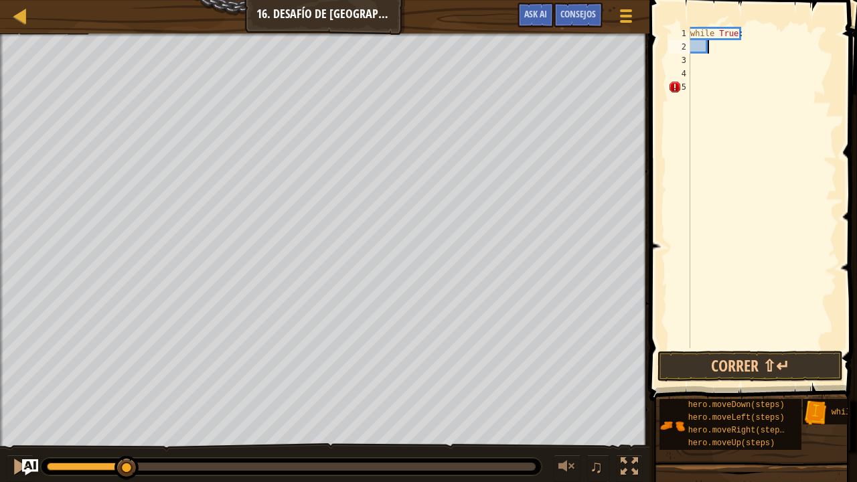
paste textarea
click at [690, 62] on div "3" at bounding box center [679, 60] width 22 height 13
click at [694, 78] on div "while True : hero . moveUp ( 2 ) hero . moveRight ( ) hero . moveDown ( )" at bounding box center [762, 201] width 149 height 348
click at [690, 76] on div "4" at bounding box center [679, 73] width 22 height 13
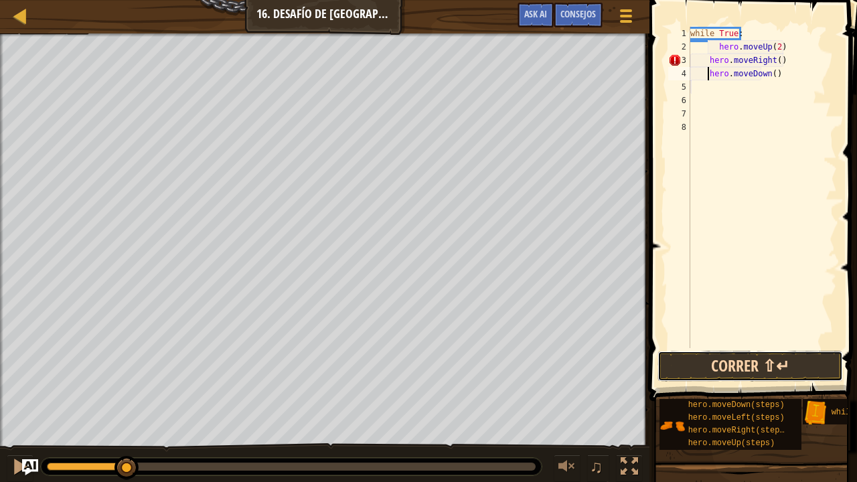
click at [790, 370] on button "Correr ⇧↵" at bounding box center [751, 366] width 186 height 31
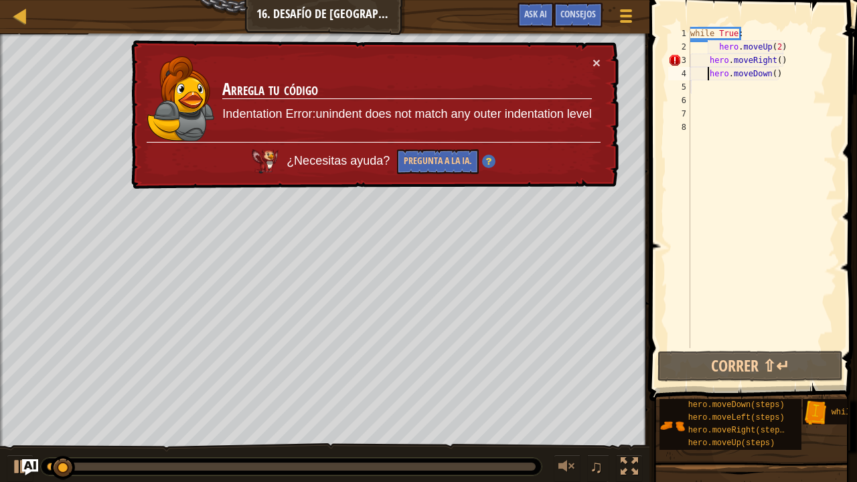
click at [712, 52] on div "while True : hero . moveUp ( 2 ) hero . moveRight ( ) hero . moveDown ( )" at bounding box center [762, 201] width 149 height 348
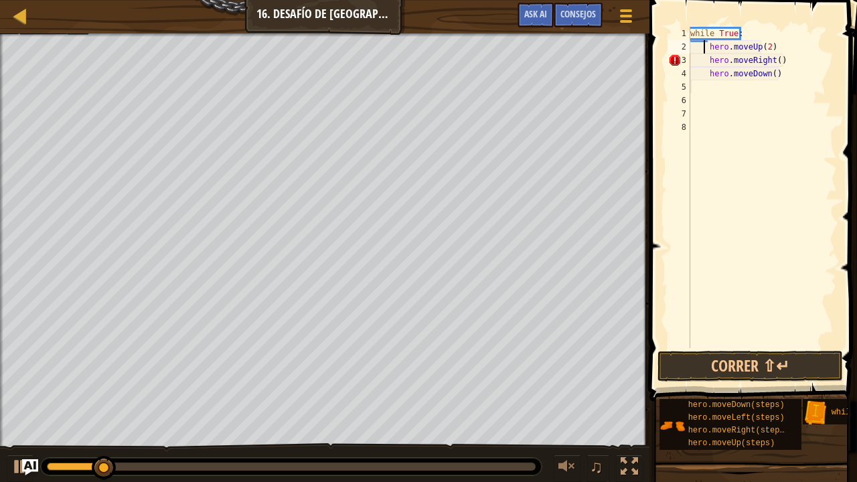
type textarea "hero.moveUp(2)"
click at [714, 123] on div "while True : hero . moveUp ( 2 ) hero . moveRight ( ) hero . moveDown ( )" at bounding box center [762, 201] width 149 height 348
click at [709, 58] on div "while True : hero . moveUp ( 2 ) hero . moveRight ( ) hero . moveDown ( )" at bounding box center [762, 201] width 149 height 348
click at [709, 77] on div "while True : hero . moveUp ( 2 ) hero . moveRight ( ) hero . moveDown ( )" at bounding box center [762, 201] width 149 height 348
type textarea "hero.moveDown()"
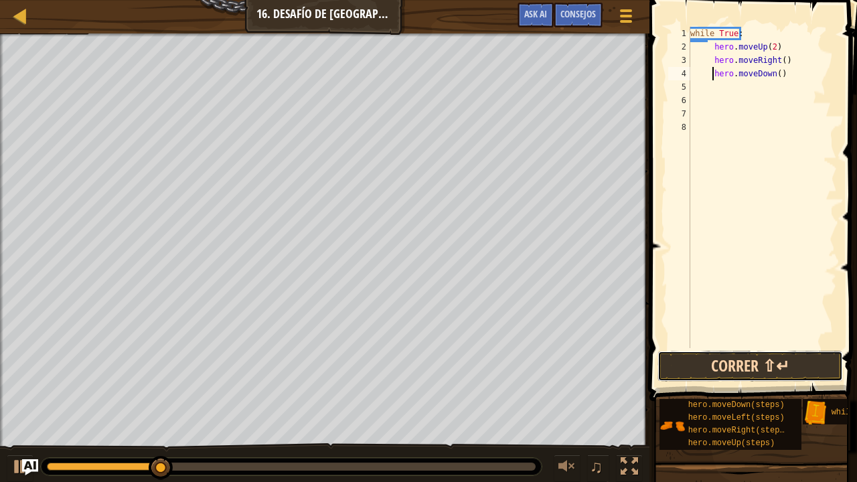
click at [735, 362] on button "Correr ⇧↵" at bounding box center [751, 366] width 186 height 31
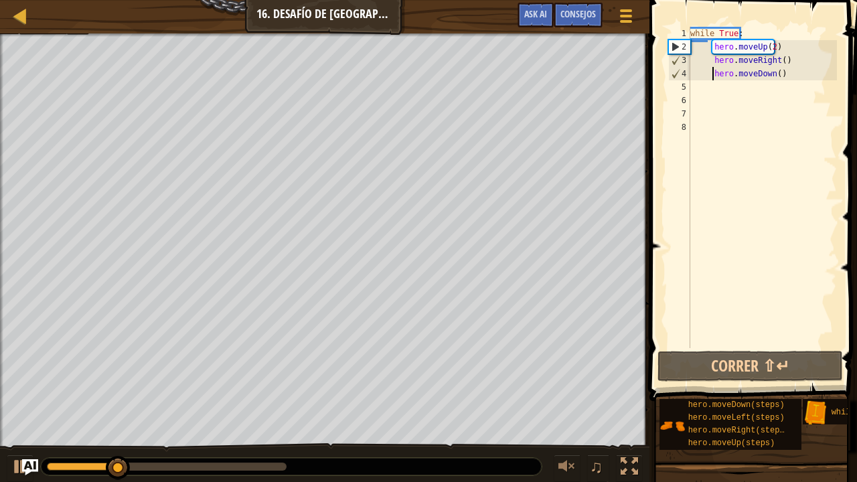
click at [724, 94] on div "while True : hero . moveUp ( 2 ) hero . moveRight ( ) hero . moveDown ( )" at bounding box center [762, 201] width 149 height 348
click at [718, 84] on div "while True : hero . moveUp ( 2 ) hero . moveRight ( ) hero . moveDown ( )" at bounding box center [762, 201] width 149 height 348
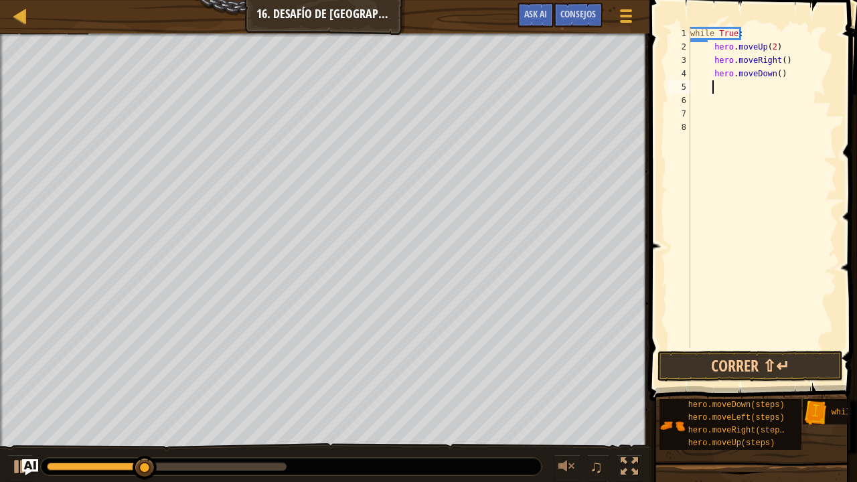
type textarea "h"
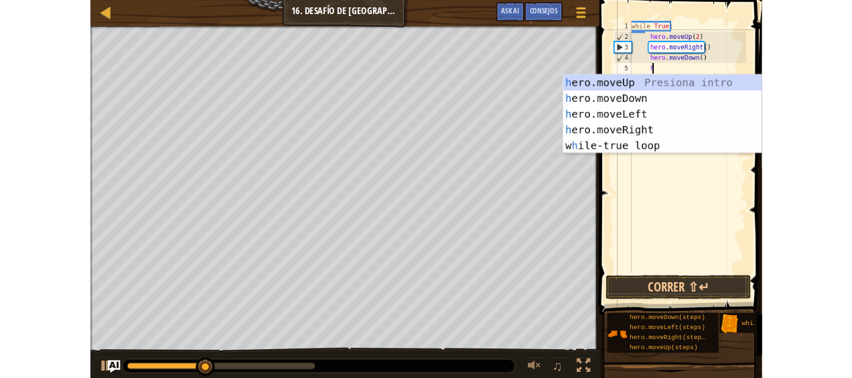
scroll to position [6, 1]
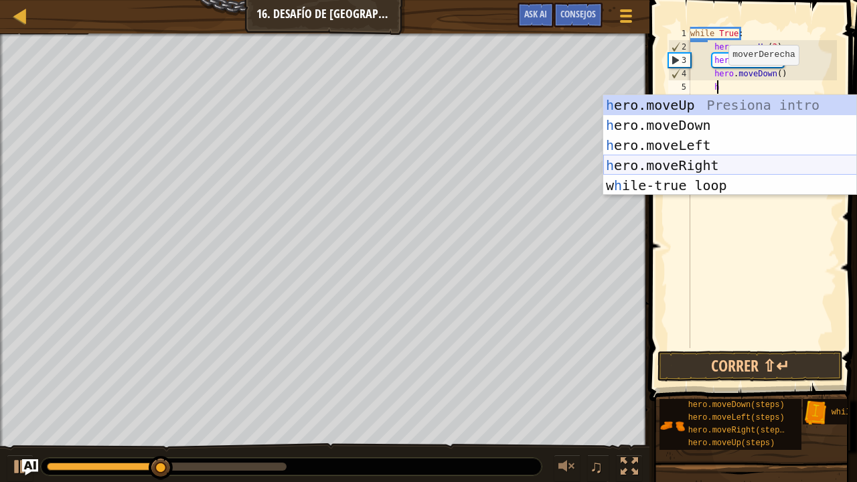
click at [705, 161] on div "h ero.moveUp Presiona intro h ero.moveDown Presiona intro h ero.moveLeft Presio…" at bounding box center [730, 165] width 254 height 141
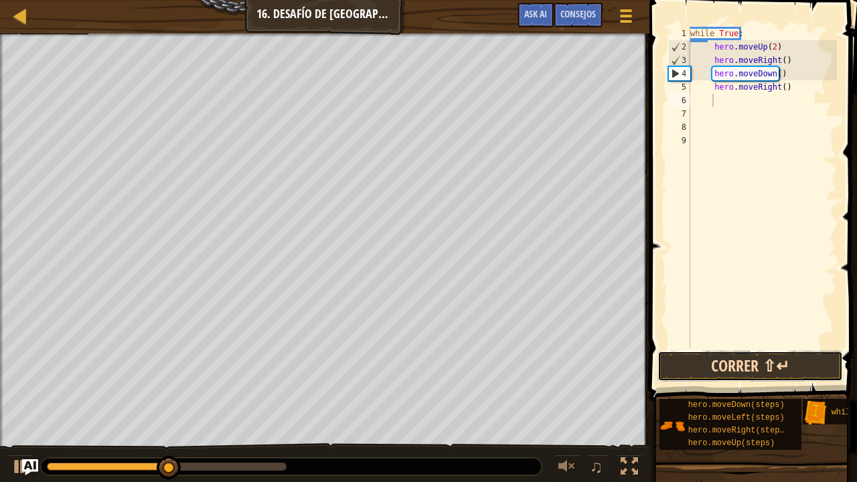
click at [739, 377] on button "Correr ⇧↵" at bounding box center [751, 366] width 186 height 31
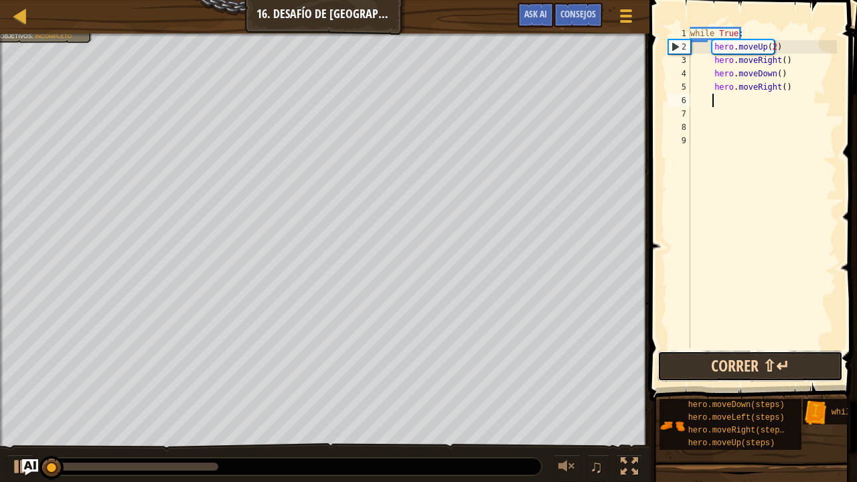
click at [735, 365] on button "Correr ⇧↵" at bounding box center [751, 366] width 186 height 31
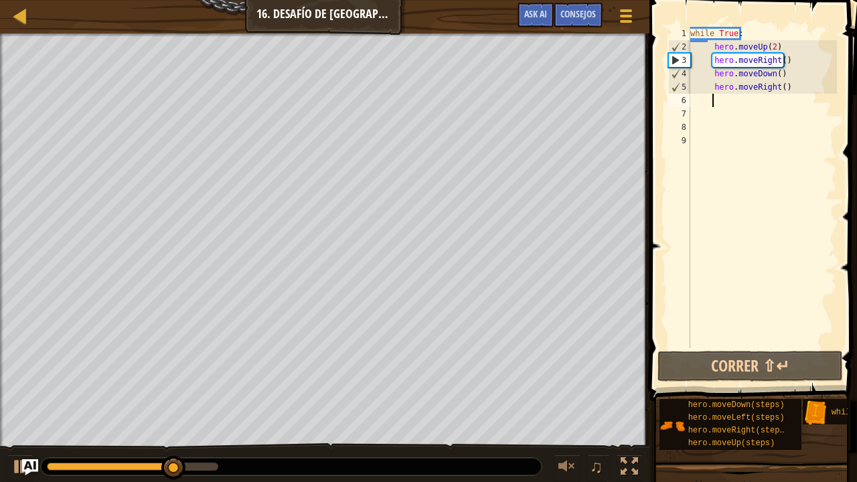
type textarea "h"
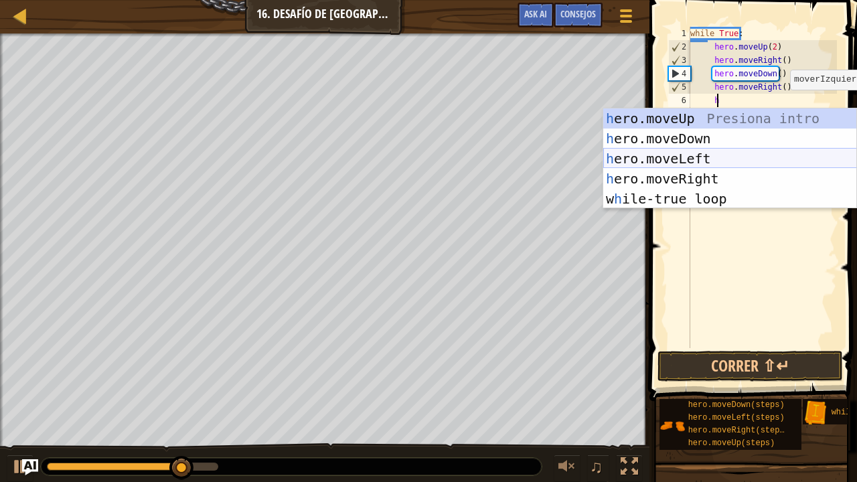
click at [707, 163] on div "h ero.moveUp Presiona intro h ero.moveDown Presiona intro h ero.moveLeft Presio…" at bounding box center [730, 179] width 254 height 141
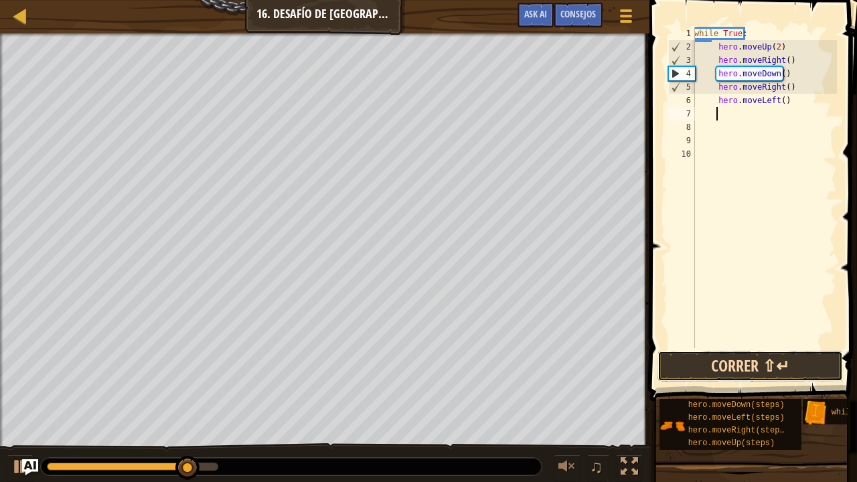
click at [769, 373] on button "Correr ⇧↵" at bounding box center [751, 366] width 186 height 31
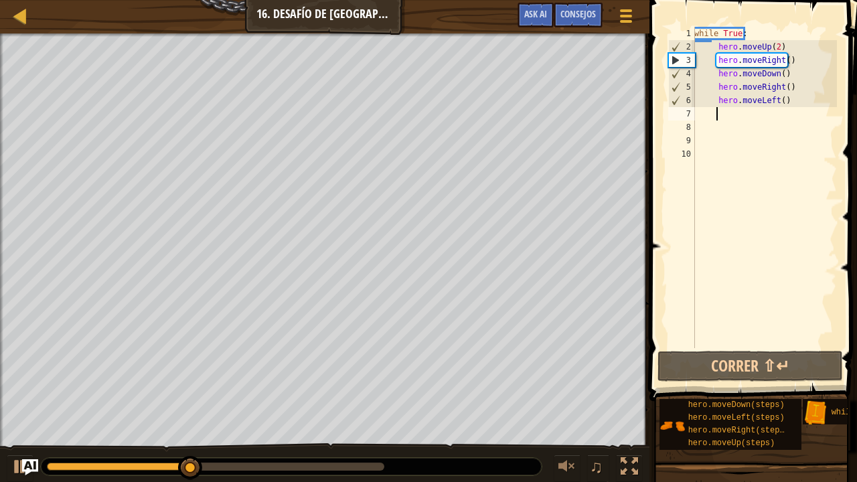
type textarea "h"
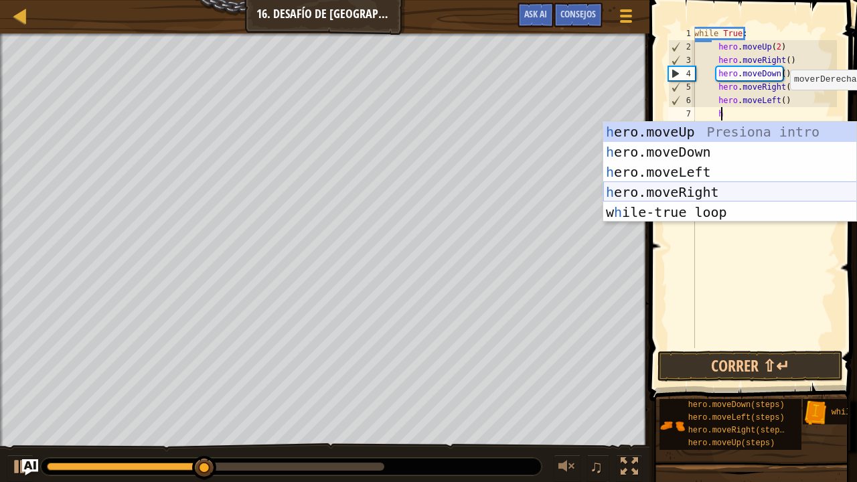
click at [719, 195] on div "h ero.moveUp Presiona intro h ero.moveDown Presiona intro h ero.moveLeft Presio…" at bounding box center [730, 192] width 254 height 141
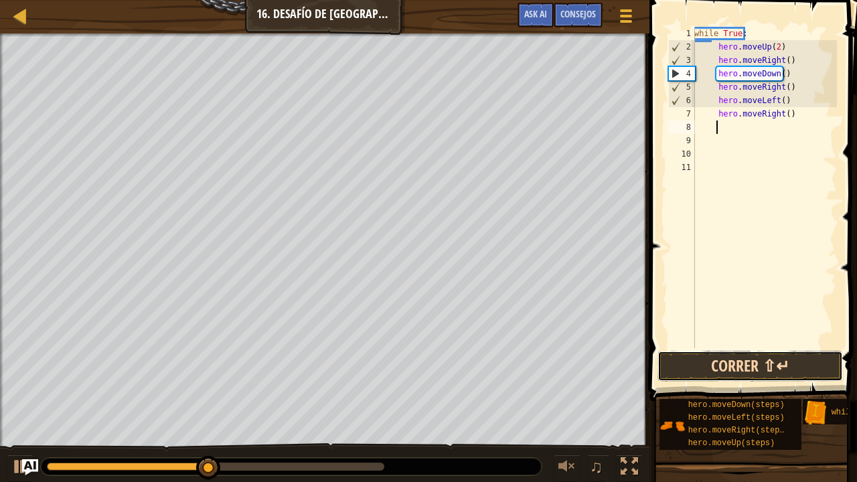
click at [747, 373] on button "Correr ⇧↵" at bounding box center [751, 366] width 186 height 31
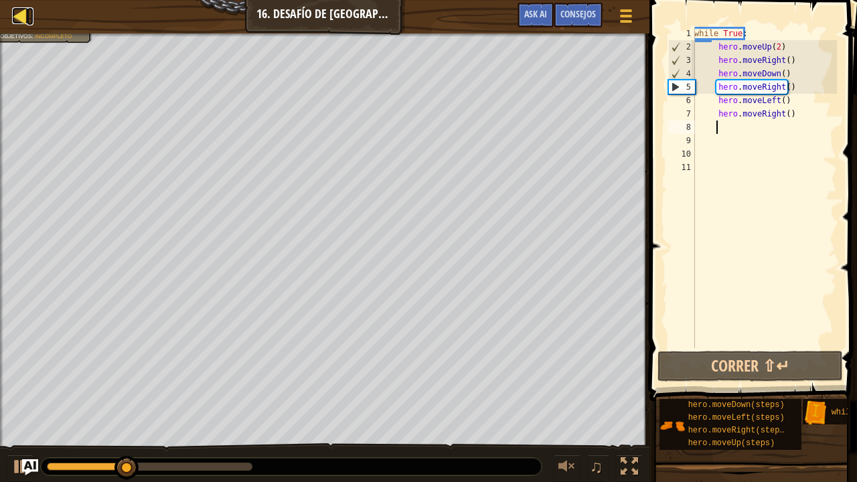
click at [21, 18] on div at bounding box center [20, 15] width 17 height 17
select select "es-ES"
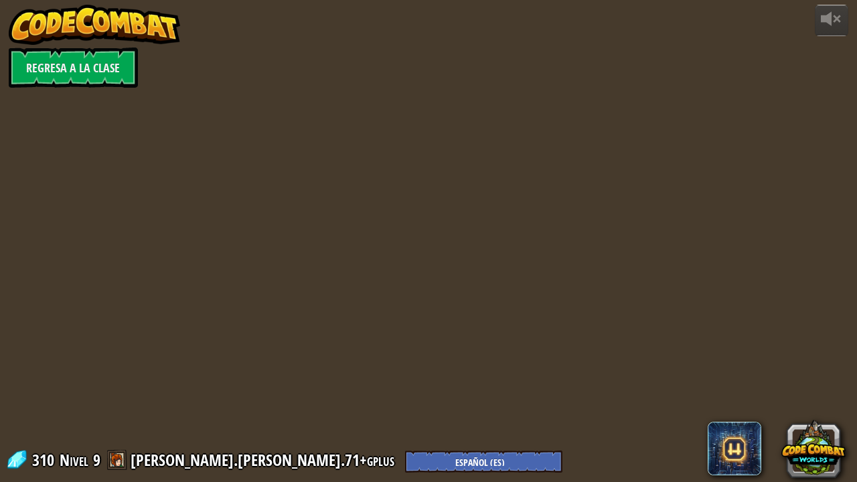
select select "es-ES"
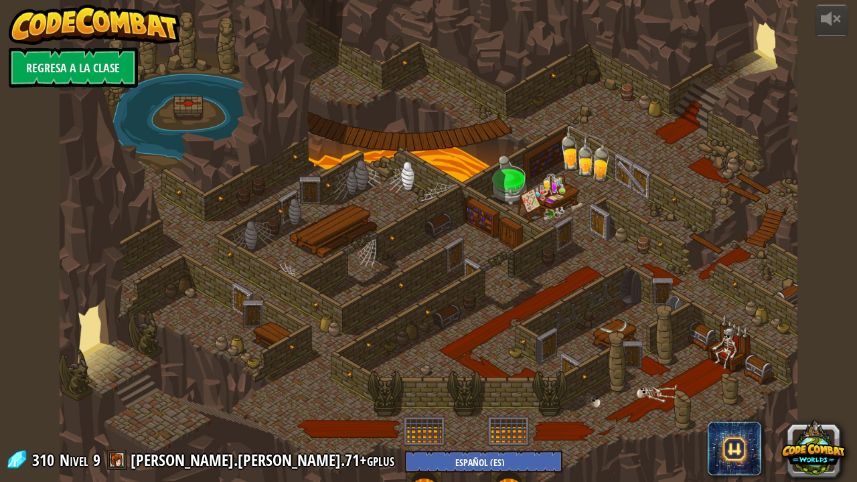
select select "es-ES"
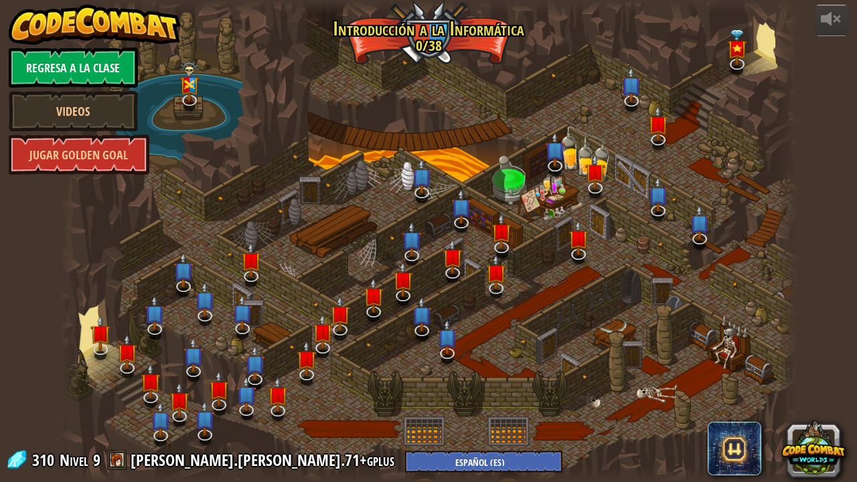
select select "es-ES"
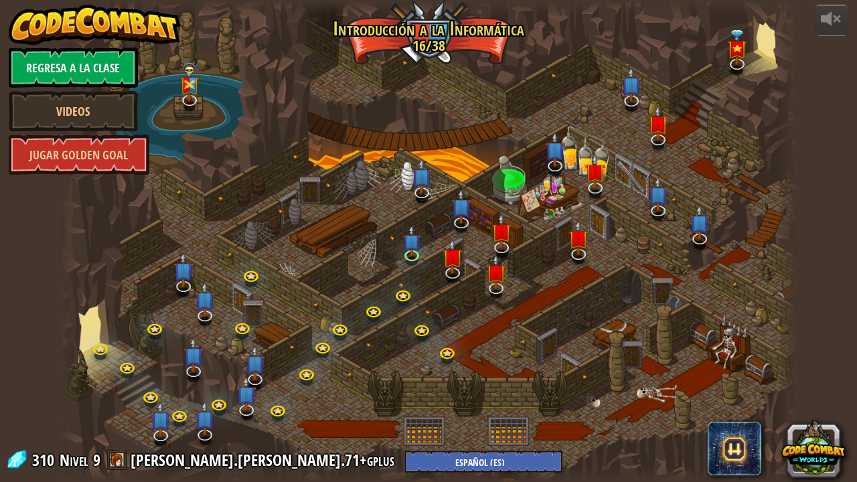
select select "es-ES"
